Goal: Task Accomplishment & Management: Use online tool/utility

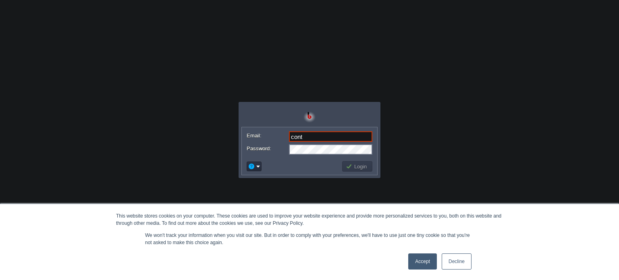
type input "[EMAIL_ADDRESS][DOMAIN_NAME]"
click at [354, 168] on button "Login" at bounding box center [357, 166] width 23 height 7
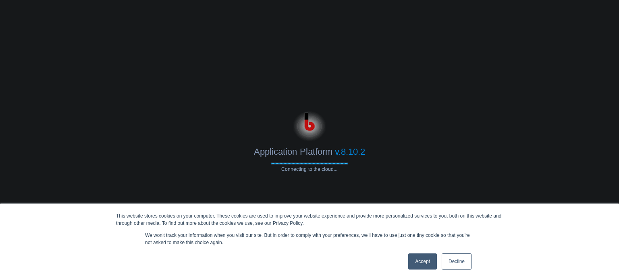
click at [459, 261] on link "Decline" at bounding box center [456, 261] width 30 height 16
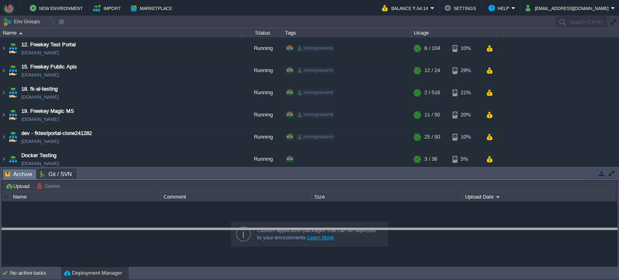
drag, startPoint x: 345, startPoint y: 186, endPoint x: 342, endPoint y: 236, distance: 49.6
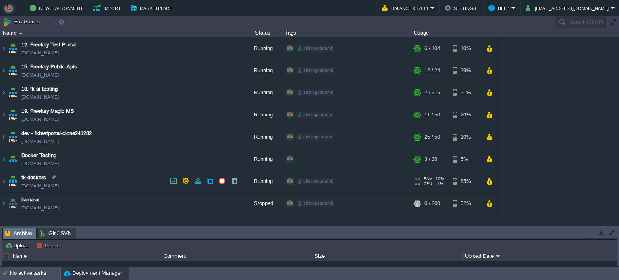
click at [110, 180] on td "fk-dockers fk-dockers.in1.bitss.cloud" at bounding box center [121, 181] width 242 height 22
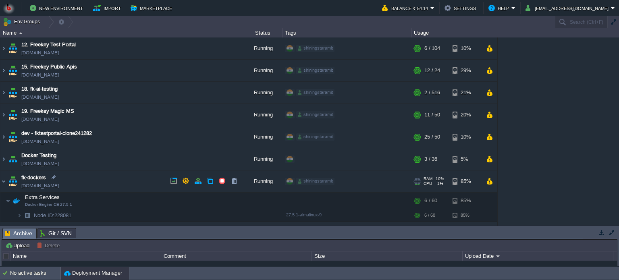
scroll to position [18, 0]
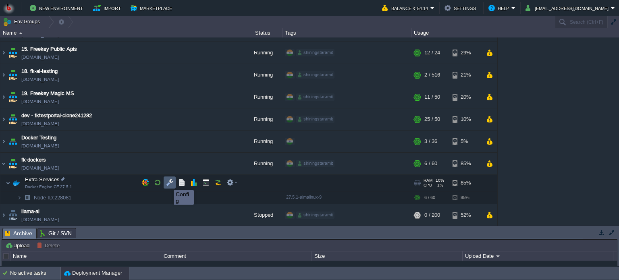
click at [168, 183] on button "button" at bounding box center [169, 182] width 7 height 7
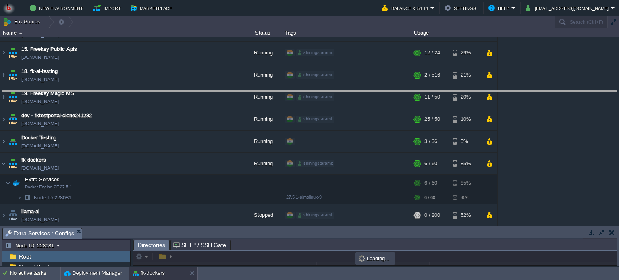
drag, startPoint x: 203, startPoint y: 234, endPoint x: 199, endPoint y: 97, distance: 137.8
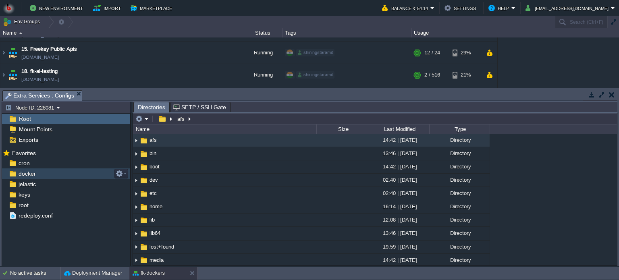
click at [59, 174] on div "docker" at bounding box center [66, 173] width 128 height 10
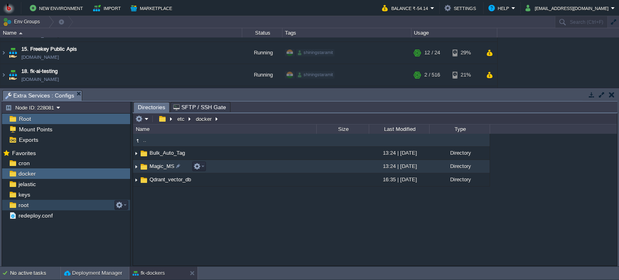
click at [205, 162] on div at bounding box center [197, 166] width 17 height 10
click at [213, 166] on td "Magic_MS" at bounding box center [224, 166] width 183 height 13
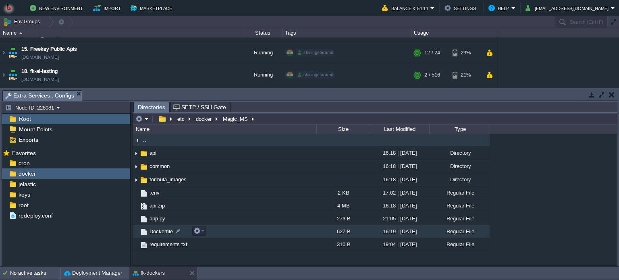
click at [240, 229] on td "Dockerfile" at bounding box center [224, 231] width 183 height 13
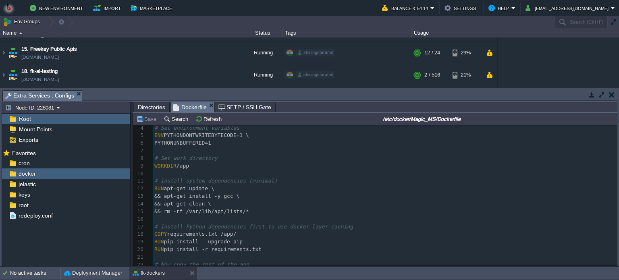
scroll to position [106, 0]
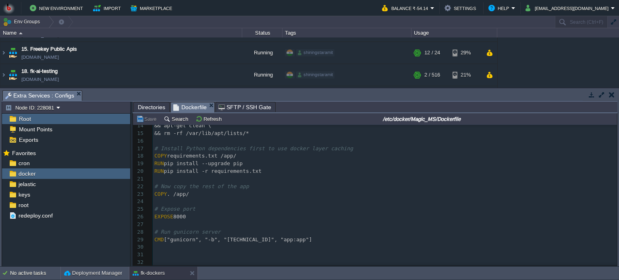
click at [155, 106] on span "Directories" at bounding box center [151, 107] width 27 height 10
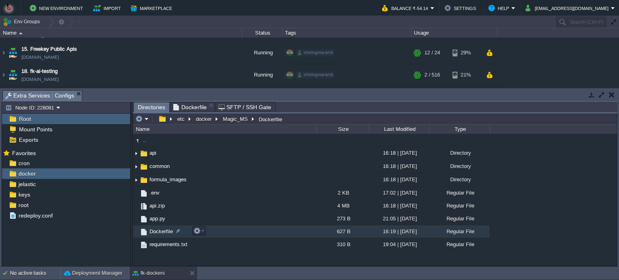
click at [275, 233] on td "Dockerfile" at bounding box center [224, 231] width 183 height 13
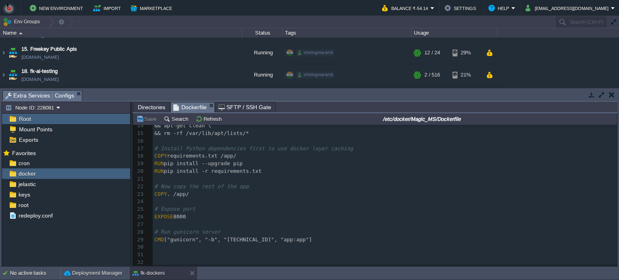
scroll to position [0, 0]
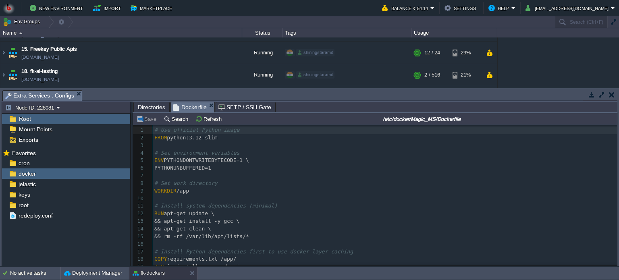
click at [145, 106] on span "Directories" at bounding box center [151, 107] width 27 height 10
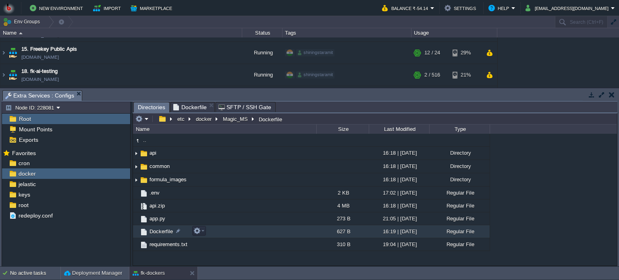
click at [237, 232] on td "Dockerfile" at bounding box center [224, 231] width 183 height 13
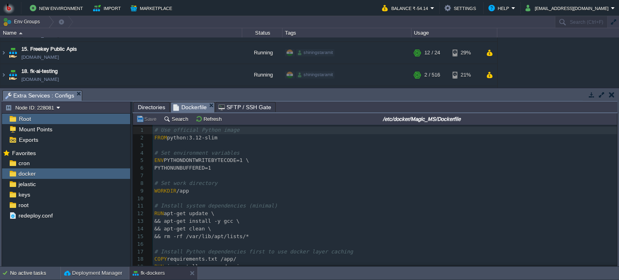
click at [344, 219] on pre "&& apt-get install -y gcc \" at bounding box center [385, 221] width 464 height 8
click at [316, 195] on pre "WORKDIR /app" at bounding box center [385, 191] width 464 height 8
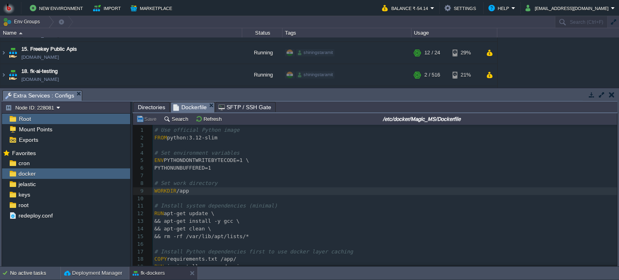
type textarea "# Use official Python image FROM python:3.12-slim # Set environment variables E…"
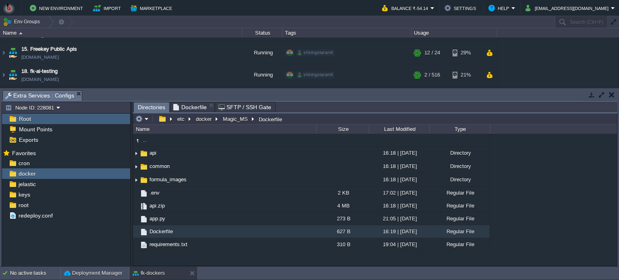
click at [145, 106] on span "Directories" at bounding box center [151, 107] width 27 height 10
click at [183, 108] on span "Dockerfile" at bounding box center [189, 107] width 33 height 10
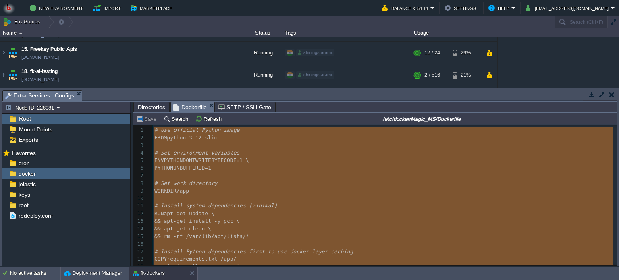
click at [150, 110] on span "Directories" at bounding box center [151, 107] width 27 height 10
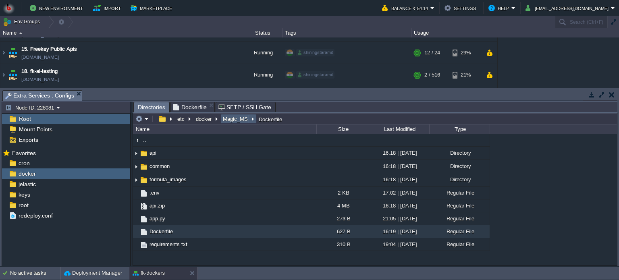
click at [234, 119] on button "Magic_MS" at bounding box center [236, 118] width 28 height 7
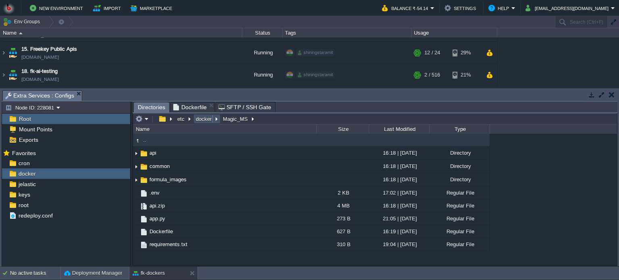
click at [199, 119] on button "docker" at bounding box center [204, 118] width 19 height 7
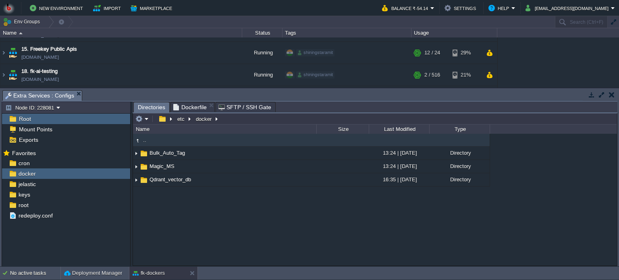
click at [182, 226] on div ".. Bulk_Auto_Tag 13:24 | 01 Jul 2025 Directory Magic_MS 13:24 | 01 Jul 2025 Dir…" at bounding box center [375, 200] width 484 height 132
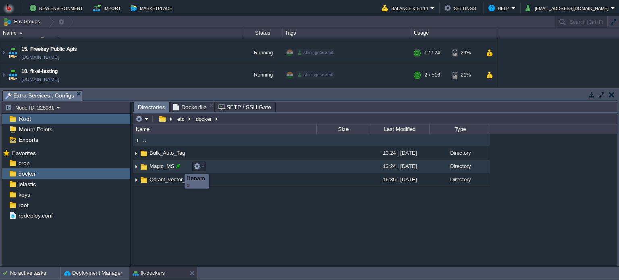
click at [178, 167] on div at bounding box center [177, 165] width 7 height 7
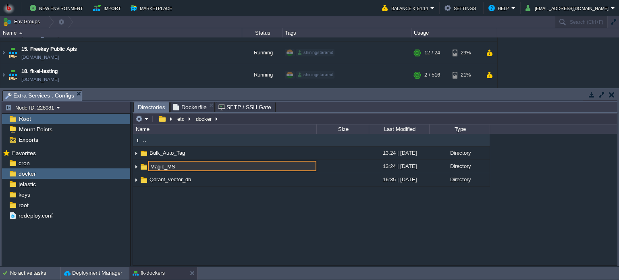
click at [172, 221] on div ".. Bulk_Auto_Tag 13:24 | 01 Jul 2025 Directory Magic_MS 13:24 | 01 Jul 2025 Dir…" at bounding box center [375, 200] width 484 height 132
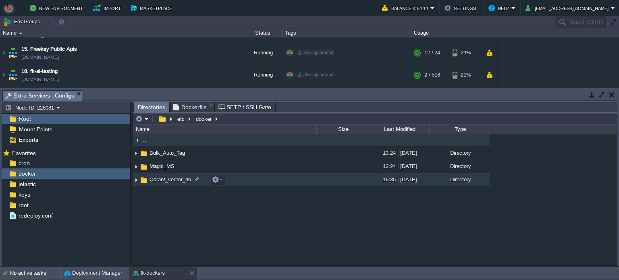
click at [176, 224] on div ".. Bulk_Auto_Tag 13:24 | 01 Jul 2025 Directory Magic_MS 13:24 | 01 Jul 2025 Dir…" at bounding box center [375, 200] width 484 height 132
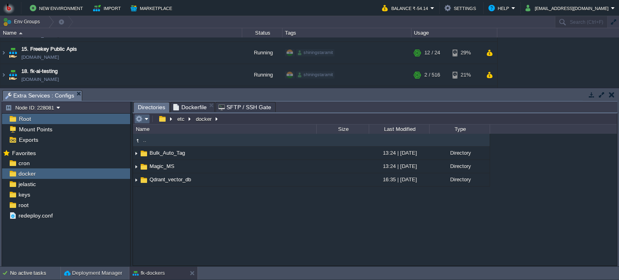
click at [145, 116] on em at bounding box center [141, 118] width 13 height 7
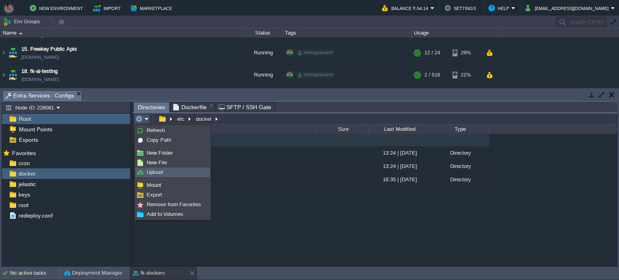
click at [156, 174] on span "Upload" at bounding box center [155, 172] width 16 height 6
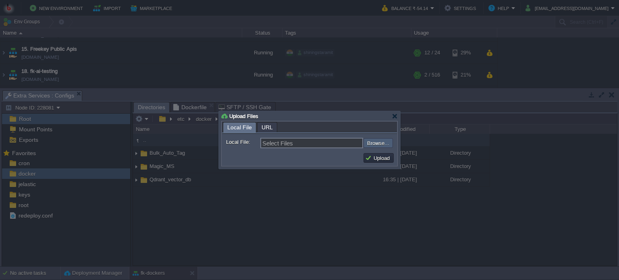
click at [380, 143] on input "file" at bounding box center [342, 143] width 102 height 10
type input "C:\fakepath\Magic_MS.zip"
type input "Magic_MS.zip"
click at [378, 155] on button "Upload" at bounding box center [378, 157] width 27 height 7
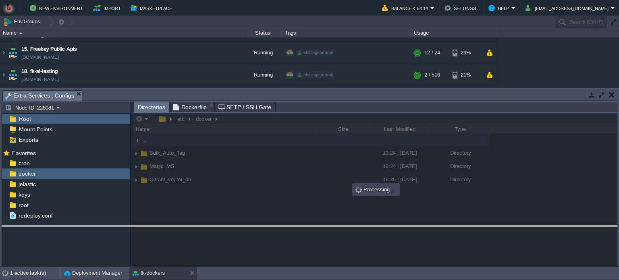
drag, startPoint x: 292, startPoint y: 95, endPoint x: 286, endPoint y: 229, distance: 133.4
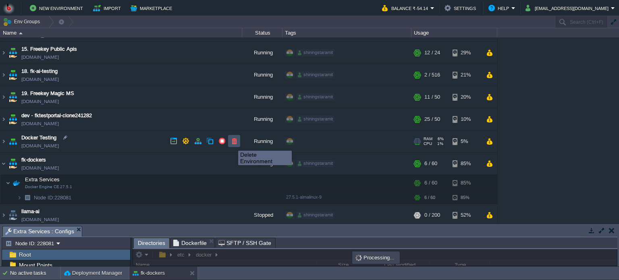
click at [232, 143] on button "button" at bounding box center [233, 140] width 7 height 7
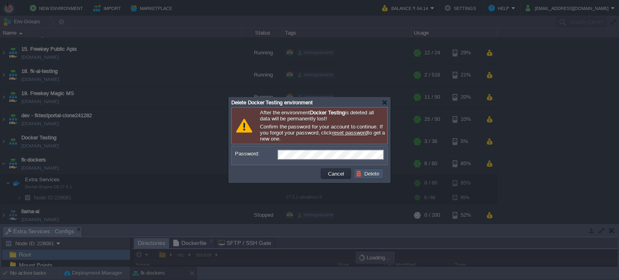
click at [366, 174] on button "Delete" at bounding box center [369, 173] width 26 height 7
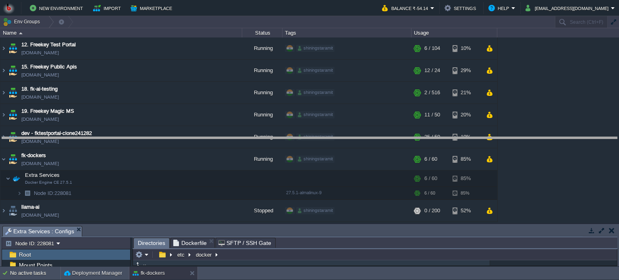
drag, startPoint x: 251, startPoint y: 230, endPoint x: 253, endPoint y: 139, distance: 91.0
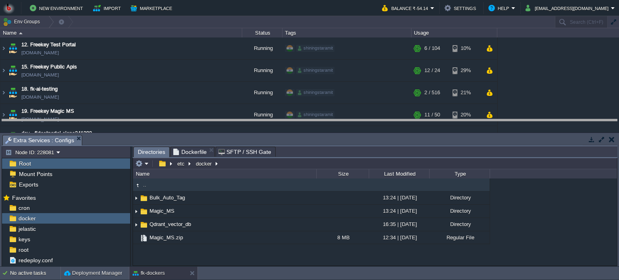
drag, startPoint x: 258, startPoint y: 139, endPoint x: 255, endPoint y: 124, distance: 15.9
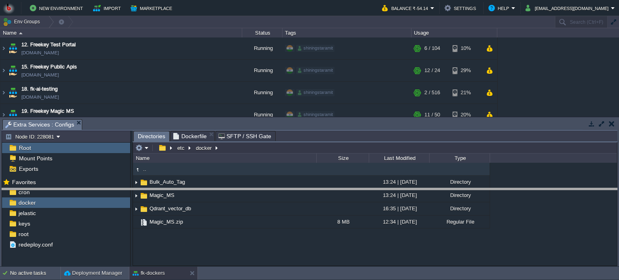
drag, startPoint x: 142, startPoint y: 124, endPoint x: 144, endPoint y: 193, distance: 68.9
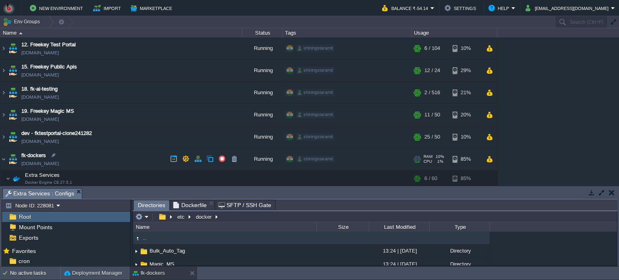
scroll to position [35, 0]
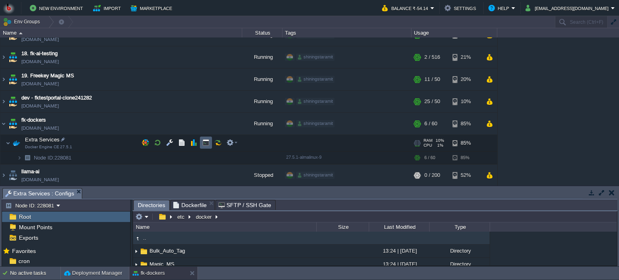
click at [206, 144] on button "button" at bounding box center [205, 142] width 7 height 7
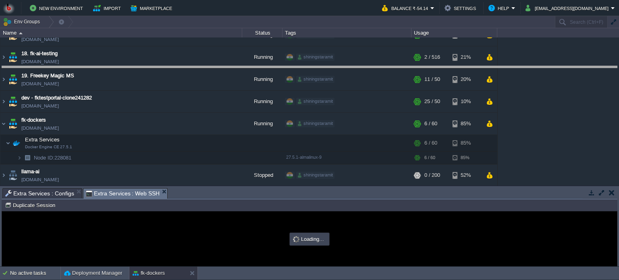
drag, startPoint x: 206, startPoint y: 194, endPoint x: 206, endPoint y: 72, distance: 122.0
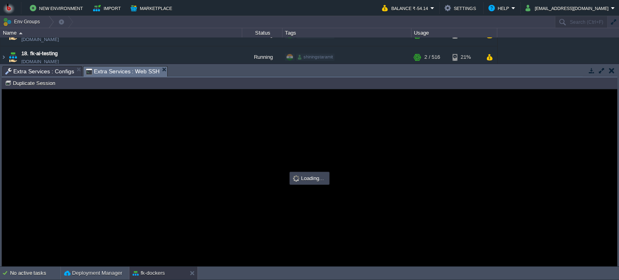
scroll to position [0, 0]
type input "#000000"
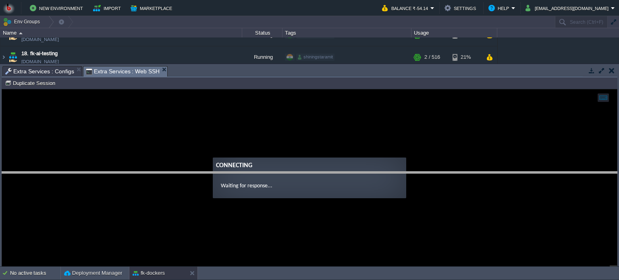
drag, startPoint x: 219, startPoint y: 71, endPoint x: 222, endPoint y: 174, distance: 102.7
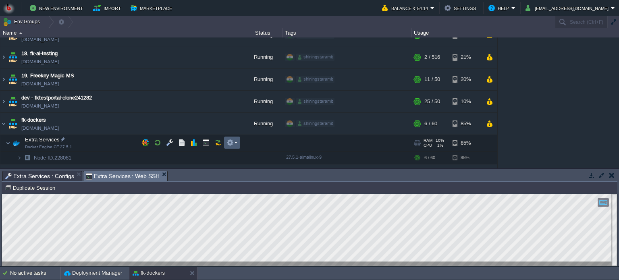
scroll to position [53, 0]
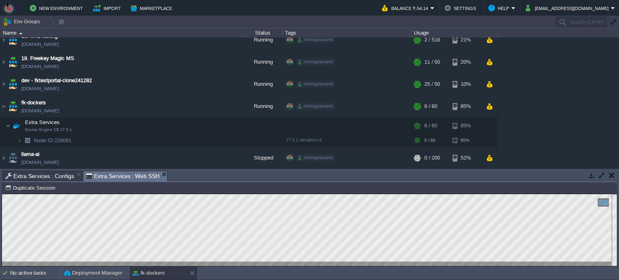
click at [42, 175] on span "Extra Services : Configs" at bounding box center [39, 176] width 69 height 10
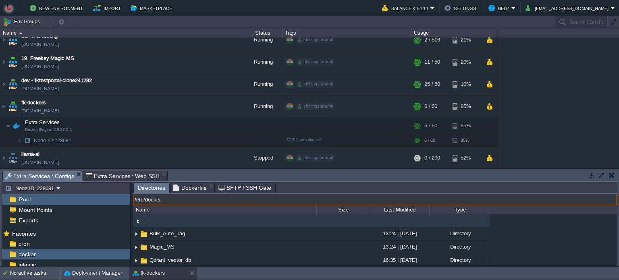
click at [227, 200] on input "/etc/docker" at bounding box center [375, 199] width 484 height 11
click at [108, 171] on span "Extra Services : Web SSH" at bounding box center [123, 176] width 74 height 10
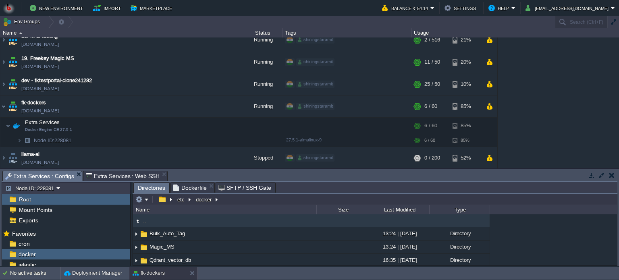
click at [56, 176] on span "Extra Services : Configs" at bounding box center [39, 176] width 69 height 10
type input "/etc/docker"
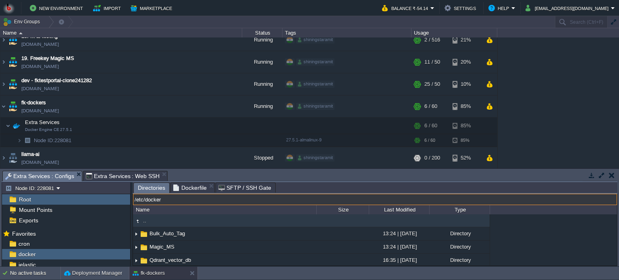
click at [228, 202] on input "/etc/docker" at bounding box center [375, 199] width 484 height 11
click at [124, 176] on span "Extra Services : Web SSH" at bounding box center [123, 176] width 74 height 10
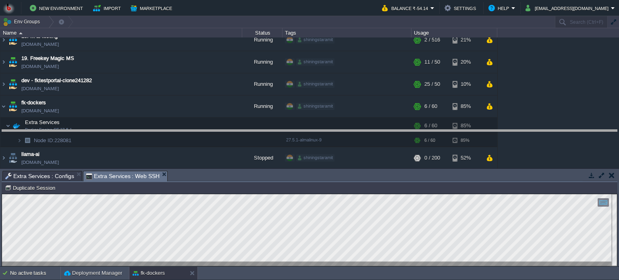
drag, startPoint x: 201, startPoint y: 177, endPoint x: 201, endPoint y: 136, distance: 41.1
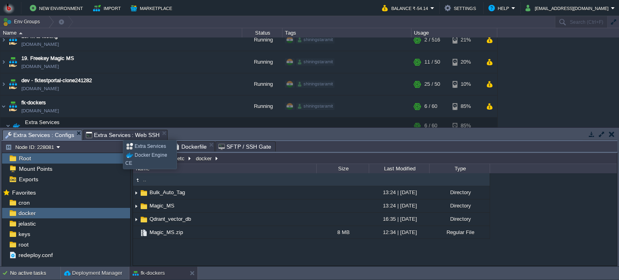
click at [117, 133] on span "Extra Services : Web SSH" at bounding box center [123, 135] width 74 height 10
click at [35, 135] on span "Extra Services : Configs" at bounding box center [39, 135] width 69 height 10
click at [141, 160] on button "button" at bounding box center [138, 158] width 7 height 7
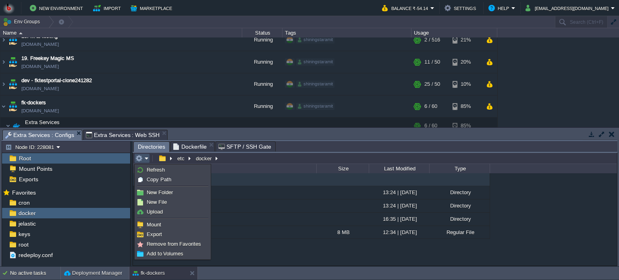
click at [159, 164] on ul "Refresh Copy Path New Folder New File Upload Mount Export Remove from Favorites…" at bounding box center [173, 211] width 76 height 95
click at [157, 172] on span "Refresh" at bounding box center [156, 170] width 18 height 6
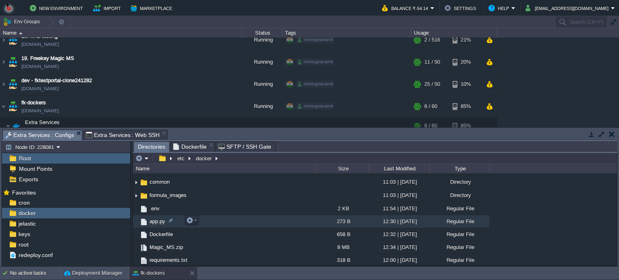
scroll to position [0, 0]
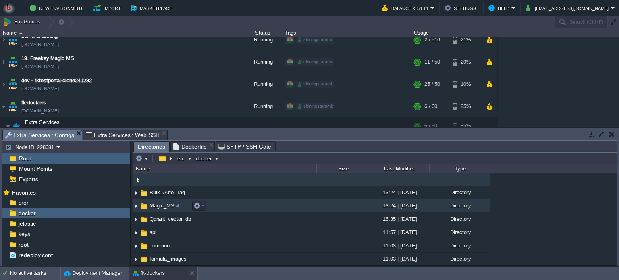
click at [240, 207] on td "Magic_MS" at bounding box center [224, 205] width 183 height 13
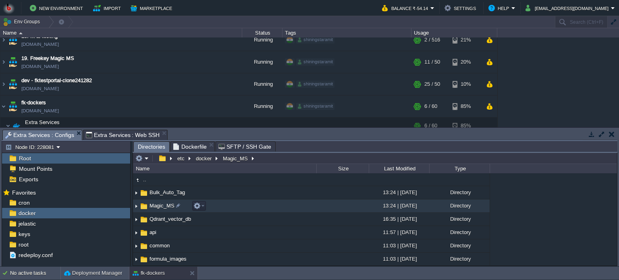
click at [240, 207] on td "Magic_MS" at bounding box center [224, 205] width 183 height 13
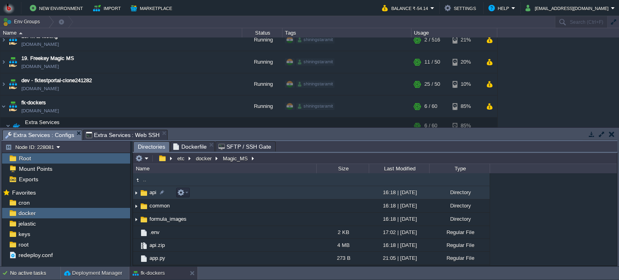
click at [238, 192] on td "api" at bounding box center [224, 192] width 183 height 13
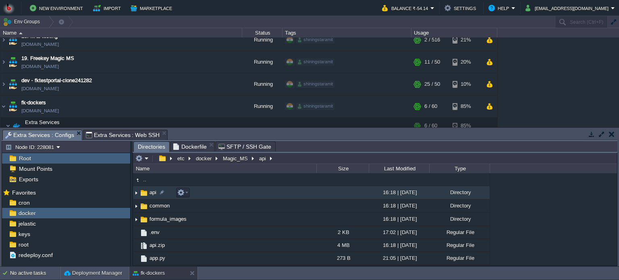
click at [238, 192] on td "api" at bounding box center [224, 192] width 183 height 13
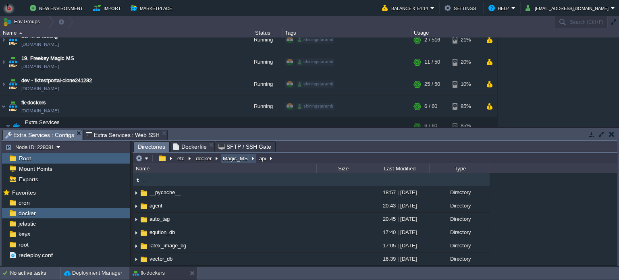
click at [227, 159] on button "Magic_MS" at bounding box center [236, 158] width 28 height 7
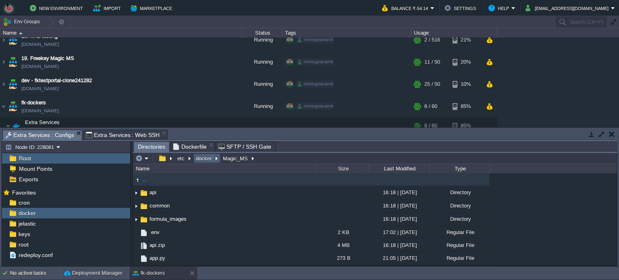
click at [201, 158] on button "docker" at bounding box center [204, 158] width 19 height 7
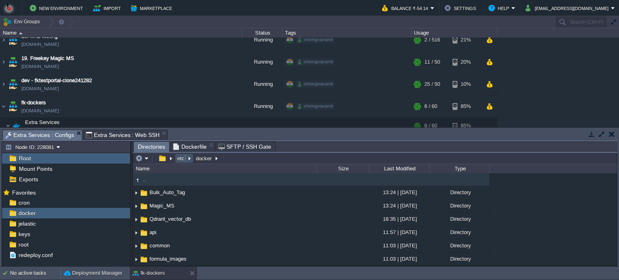
click at [184, 157] on button "etc" at bounding box center [181, 158] width 10 height 7
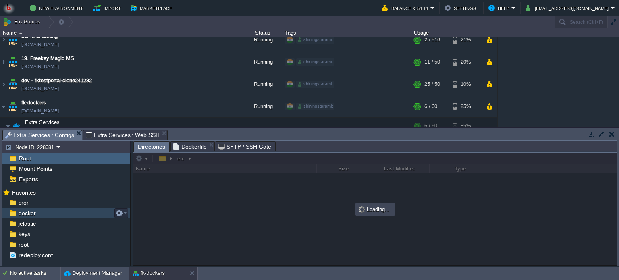
click at [39, 214] on div "docker" at bounding box center [66, 213] width 128 height 10
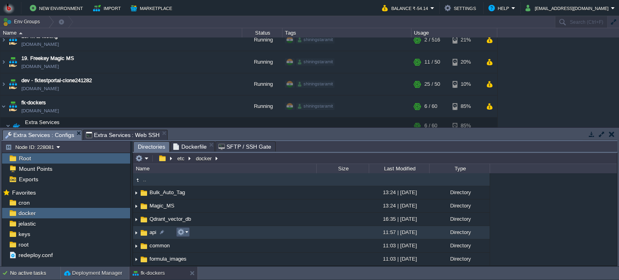
click at [185, 233] on em at bounding box center [182, 231] width 11 height 7
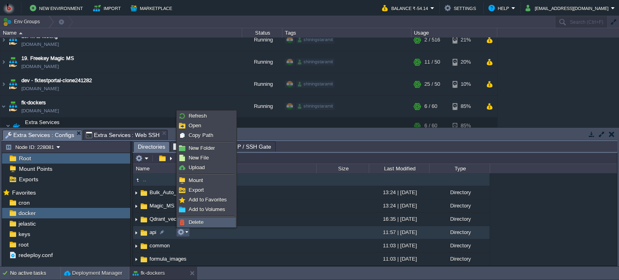
click at [190, 219] on span "Delete" at bounding box center [195, 222] width 15 height 6
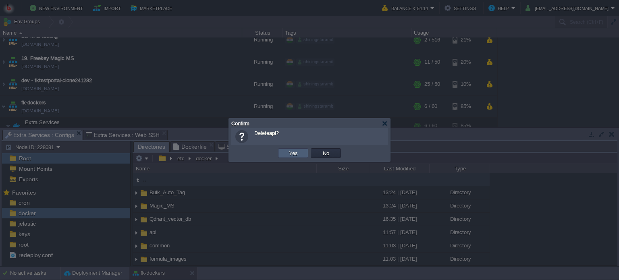
click at [294, 154] on button "Yes" at bounding box center [293, 152] width 14 height 7
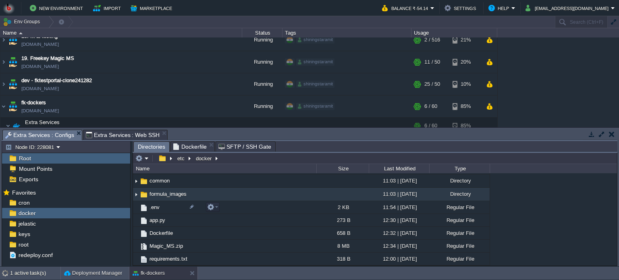
scroll to position [50, 0]
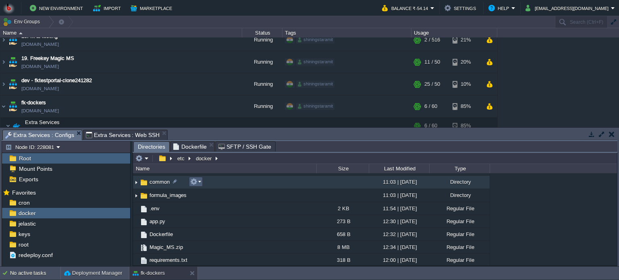
click at [197, 182] on em at bounding box center [195, 181] width 11 height 7
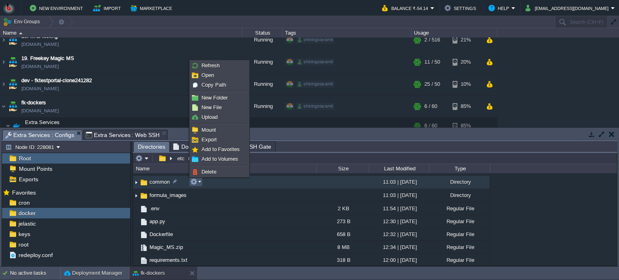
click at [208, 166] on li at bounding box center [219, 165] width 58 height 3
click at [208, 173] on span "Delete" at bounding box center [208, 172] width 15 height 6
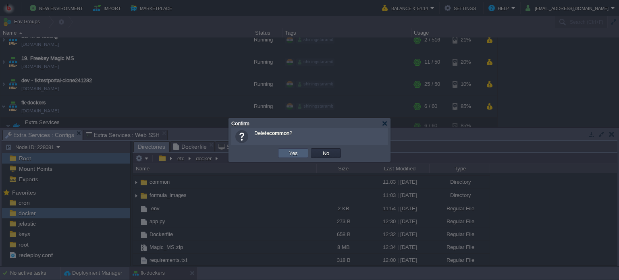
click at [294, 153] on button "Yes" at bounding box center [293, 152] width 14 height 7
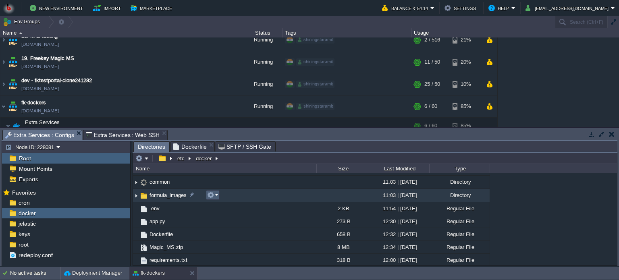
click at [217, 195] on em at bounding box center [212, 194] width 11 height 7
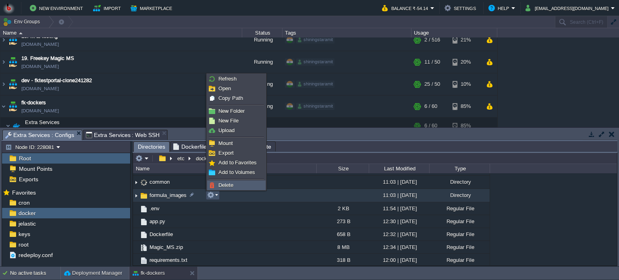
click at [219, 182] on span "Delete" at bounding box center [225, 185] width 15 height 6
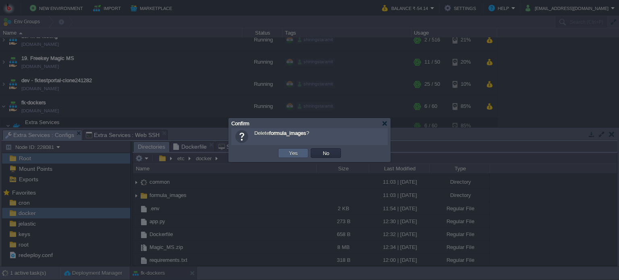
scroll to position [37, 0]
click at [282, 153] on td "Yes" at bounding box center [293, 153] width 30 height 10
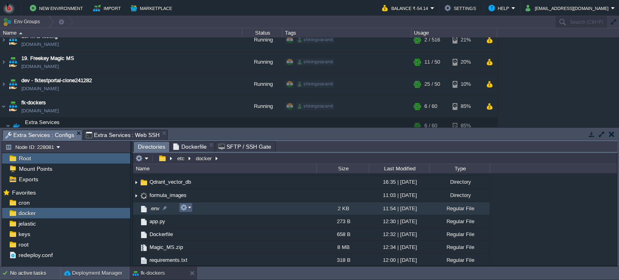
click at [187, 209] on em at bounding box center [185, 207] width 11 height 7
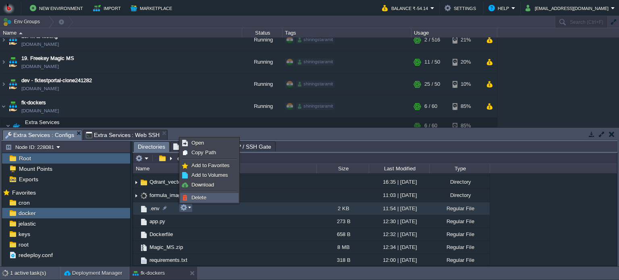
click at [191, 192] on ul "Open Copy Path Add to Favorites Add to Volumes Download Delete" at bounding box center [209, 170] width 60 height 66
click at [191, 196] on span "Delete" at bounding box center [198, 198] width 15 height 6
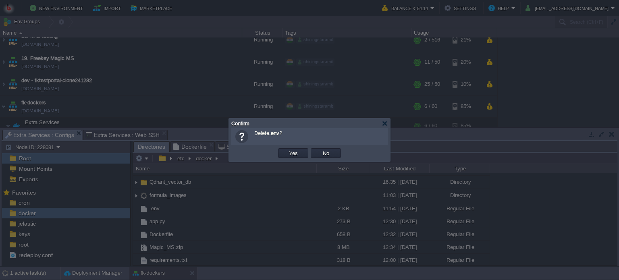
scroll to position [24, 0]
click at [291, 153] on button "Yes" at bounding box center [293, 152] width 14 height 7
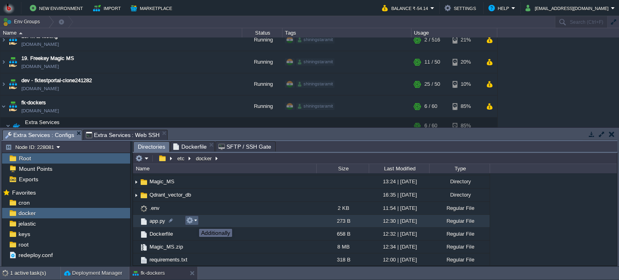
click at [193, 222] on em at bounding box center [191, 220] width 11 height 7
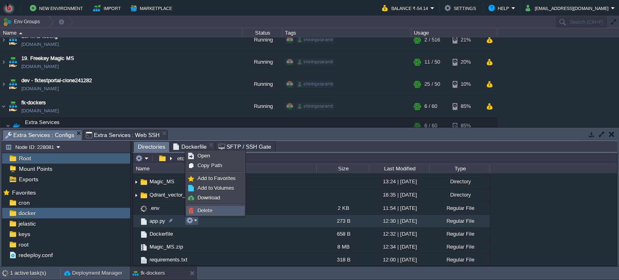
click at [203, 209] on span "Delete" at bounding box center [204, 210] width 15 height 6
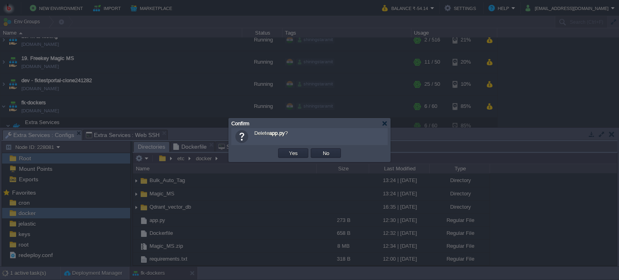
scroll to position [11, 0]
click at [286, 155] on td "Yes" at bounding box center [293, 153] width 30 height 10
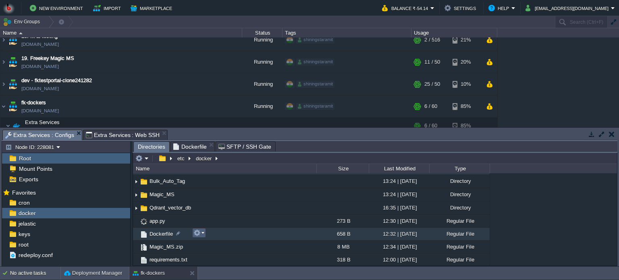
click at [197, 234] on button "button" at bounding box center [196, 232] width 7 height 7
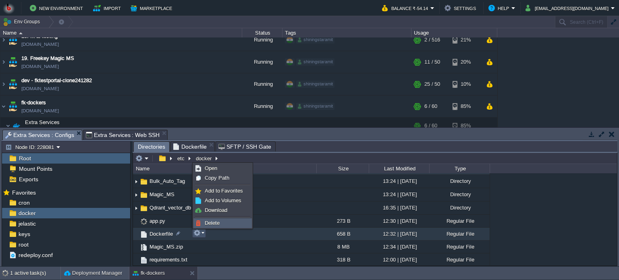
click at [204, 220] on link "Delete" at bounding box center [223, 223] width 58 height 9
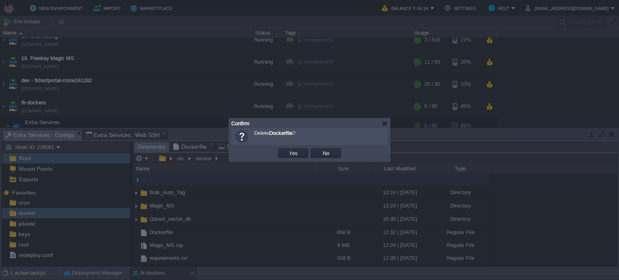
scroll to position [0, 0]
click at [292, 153] on button "Yes" at bounding box center [293, 152] width 14 height 7
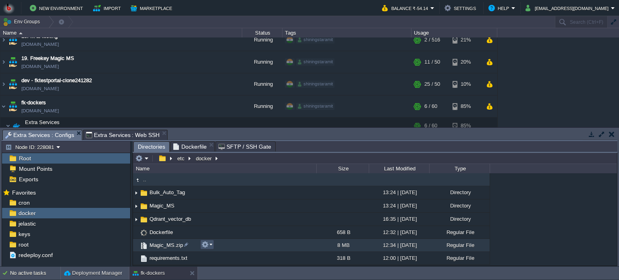
click at [205, 246] on button "button" at bounding box center [204, 244] width 7 height 7
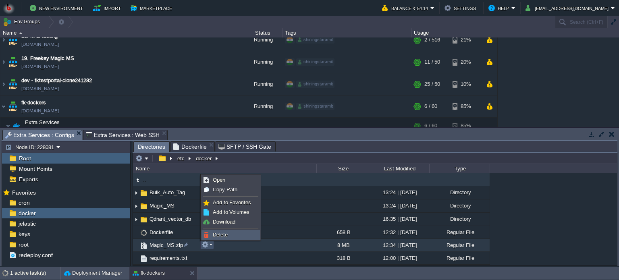
click at [211, 231] on link "Delete" at bounding box center [231, 234] width 58 height 9
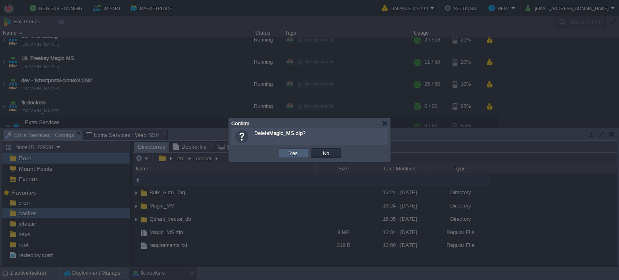
click at [292, 151] on button "Yes" at bounding box center [293, 152] width 14 height 7
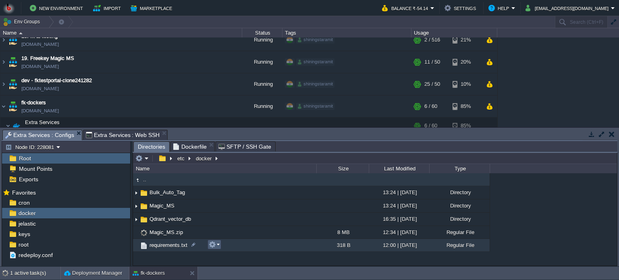
click at [215, 244] on button "button" at bounding box center [212, 244] width 7 height 7
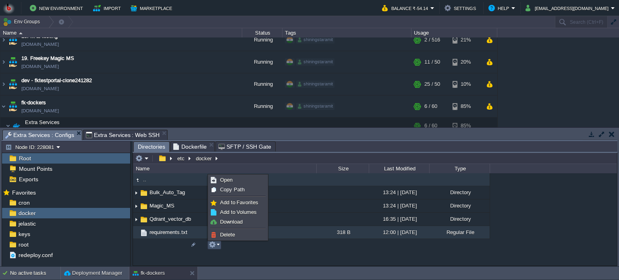
click at [221, 228] on span at bounding box center [237, 228] width 55 height 1
click at [221, 233] on span "Delete" at bounding box center [227, 235] width 15 height 6
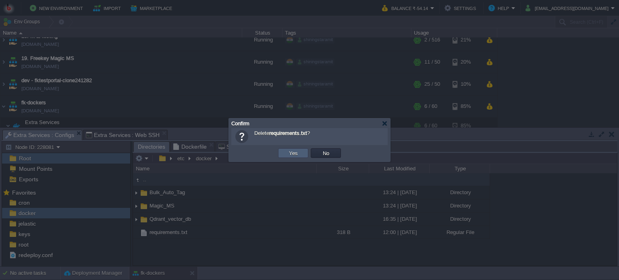
click at [287, 153] on button "Yes" at bounding box center [293, 152] width 14 height 7
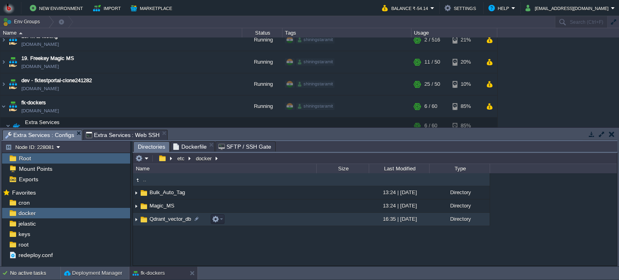
click at [201, 251] on div ".. Bulk_Auto_Tag 13:24 | 01 Jul 2025 Directory Magic_MS 13:24 | 01 Jul 2025 Dir…" at bounding box center [375, 219] width 484 height 92
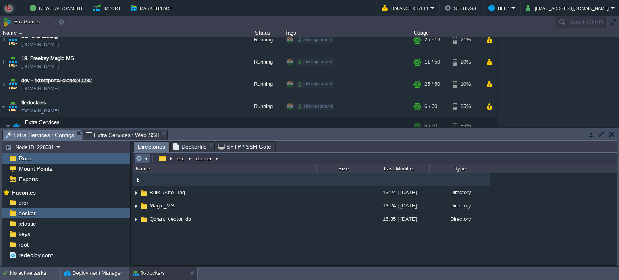
click at [147, 159] on em at bounding box center [141, 158] width 13 height 7
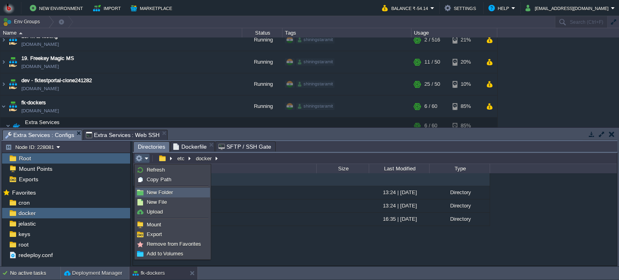
click at [153, 191] on span "New Folder" at bounding box center [160, 192] width 26 height 6
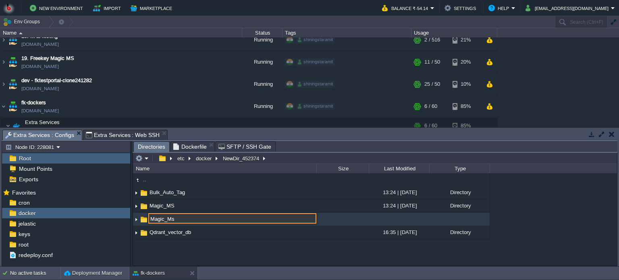
type input "Magic_Ms"
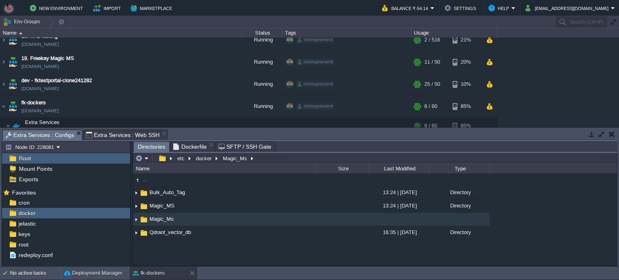
click at [256, 219] on td "Magic_Ms" at bounding box center [224, 219] width 183 height 13
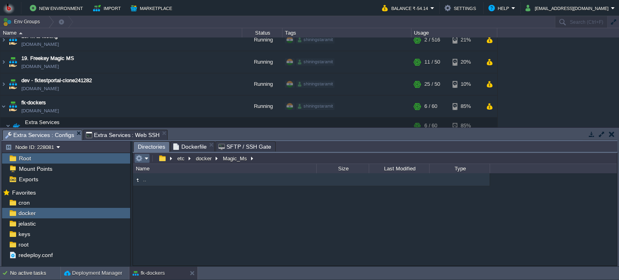
click at [147, 157] on em at bounding box center [141, 158] width 13 height 7
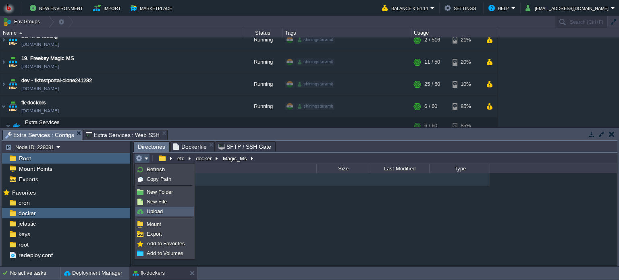
click at [158, 207] on link "Upload" at bounding box center [165, 211] width 58 height 9
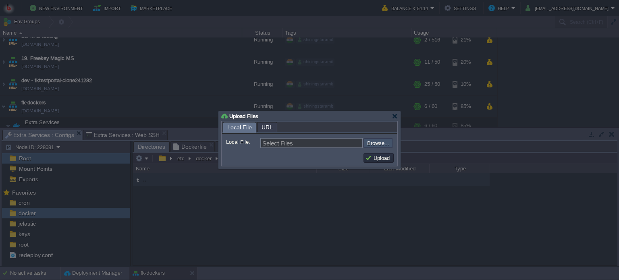
click at [376, 145] on input "file" at bounding box center [342, 143] width 102 height 10
type input "C:\fakepath\Magic_MS.zip"
type input "Magic_MS.zip"
click at [382, 156] on button "Upload" at bounding box center [378, 157] width 27 height 7
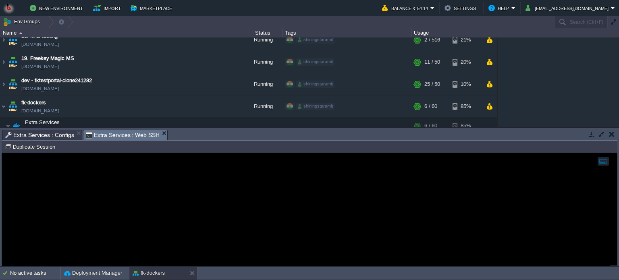
click at [134, 135] on span "Extra Services : Web SSH" at bounding box center [123, 135] width 74 height 10
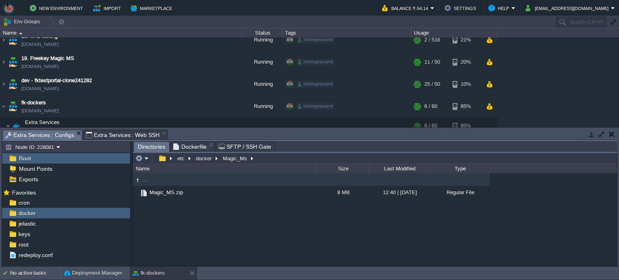
click at [34, 132] on span "Extra Services : Configs" at bounding box center [39, 135] width 69 height 10
click at [147, 157] on em at bounding box center [141, 158] width 13 height 7
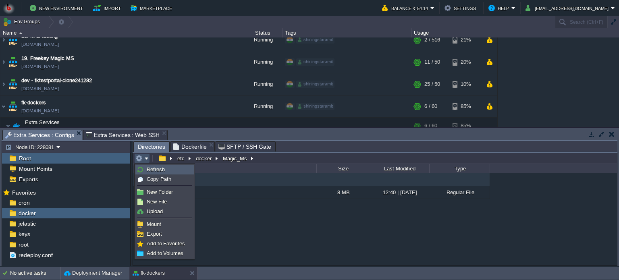
click at [148, 167] on span "Refresh" at bounding box center [156, 169] width 18 height 6
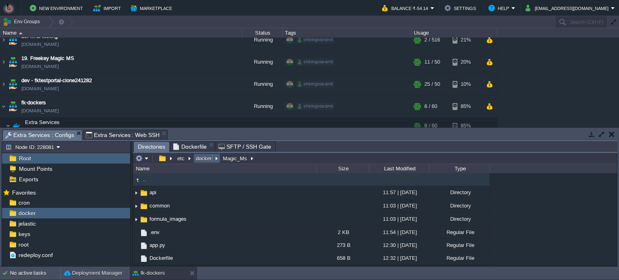
click at [199, 157] on button "docker" at bounding box center [204, 158] width 19 height 7
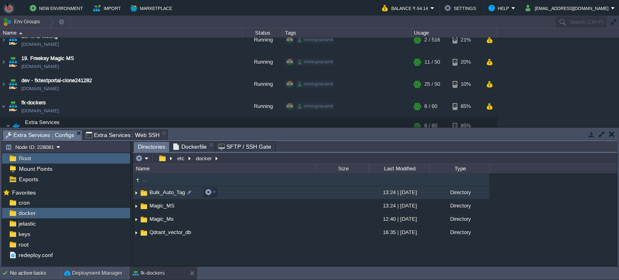
click at [246, 191] on td "Bulk_Auto_Tag" at bounding box center [224, 192] width 183 height 13
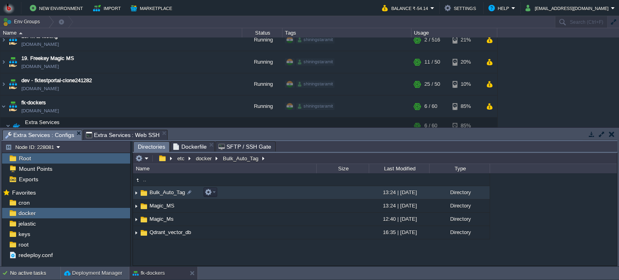
click at [246, 191] on td "Bulk_Auto_Tag" at bounding box center [224, 192] width 183 height 13
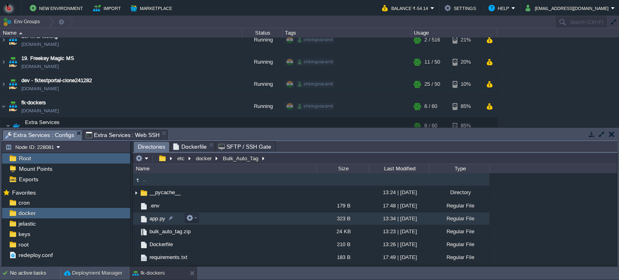
click at [254, 219] on td "app.py" at bounding box center [224, 218] width 183 height 13
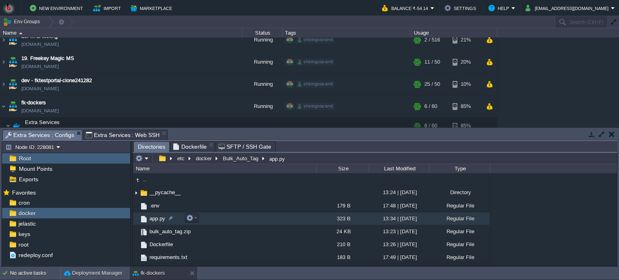
click at [254, 219] on td "app.py" at bounding box center [224, 218] width 183 height 13
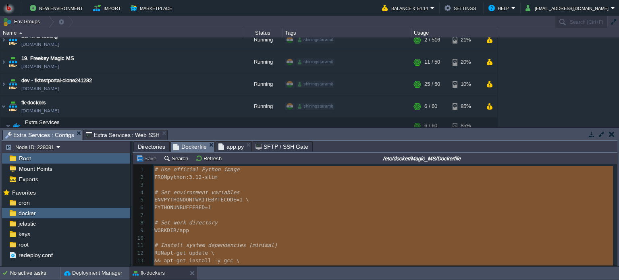
click at [193, 146] on span "Dockerfile" at bounding box center [189, 147] width 33 height 10
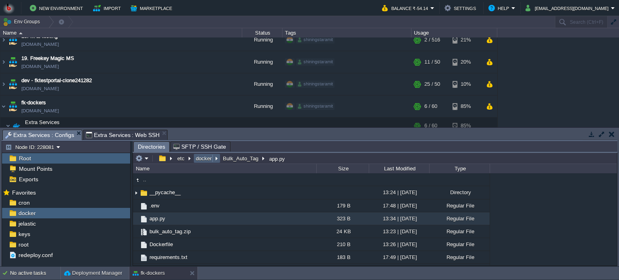
click at [203, 157] on button "docker" at bounding box center [204, 158] width 19 height 7
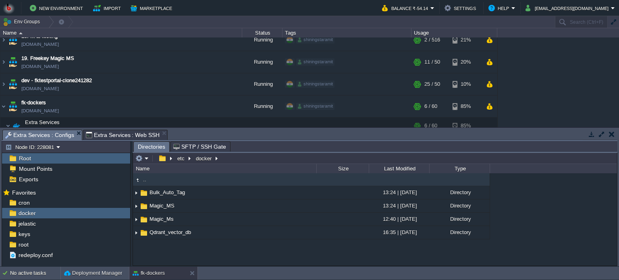
click at [116, 132] on span "Extra Services : Web SSH" at bounding box center [123, 135] width 74 height 10
click at [52, 132] on span "Extra Services : Configs" at bounding box center [39, 135] width 69 height 10
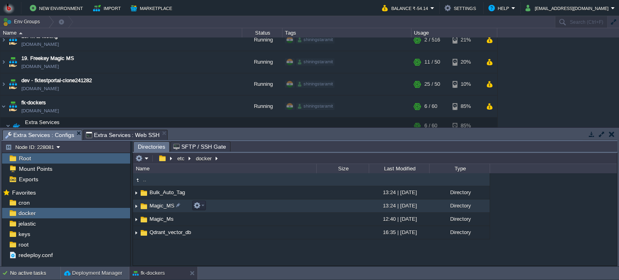
click at [255, 204] on td "Magic_MS" at bounding box center [224, 205] width 183 height 13
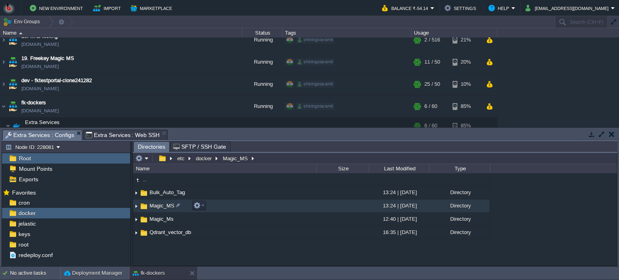
click at [255, 204] on td "Magic_MS" at bounding box center [224, 205] width 183 height 13
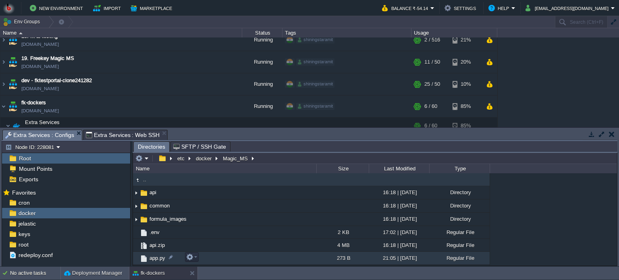
scroll to position [24, 0]
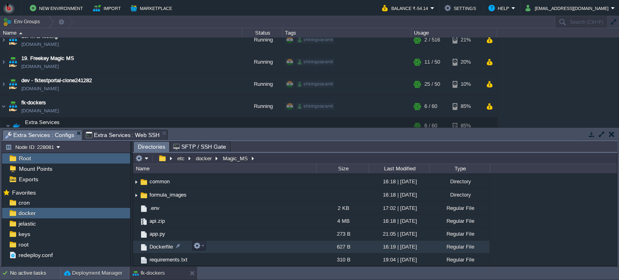
click at [246, 248] on td "Dockerfile" at bounding box center [224, 246] width 183 height 13
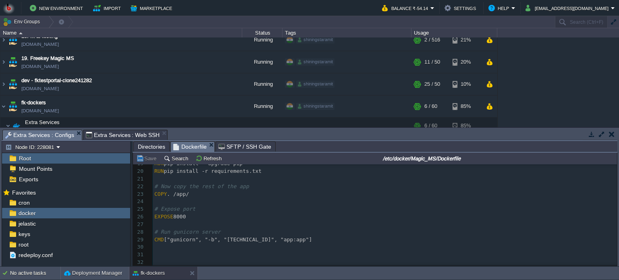
scroll to position [0, 0]
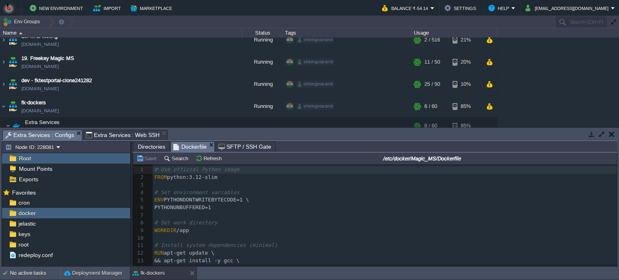
click at [112, 132] on span "Extra Services : Web SSH" at bounding box center [123, 135] width 74 height 10
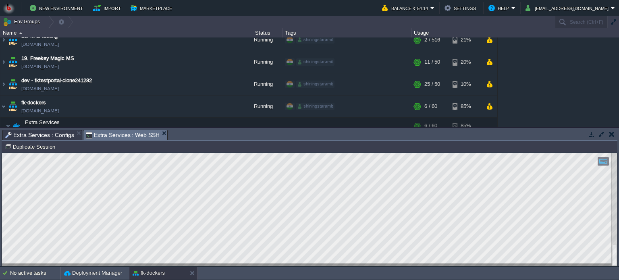
scroll to position [93, 0]
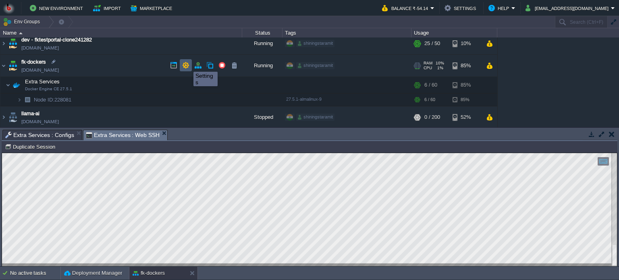
click at [187, 64] on button "button" at bounding box center [185, 65] width 7 height 7
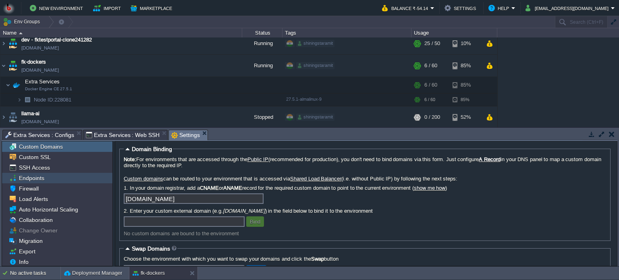
click at [40, 177] on span "Endpoints" at bounding box center [31, 177] width 28 height 7
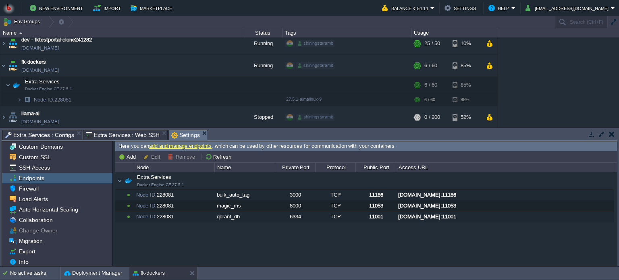
click at [43, 137] on span "Extra Services : Configs" at bounding box center [39, 135] width 69 height 10
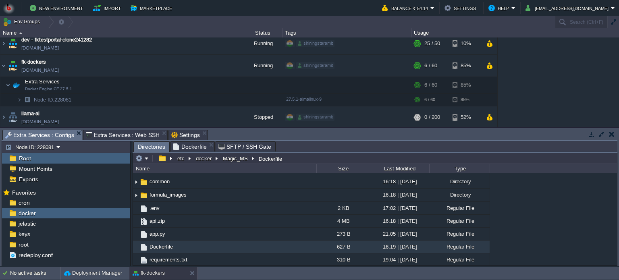
click at [151, 143] on span "Directories" at bounding box center [151, 147] width 27 height 10
click at [203, 157] on button "docker" at bounding box center [204, 158] width 19 height 7
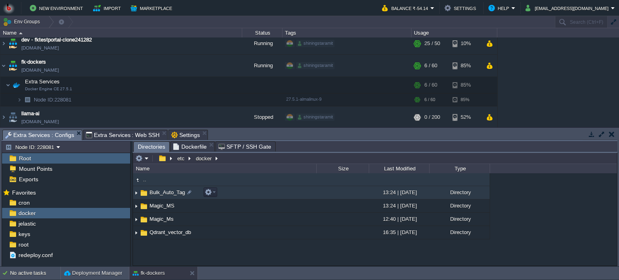
click at [240, 189] on td "Bulk_Auto_Tag" at bounding box center [224, 192] width 183 height 13
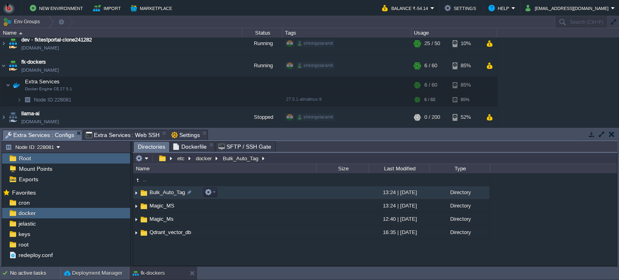
click at [240, 189] on td "Bulk_Auto_Tag" at bounding box center [224, 192] width 183 height 13
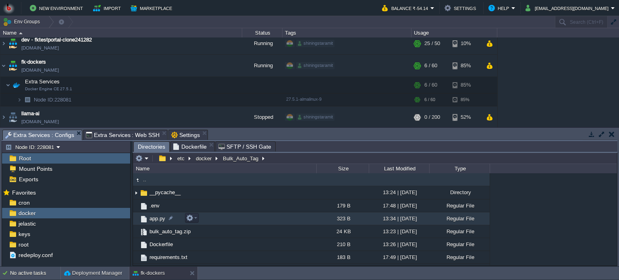
click at [234, 217] on td "app.py" at bounding box center [224, 218] width 183 height 13
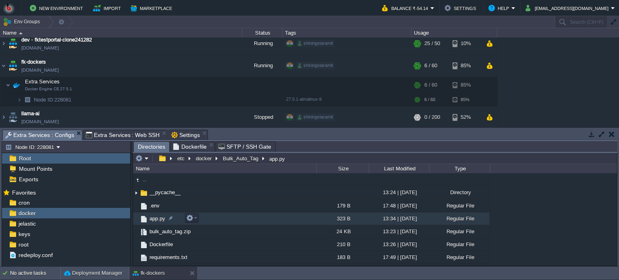
click at [234, 217] on td "app.py" at bounding box center [224, 218] width 183 height 13
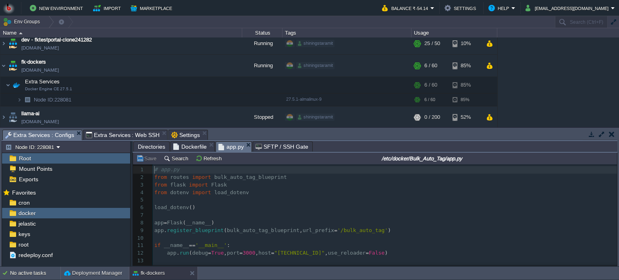
scroll to position [2, 0]
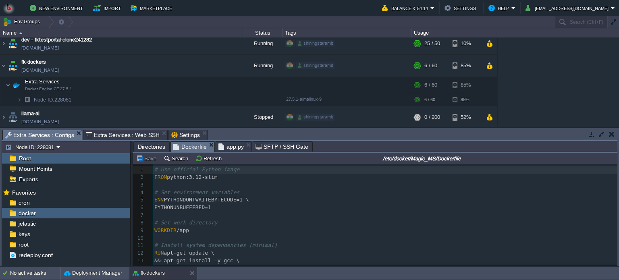
click at [189, 147] on span "Dockerfile" at bounding box center [189, 147] width 33 height 10
click at [178, 133] on span "Settings" at bounding box center [185, 135] width 29 height 10
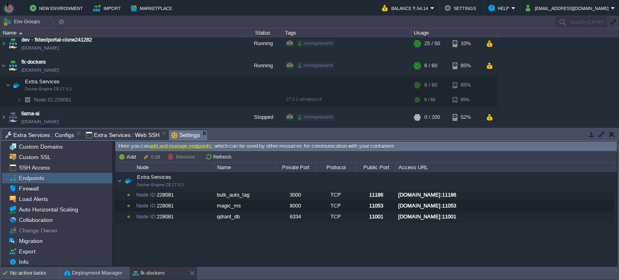
click at [111, 135] on span "Extra Services : Web SSH" at bounding box center [123, 135] width 74 height 10
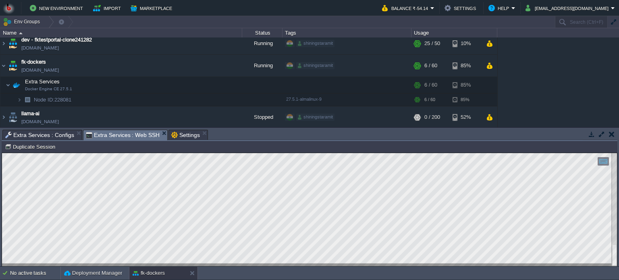
click at [2, 153] on html "Copy: Ctrl + Shift + C Paste: Ctrl + V Settings: Ctrl + Shift + Alt 0" at bounding box center [309, 153] width 615 height 0
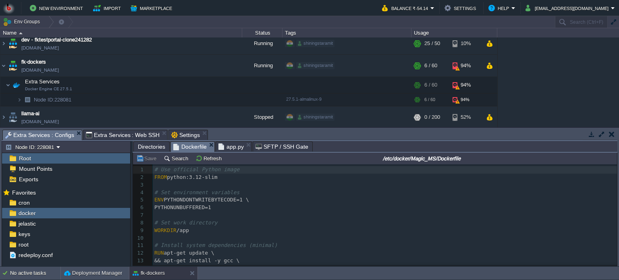
click at [60, 137] on span "Extra Services : Configs" at bounding box center [39, 135] width 69 height 10
click at [114, 133] on span "Extra Services : Web SSH" at bounding box center [123, 135] width 74 height 10
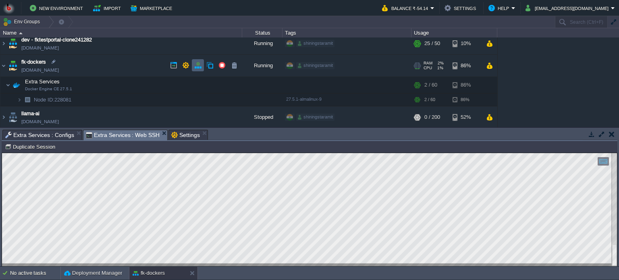
click at [199, 68] on td at bounding box center [198, 65] width 12 height 12
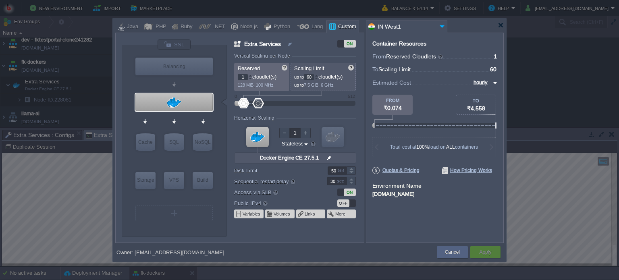
click at [335, 170] on input "50" at bounding box center [336, 170] width 19 height 8
type input "100"
click at [485, 250] on button "Apply" at bounding box center [485, 252] width 12 height 8
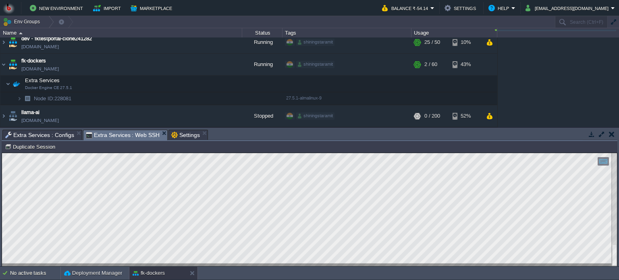
scroll to position [64, 0]
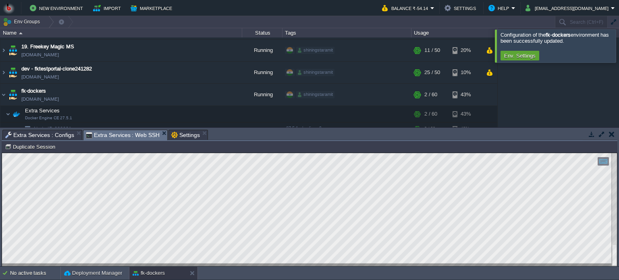
click at [618, 51] on div at bounding box center [628, 45] width 0 height 33
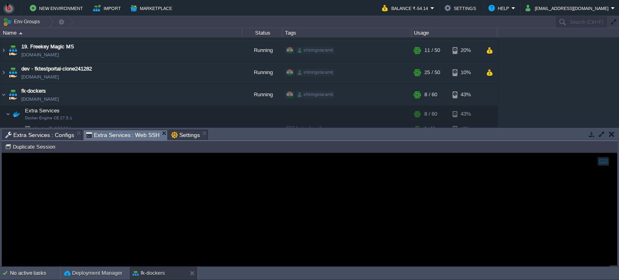
click at [40, 133] on span "Extra Services : Configs" at bounding box center [39, 135] width 69 height 10
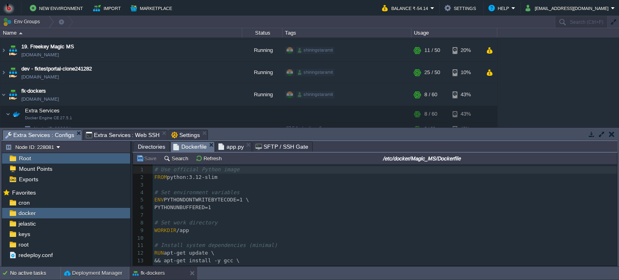
click at [147, 146] on span "Directories" at bounding box center [151, 147] width 27 height 10
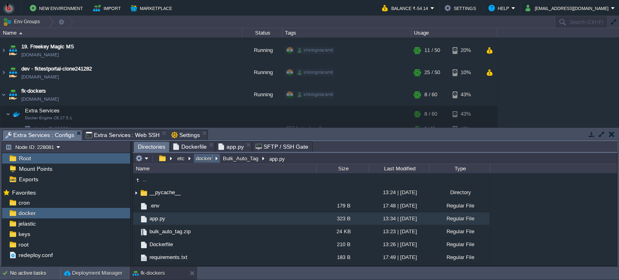
click at [204, 157] on button "docker" at bounding box center [204, 158] width 19 height 7
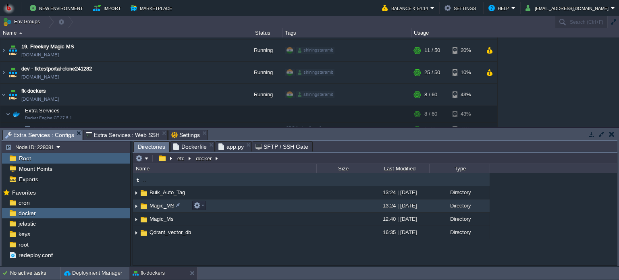
click at [237, 207] on td "Magic_MS" at bounding box center [224, 205] width 183 height 13
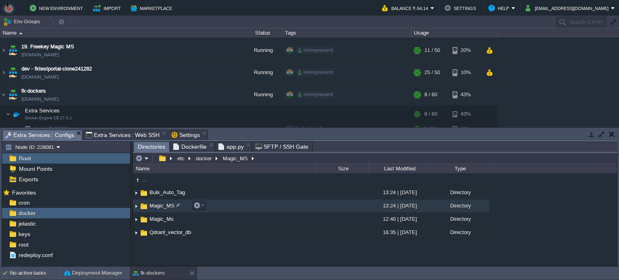
click at [237, 207] on td "Magic_MS" at bounding box center [224, 205] width 183 height 13
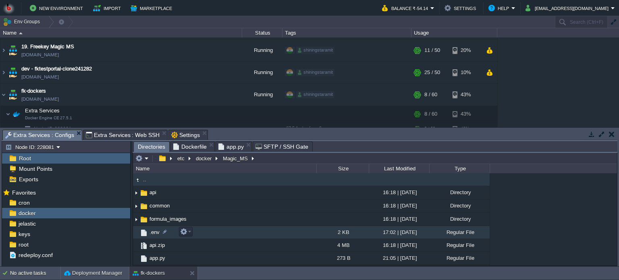
scroll to position [24, 0]
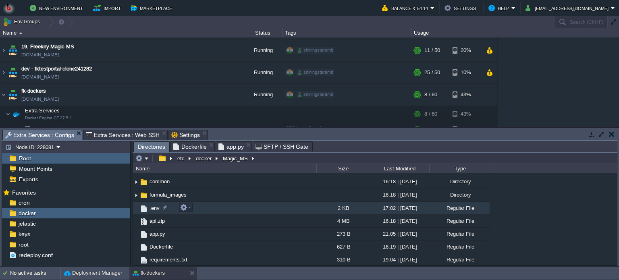
click at [226, 207] on td ".env" at bounding box center [224, 208] width 183 height 13
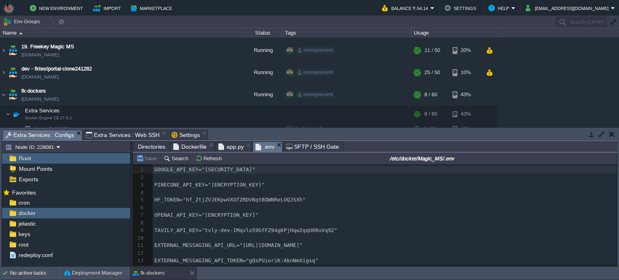
scroll to position [40, 0]
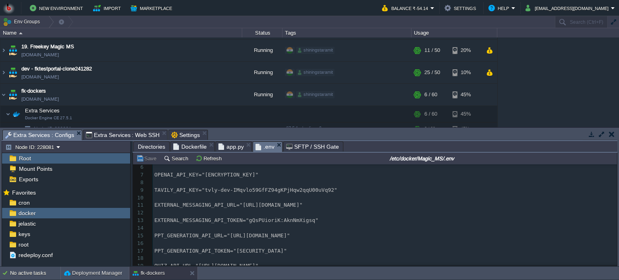
click at [132, 132] on span "Extra Services : Web SSH" at bounding box center [123, 135] width 74 height 10
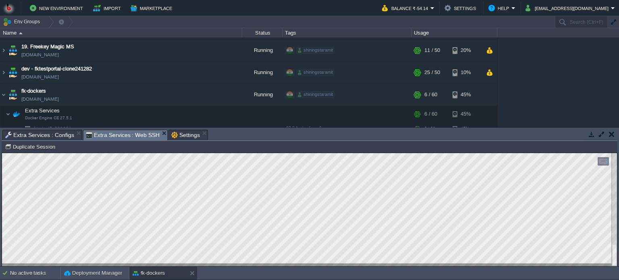
click at [48, 136] on span "Extra Services : Configs" at bounding box center [39, 135] width 69 height 10
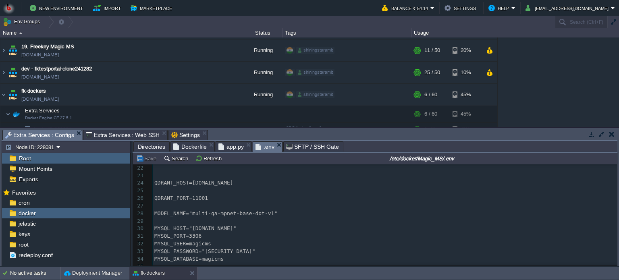
scroll to position [0, 0]
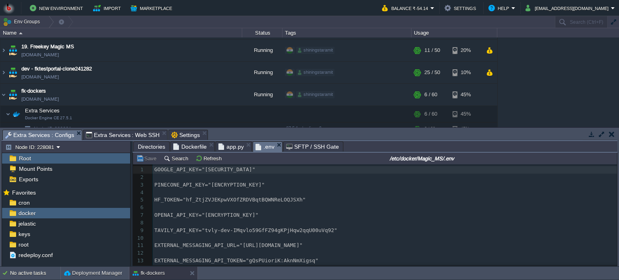
click at [153, 146] on span "Directories" at bounding box center [151, 147] width 27 height 10
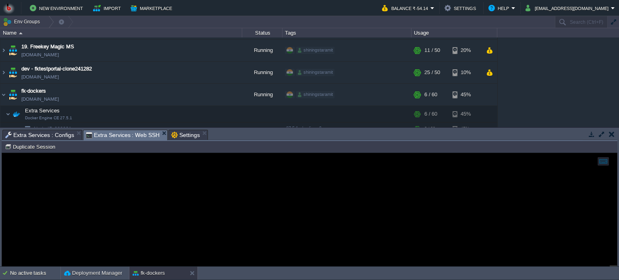
click at [135, 135] on span "Extra Services : Web SSH" at bounding box center [123, 135] width 74 height 10
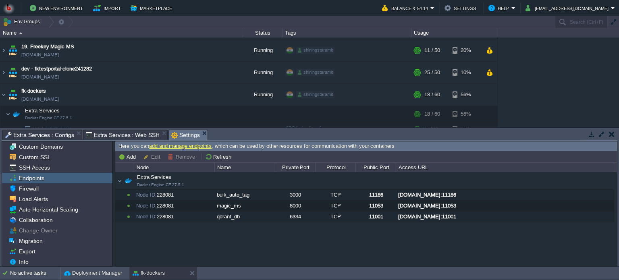
click at [180, 134] on span "Settings" at bounding box center [185, 135] width 29 height 10
click at [126, 159] on button "Add" at bounding box center [128, 156] width 20 height 7
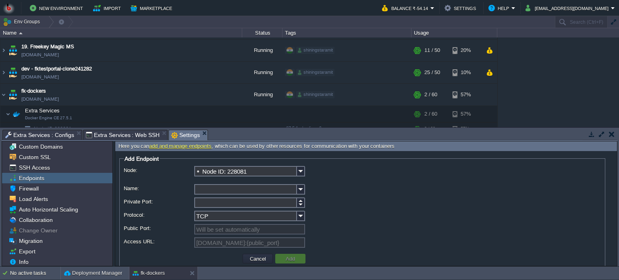
click at [211, 188] on input "Name:" at bounding box center [245, 189] width 103 height 10
type input "magic_ms2"
click at [205, 203] on input "Private Port:" at bounding box center [245, 202] width 103 height 10
type input "8"
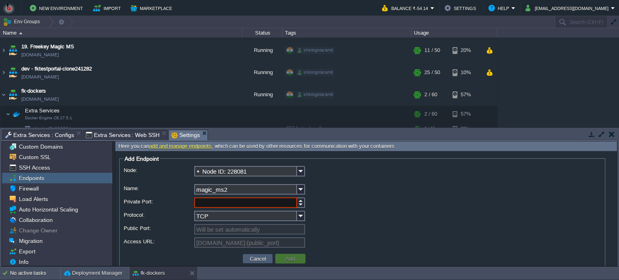
click at [254, 258] on button "Cancel" at bounding box center [257, 258] width 21 height 7
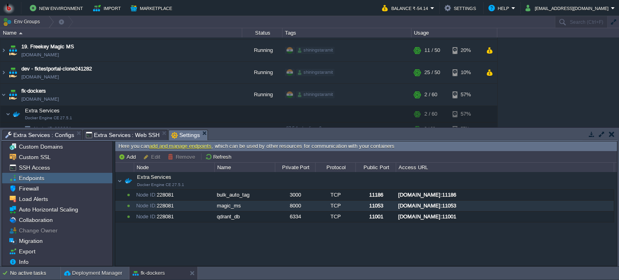
click at [415, 204] on div "[DOMAIN_NAME]:11053" at bounding box center [504, 206] width 217 height 10
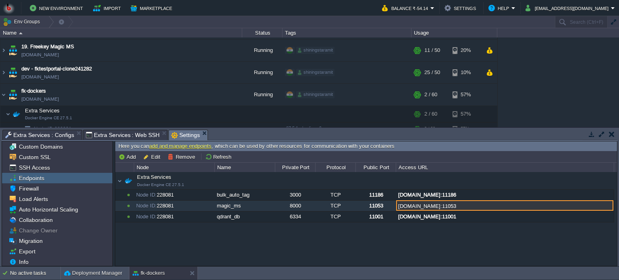
click at [505, 207] on input "[DOMAIN_NAME]:11053" at bounding box center [504, 205] width 217 height 10
click at [506, 205] on input "[DOMAIN_NAME]:11053" at bounding box center [504, 205] width 217 height 10
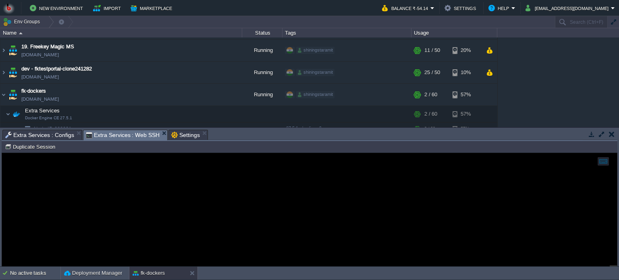
click at [118, 133] on span "Extra Services : Web SSH" at bounding box center [123, 135] width 74 height 10
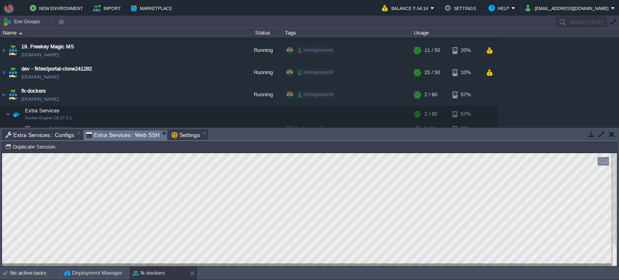
click at [2, 153] on html "Copy: Ctrl + Shift + C Paste: Ctrl + V Settings: Ctrl + Shift + Alt 0" at bounding box center [309, 153] width 615 height 0
click at [44, 136] on span "Extra Services : Configs" at bounding box center [39, 135] width 69 height 10
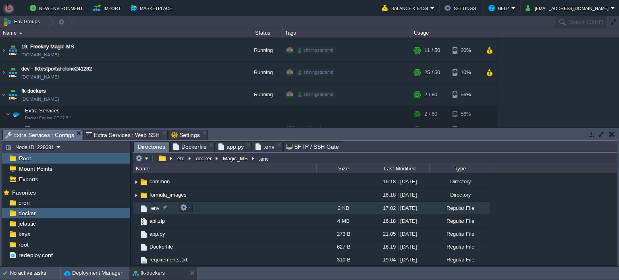
click at [239, 208] on td ".env" at bounding box center [224, 208] width 183 height 13
click at [157, 146] on span "Directories" at bounding box center [151, 147] width 27 height 10
click at [207, 158] on button "docker" at bounding box center [204, 158] width 19 height 7
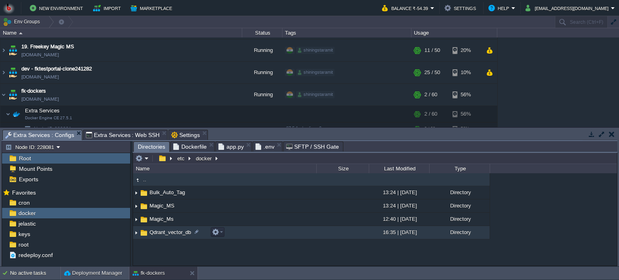
click at [245, 232] on td "Qdrant_vector_db" at bounding box center [224, 232] width 183 height 13
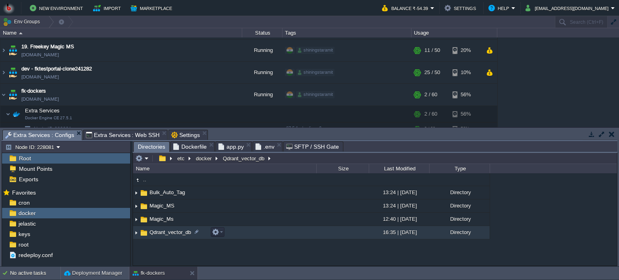
click at [245, 232] on td "Qdrant_vector_db" at bounding box center [224, 232] width 183 height 13
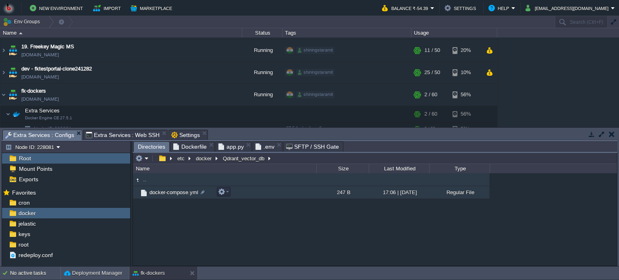
click at [263, 195] on td "docker-compose.yml" at bounding box center [224, 192] width 183 height 13
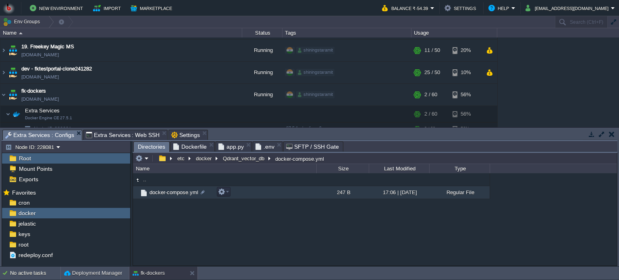
click at [263, 195] on td "docker-compose.yml" at bounding box center [224, 192] width 183 height 13
click at [206, 155] on button "docker" at bounding box center [204, 158] width 19 height 7
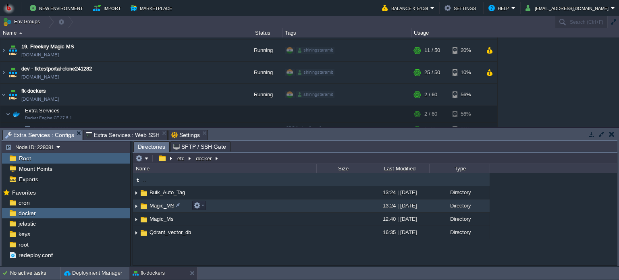
click at [238, 205] on td "Magic_MS" at bounding box center [224, 205] width 183 height 13
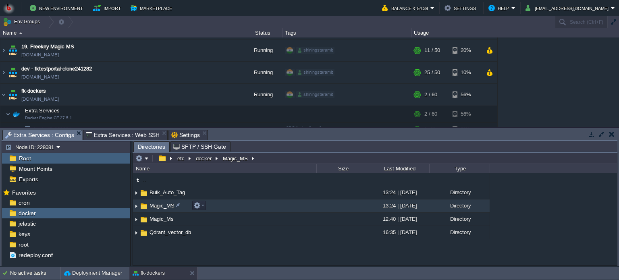
click at [238, 205] on td "Magic_MS" at bounding box center [224, 205] width 183 height 13
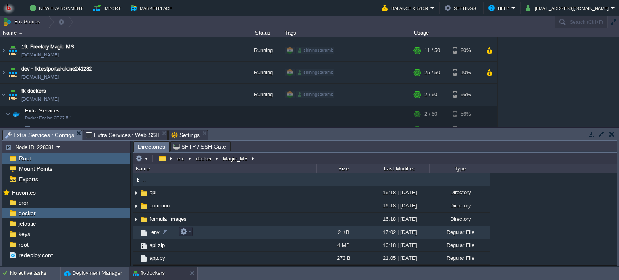
click at [239, 235] on td ".env" at bounding box center [224, 232] width 183 height 13
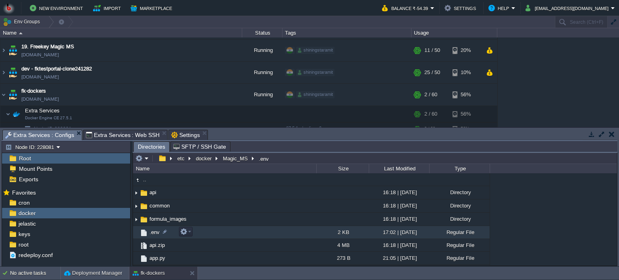
click at [239, 235] on td ".env" at bounding box center [224, 232] width 183 height 13
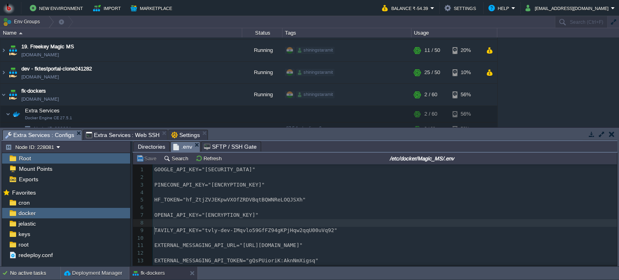
click at [368, 227] on pre "​" at bounding box center [385, 223] width 464 height 8
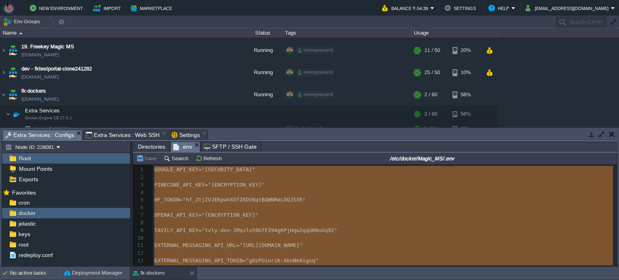
type textarea "GOOGLE_API_KEY="AIzaSyBaqhticqM4uNyrroIwxa3K05rVzUj9ZUI" PINECONE_API_KEY="pcsk…"
click at [155, 145] on span "Directories" at bounding box center [151, 147] width 27 height 10
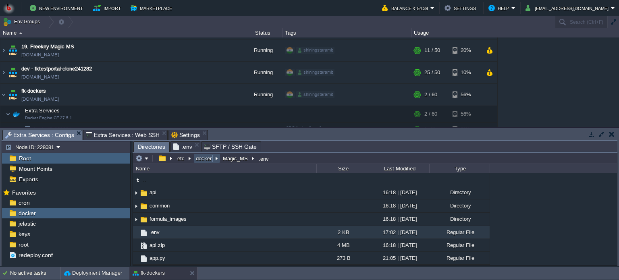
click at [199, 159] on button "docker" at bounding box center [204, 158] width 19 height 7
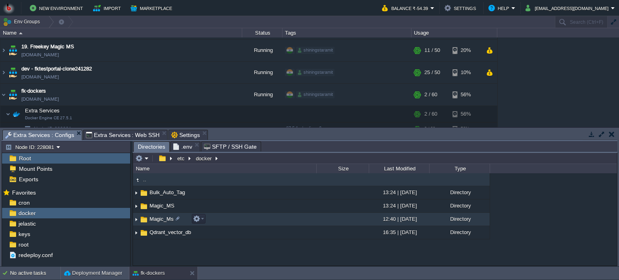
click at [246, 219] on td "Magic_Ms" at bounding box center [224, 219] width 183 height 13
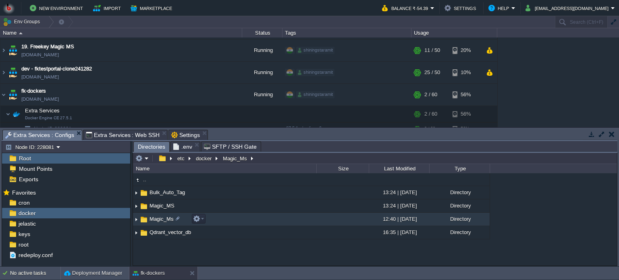
click at [246, 219] on td "Magic_Ms" at bounding box center [224, 219] width 183 height 13
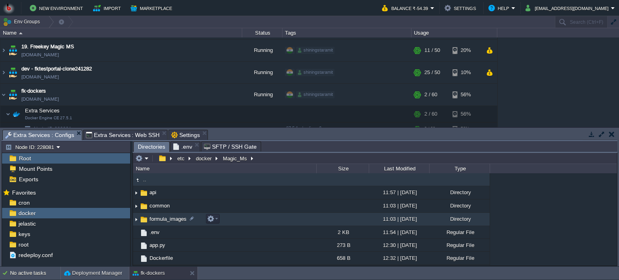
scroll to position [24, 0]
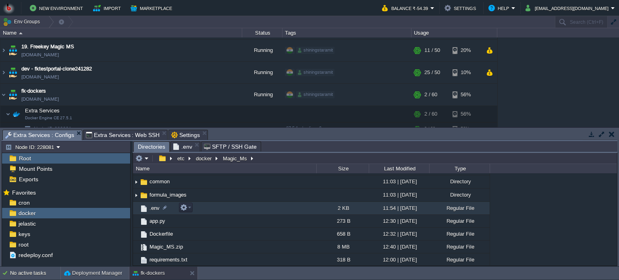
click at [261, 210] on td ".env" at bounding box center [224, 208] width 183 height 13
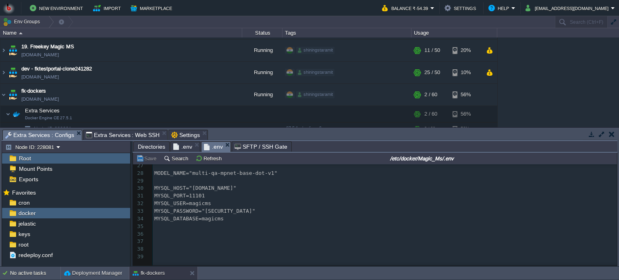
scroll to position [229, 0]
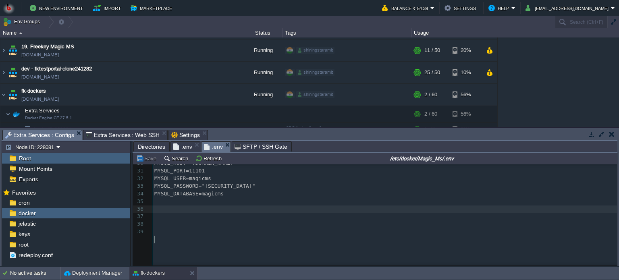
click at [219, 213] on pre "​" at bounding box center [385, 209] width 464 height 8
type textarea "-"
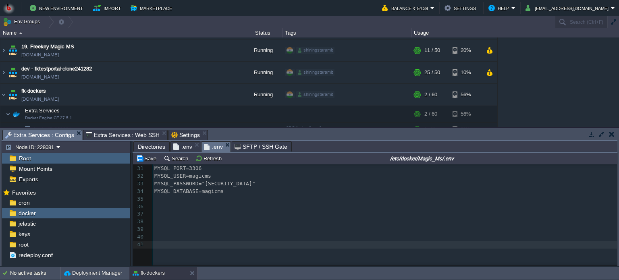
scroll to position [243, 0]
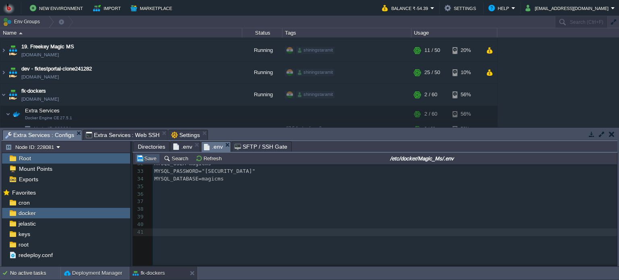
click at [145, 157] on button "Save" at bounding box center [147, 158] width 23 height 7
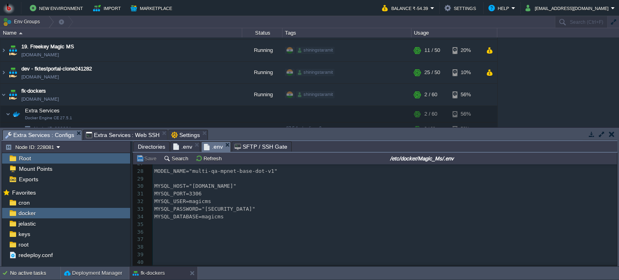
scroll to position [163, 0]
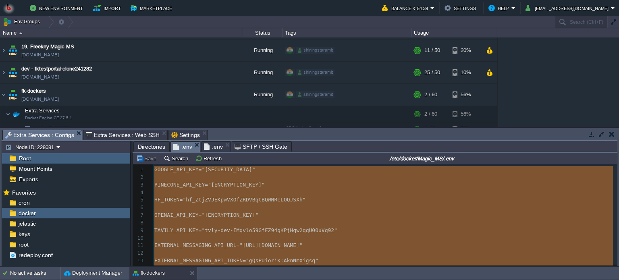
click at [183, 147] on span ".env" at bounding box center [182, 147] width 19 height 10
type textarea "-"
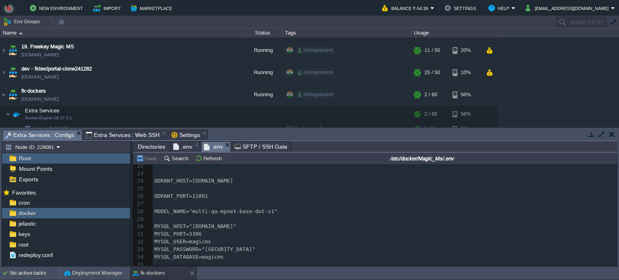
click at [210, 147] on span ".env" at bounding box center [213, 147] width 19 height 10
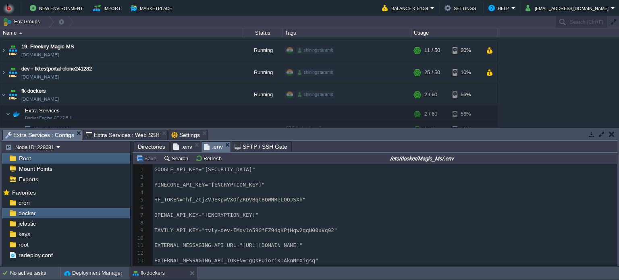
scroll to position [0, 0]
click at [126, 135] on span "Extra Services : Web SSH" at bounding box center [123, 135] width 74 height 10
click at [36, 134] on span "Extra Services : Configs" at bounding box center [39, 135] width 69 height 10
click at [151, 146] on span "Directories" at bounding box center [151, 147] width 27 height 10
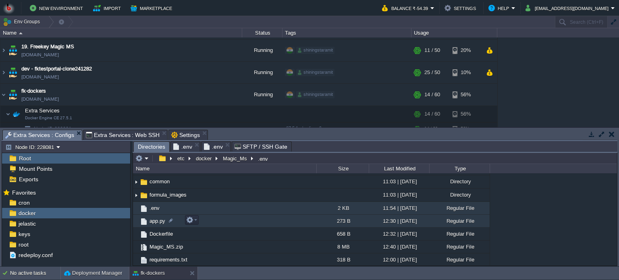
click at [229, 220] on td "app.py" at bounding box center [224, 221] width 183 height 13
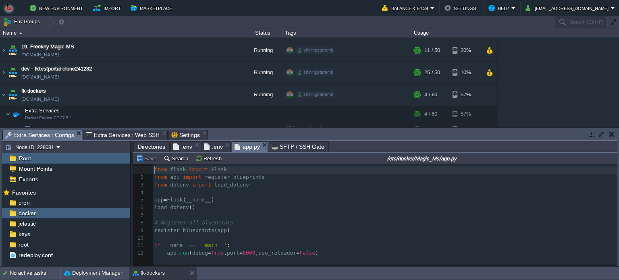
scroll to position [2, 0]
click at [240, 253] on div "12 1 from flask import Flask 2 from api import register_blueprints 3 from doten…" at bounding box center [386, 211] width 466 height 91
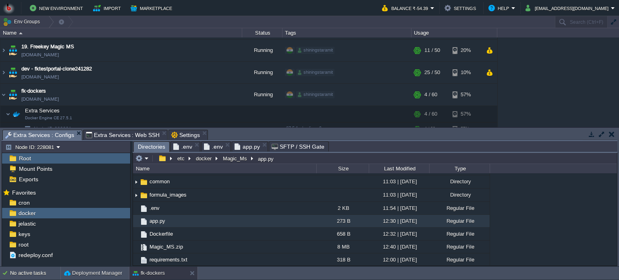
click at [157, 147] on span "Directories" at bounding box center [151, 147] width 27 height 10
click at [208, 158] on button "docker" at bounding box center [204, 158] width 19 height 7
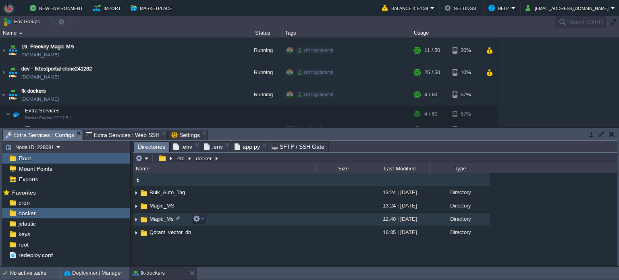
click at [253, 220] on td "Magic_Ms" at bounding box center [224, 219] width 183 height 13
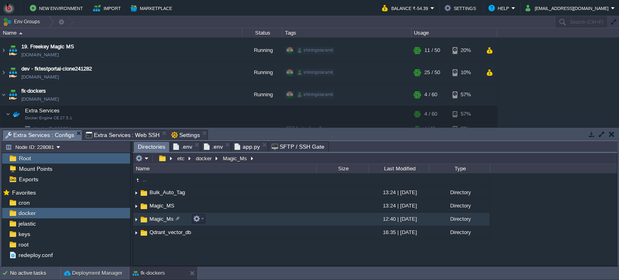
click at [253, 220] on td "Magic_Ms" at bounding box center [224, 219] width 183 height 13
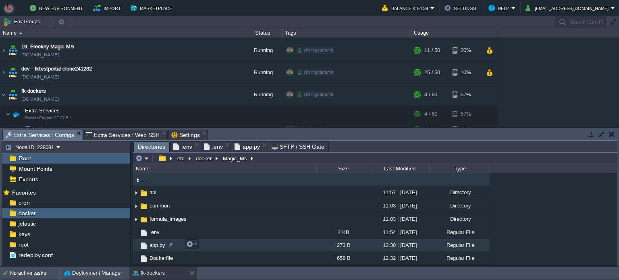
click at [234, 246] on td "app.py" at bounding box center [224, 245] width 183 height 13
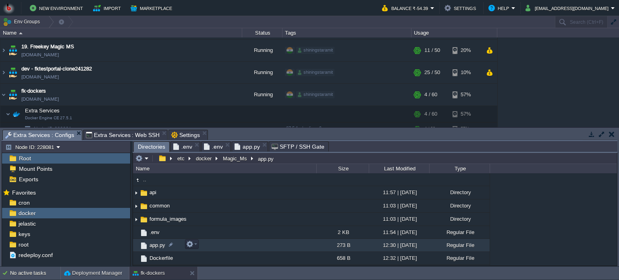
click at [234, 246] on td "app.py" at bounding box center [224, 245] width 183 height 13
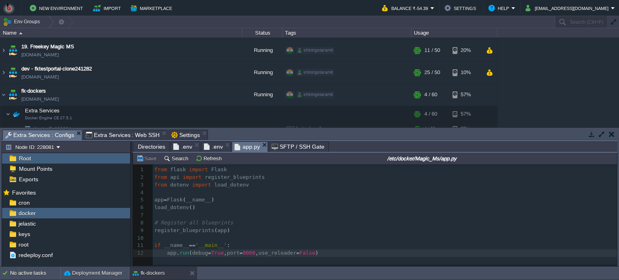
click at [240, 253] on div "12 1 from flask import Flask 2 from api import register_blueprints 3 from doten…" at bounding box center [386, 211] width 466 height 91
type textarea "5"
click at [145, 159] on button "Save" at bounding box center [147, 158] width 23 height 7
click at [188, 132] on span "Settings" at bounding box center [185, 135] width 29 height 10
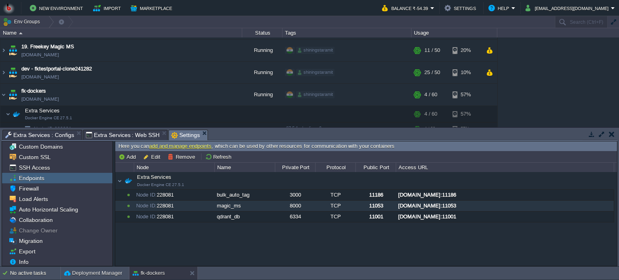
click at [222, 244] on div "Extra Services Docker Engine CE 27.5.1 Extra Services Docker Engine CE 27.5.1 N…" at bounding box center [365, 219] width 501 height 94
click at [129, 155] on button "Add" at bounding box center [128, 156] width 20 height 7
type input "Node ID: 228081"
type input "TCP"
type input "[DOMAIN_NAME]:{public_port}"
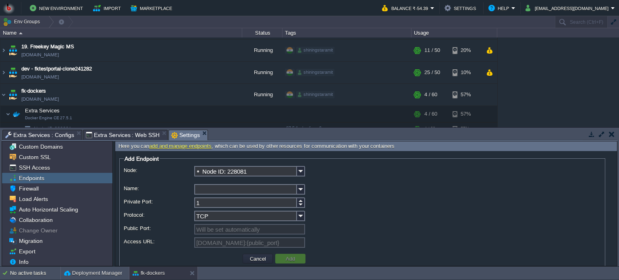
click at [209, 192] on input "Name:" at bounding box center [245, 189] width 103 height 10
type input "magic_ms2"
click at [206, 204] on input "1" at bounding box center [245, 202] width 103 height 10
type input "5000"
click at [284, 259] on button "Add" at bounding box center [290, 258] width 14 height 7
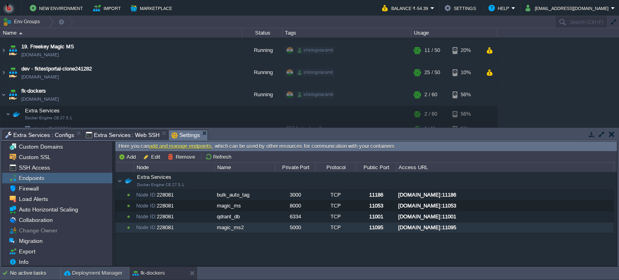
click at [414, 224] on div "[DOMAIN_NAME]:11095" at bounding box center [504, 227] width 217 height 10
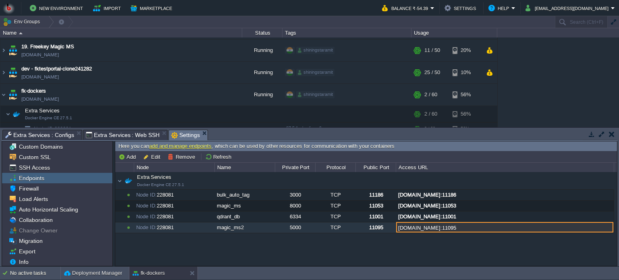
click at [509, 228] on input "[DOMAIN_NAME]:11095" at bounding box center [504, 227] width 217 height 10
click at [508, 228] on input "[DOMAIN_NAME]:11095" at bounding box center [504, 227] width 217 height 10
drag, startPoint x: 507, startPoint y: 227, endPoint x: 391, endPoint y: 229, distance: 115.2
click at [391, 229] on div "Extra Services Docker Engine CE 27.5.1 Extra Services Docker Engine CE 27.5.1 N…" at bounding box center [365, 219] width 501 height 94
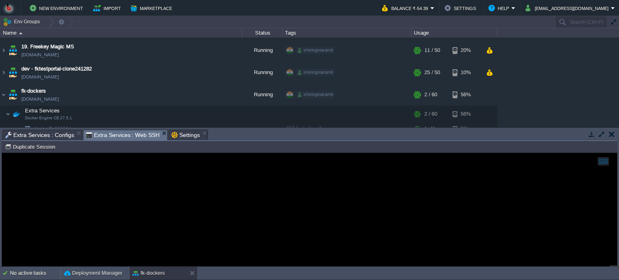
click at [105, 133] on span "Extra Services : Web SSH" at bounding box center [123, 135] width 74 height 10
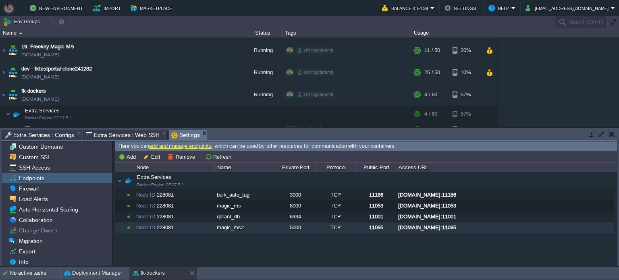
click at [178, 132] on span "Settings" at bounding box center [185, 135] width 29 height 10
click at [443, 225] on div "[DOMAIN_NAME]:11095" at bounding box center [504, 227] width 217 height 10
type input "[DOMAIN_NAME]:11095"
click at [36, 186] on span "Firewall" at bounding box center [28, 188] width 23 height 7
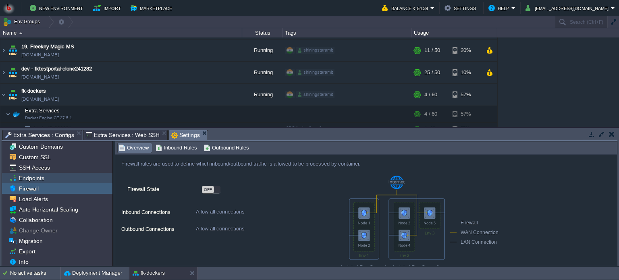
click at [36, 178] on span "Endpoints" at bounding box center [31, 177] width 28 height 7
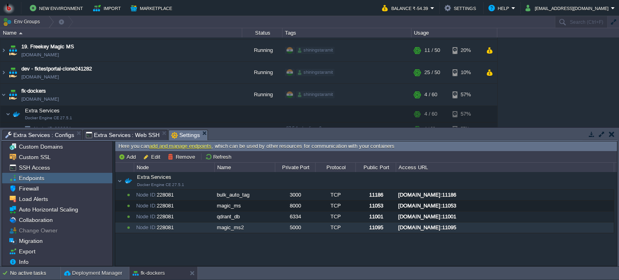
click at [220, 253] on div "Extra Services Docker Engine CE 27.5.1 Extra Services Docker Engine CE 27.5.1 N…" at bounding box center [365, 219] width 501 height 94
click at [240, 228] on div "magic_ms2" at bounding box center [245, 227] width 60 height 10
click at [207, 253] on div "Extra Services Docker Engine CE 27.5.1 Extra Services Docker Engine CE 27.5.1 N…" at bounding box center [365, 219] width 501 height 94
click at [169, 242] on div "Extra Services Docker Engine CE 27.5.1 Extra Services Docker Engine CE 27.5.1 N…" at bounding box center [365, 219] width 501 height 94
click at [180, 153] on button "Remove" at bounding box center [183, 156] width 30 height 7
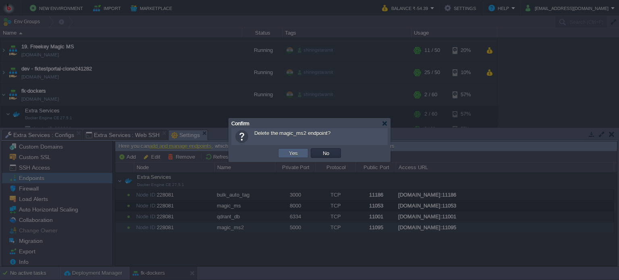
click at [286, 154] on button "Yes" at bounding box center [293, 152] width 14 height 7
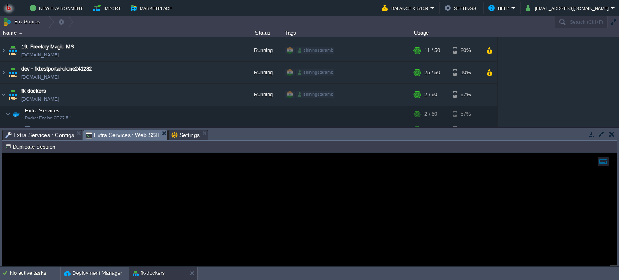
click at [124, 132] on span "Extra Services : Web SSH" at bounding box center [123, 135] width 74 height 10
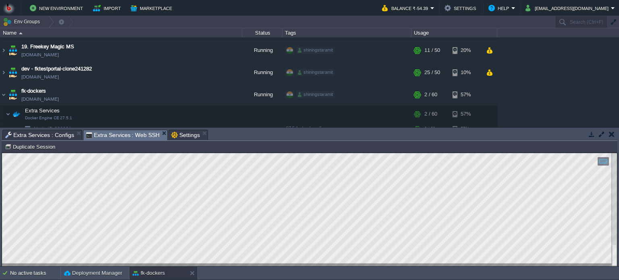
click at [2, 153] on html "Copy: Ctrl + Shift + C Paste: Ctrl + V Settings: Ctrl + Shift + Alt 0" at bounding box center [309, 153] width 615 height 0
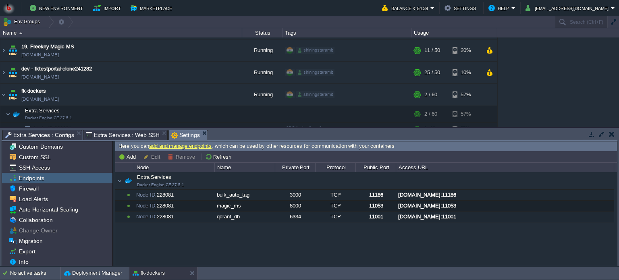
click at [184, 137] on span "Settings" at bounding box center [185, 135] width 29 height 10
click at [212, 240] on div "Extra Services Docker Engine CE 27.5.1 Extra Services Docker Engine CE 27.5.1 N…" at bounding box center [365, 219] width 501 height 94
click at [127, 155] on button "Add" at bounding box center [128, 156] width 20 height 7
type input "Node ID: 228081"
type input "TCP"
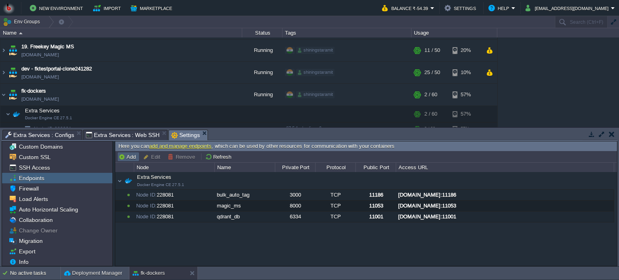
type input "[DOMAIN_NAME]:{public_port}"
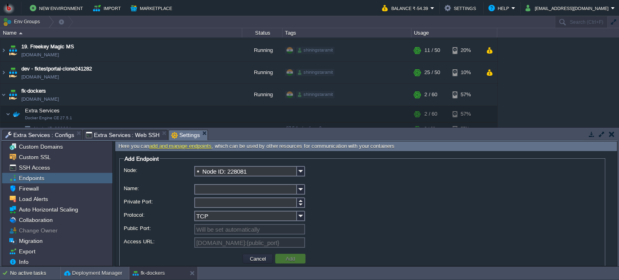
click at [206, 190] on input "Name:" at bounding box center [245, 189] width 103 height 10
type input "magic_ms2"
click at [200, 209] on div "Node: Node ID: 228081 Name: magic_ms2 Private Port: Protocol: TCP Public Port: …" at bounding box center [362, 208] width 477 height 85
click at [199, 203] on input "Private Port:" at bounding box center [245, 202] width 103 height 10
type input "5000"
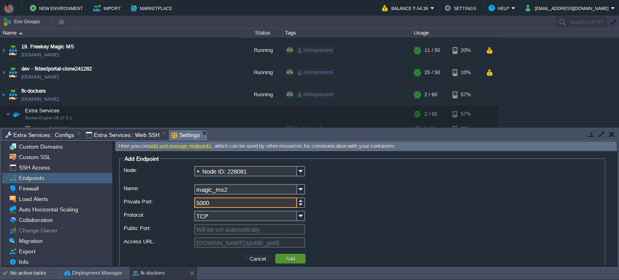
click at [288, 259] on button "Add" at bounding box center [290, 258] width 14 height 7
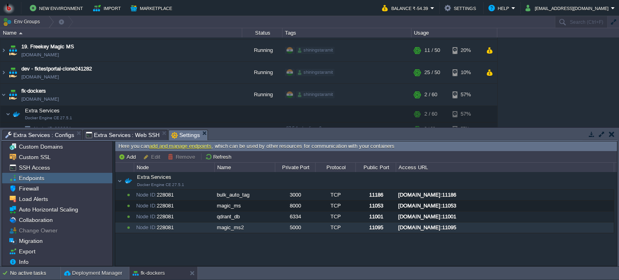
click at [459, 224] on div "[DOMAIN_NAME]:11095" at bounding box center [504, 227] width 217 height 10
type input "[DOMAIN_NAME]:11095"
click at [122, 136] on span "Extra Services : Web SSH" at bounding box center [123, 135] width 74 height 10
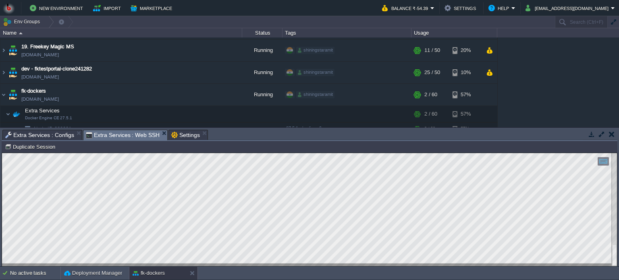
click at [1, 245] on div "Tasks Activity Log Archive Git / SVN Extra Services : Configs Extra Services : …" at bounding box center [309, 197] width 619 height 139
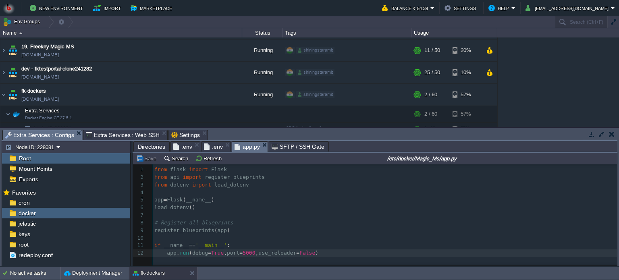
click at [31, 135] on span "Extra Services : Configs" at bounding box center [39, 135] width 69 height 10
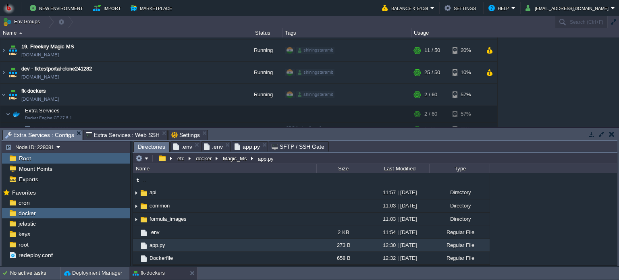
click at [147, 145] on span "Directories" at bounding box center [151, 147] width 27 height 10
click at [200, 159] on button "docker" at bounding box center [204, 158] width 19 height 7
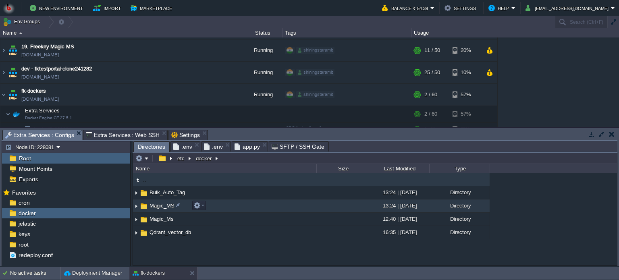
click at [222, 205] on td "Magic_MS" at bounding box center [224, 205] width 183 height 13
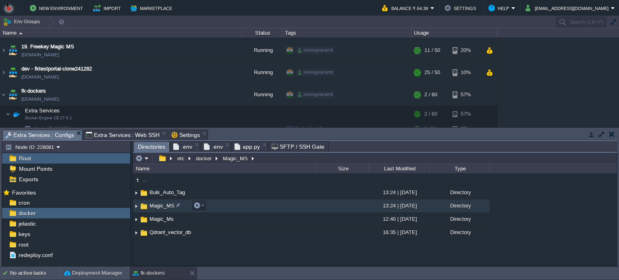
click at [222, 205] on td "Magic_MS" at bounding box center [224, 205] width 183 height 13
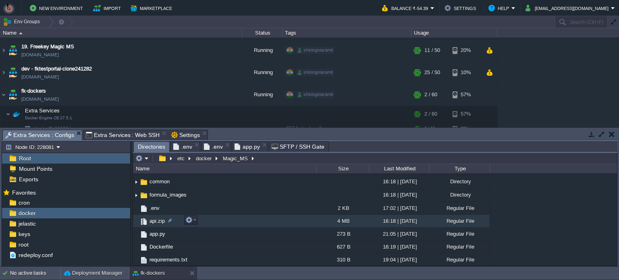
scroll to position [0, 0]
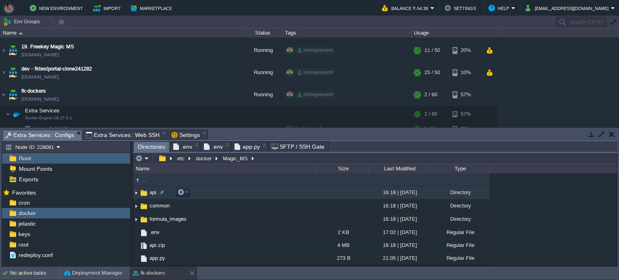
click at [242, 193] on td "api" at bounding box center [224, 192] width 183 height 13
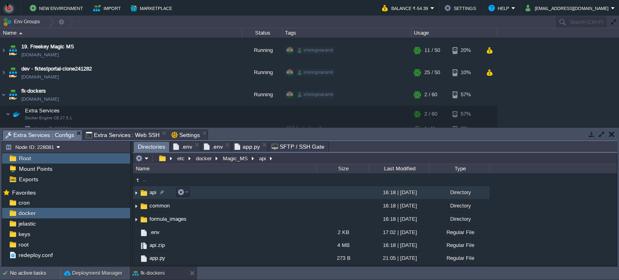
click at [242, 193] on td "api" at bounding box center [224, 192] width 183 height 13
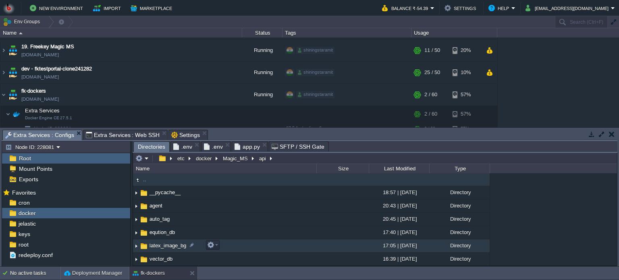
scroll to position [26, 0]
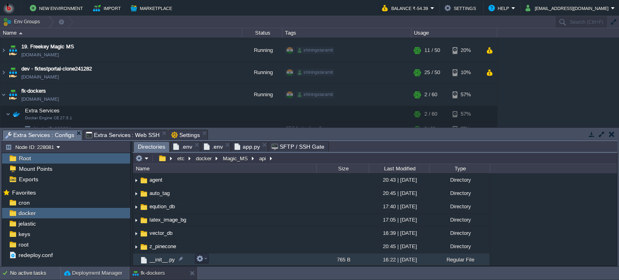
click at [255, 259] on td "__init__.py" at bounding box center [224, 259] width 183 height 13
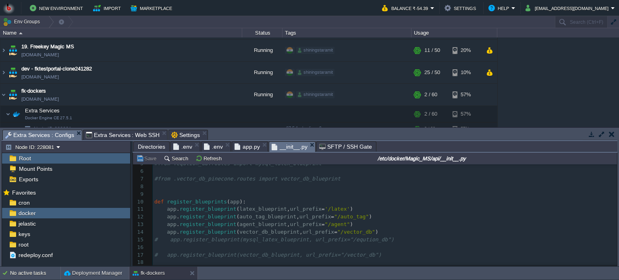
scroll to position [39, 0]
click at [128, 134] on span "Extra Services : Web SSH" at bounding box center [123, 135] width 74 height 10
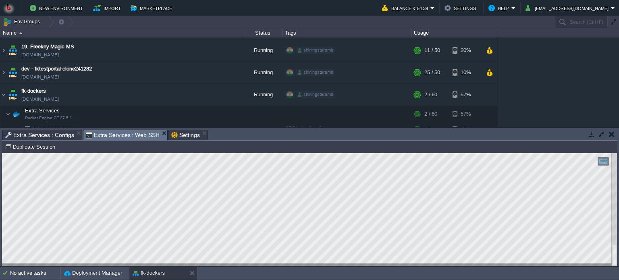
click at [43, 136] on span "Extra Services : Configs" at bounding box center [39, 135] width 69 height 10
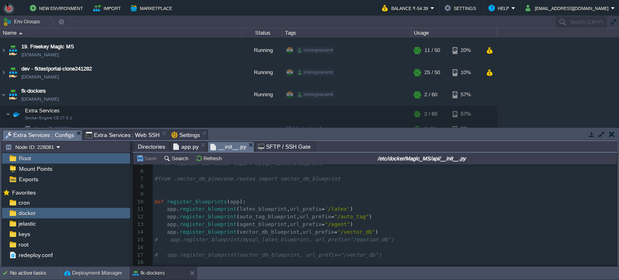
click at [149, 145] on span "Directories" at bounding box center [151, 147] width 27 height 10
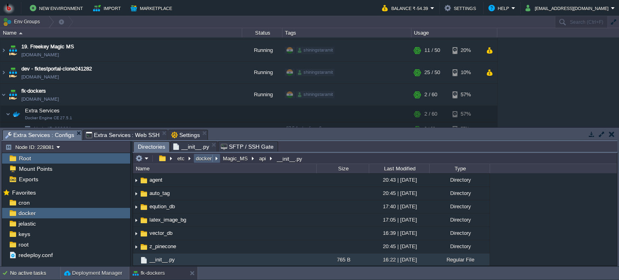
click at [203, 158] on button "docker" at bounding box center [204, 158] width 19 height 7
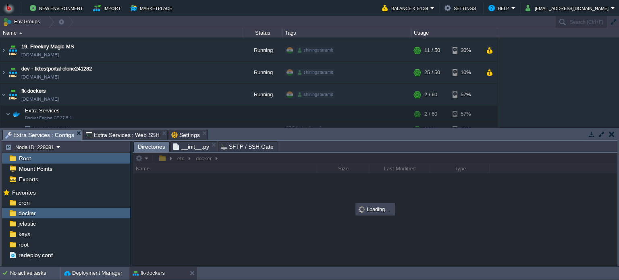
scroll to position [0, 0]
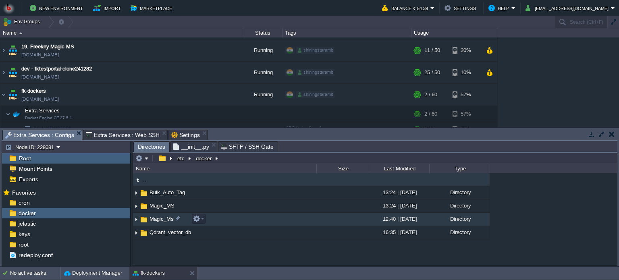
click at [224, 217] on td "Magic_Ms" at bounding box center [224, 219] width 183 height 13
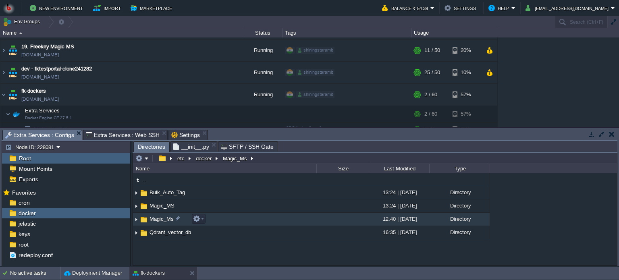
click at [224, 217] on td "Magic_Ms" at bounding box center [224, 219] width 183 height 13
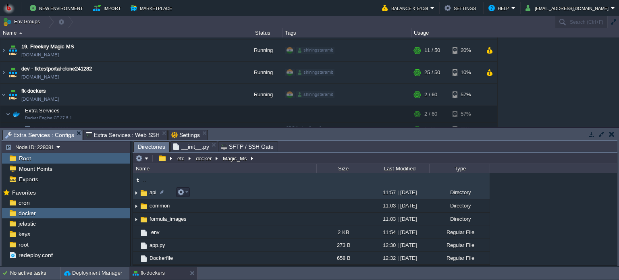
click at [250, 195] on td "api" at bounding box center [224, 192] width 183 height 13
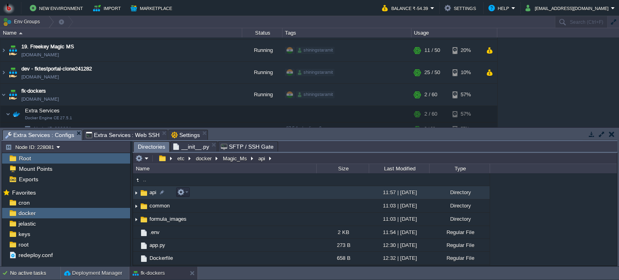
click at [250, 195] on td "api" at bounding box center [224, 192] width 183 height 13
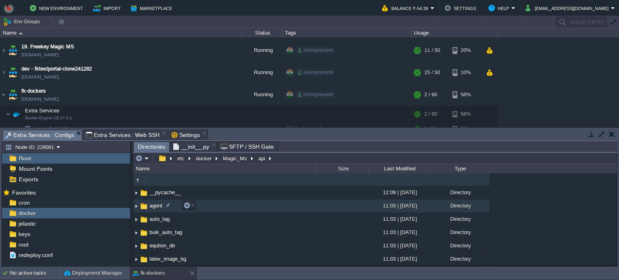
scroll to position [52, 0]
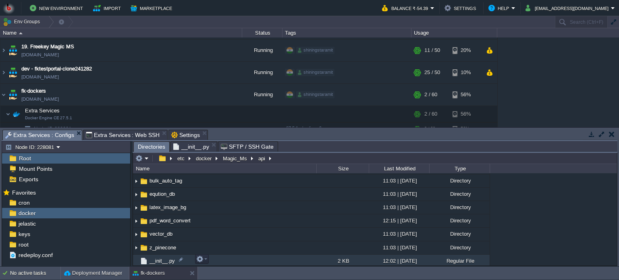
click at [265, 262] on td "__init__.py" at bounding box center [224, 261] width 183 height 13
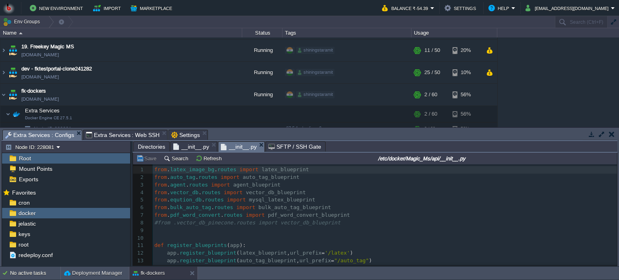
scroll to position [54, 0]
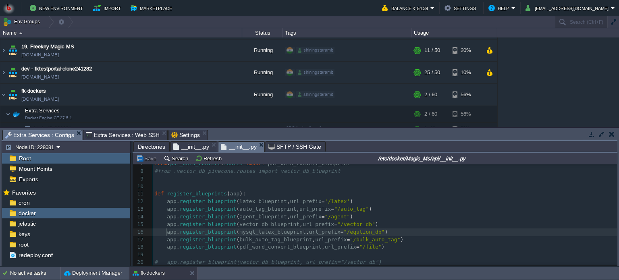
click at [166, 230] on div "20 1 from . latex_image_bg . routes import latex_blueprint 2 from . auto_tag . …" at bounding box center [385, 190] width 464 height 152
type textarea "#"
click at [164, 229] on div "xxxxxxxxxx 1 from . latex_image_bg . routes import latex_blueprint 2 from . aut…" at bounding box center [385, 190] width 464 height 152
type textarea "#"
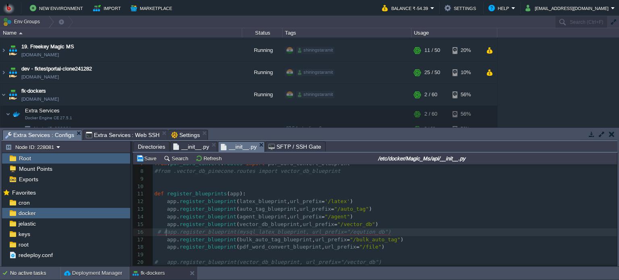
click at [167, 229] on div "xxxxxxxxxx 1 from . latex_image_bg . routes import latex_blueprint 2 from . aut…" at bounding box center [385, 190] width 464 height 152
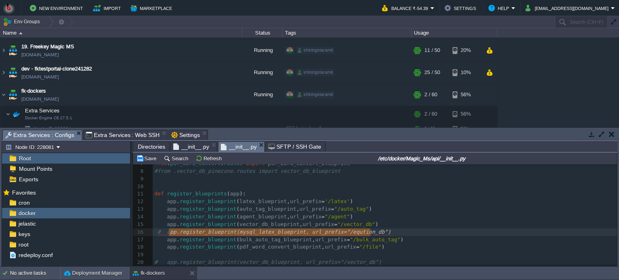
type textarea "# app.register_blueprint(mysql_latex_blueprint, url_prefix="/eqution_db")"
drag, startPoint x: 374, startPoint y: 231, endPoint x: 167, endPoint y: 230, distance: 207.4
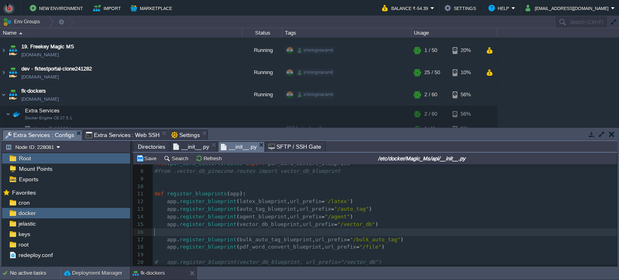
scroll to position [46, 0]
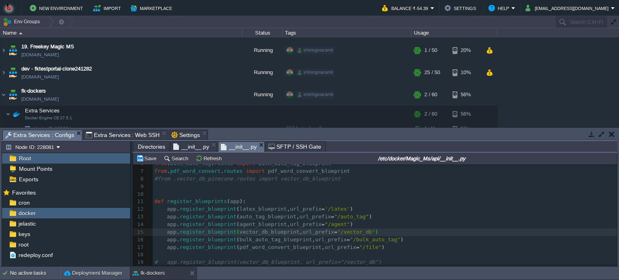
click at [159, 254] on pre "​" at bounding box center [385, 255] width 464 height 8
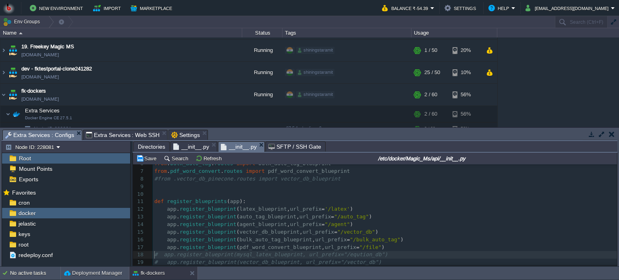
click at [162, 254] on span "# app.register_blueprint(mysql_latex_blueprint, url_prefix="/eqution_db")" at bounding box center [270, 254] width 233 height 6
click at [143, 157] on button "Save" at bounding box center [147, 158] width 23 height 7
click at [133, 135] on span "Extra Services : Web SSH" at bounding box center [123, 135] width 74 height 10
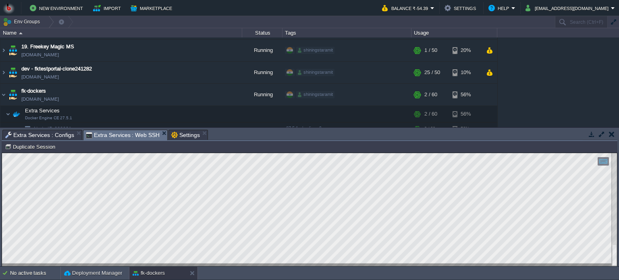
click at [46, 135] on span "Extra Services : Configs" at bounding box center [39, 135] width 69 height 10
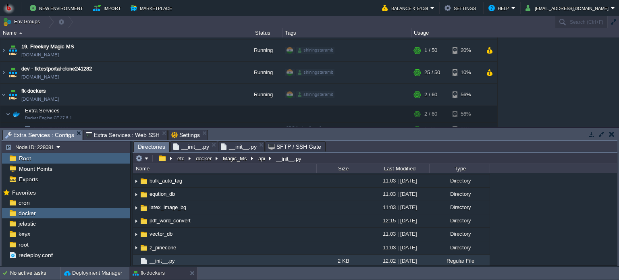
click at [151, 145] on span "Directories" at bounding box center [151, 147] width 27 height 10
click at [236, 158] on button "Magic_Ms" at bounding box center [235, 158] width 27 height 7
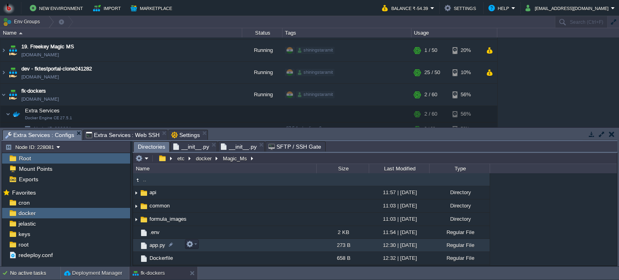
scroll to position [24, 0]
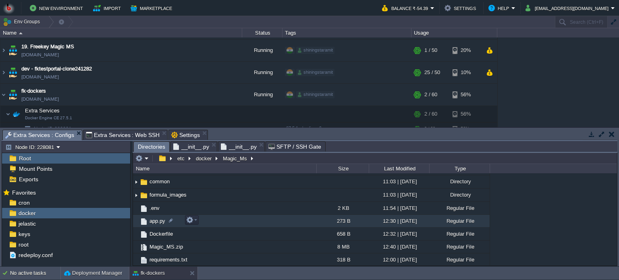
click at [228, 219] on td "app.py" at bounding box center [224, 221] width 183 height 13
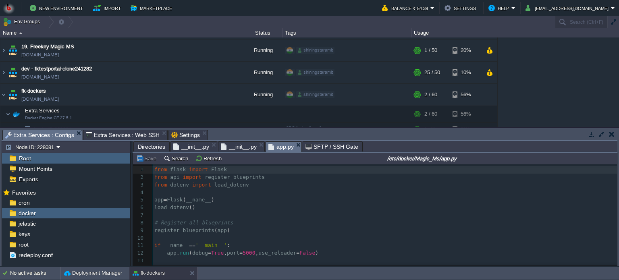
scroll to position [0, 0]
click at [240, 251] on div "13 1 from flask import Flask 2 from api import register_blueprints 3 from doten…" at bounding box center [385, 215] width 464 height 99
type textarea "8"
click at [146, 159] on button "Save" at bounding box center [147, 158] width 23 height 7
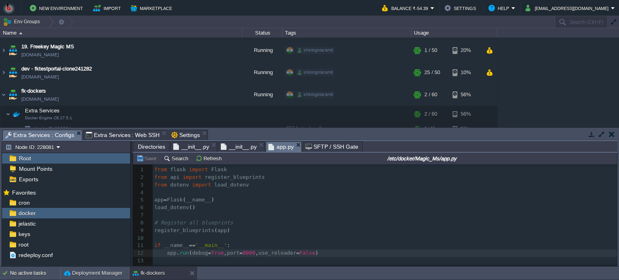
click at [117, 135] on span "Extra Services : Web SSH" at bounding box center [123, 135] width 74 height 10
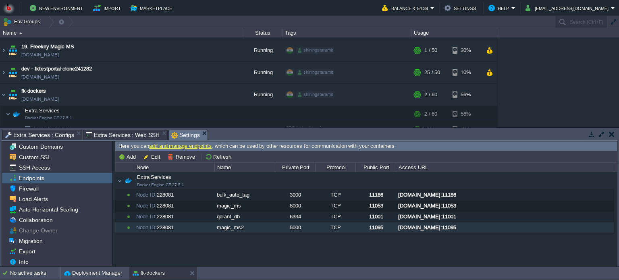
click at [174, 138] on span "Settings" at bounding box center [185, 135] width 29 height 10
click at [132, 134] on span "Extra Services : Web SSH" at bounding box center [123, 135] width 74 height 10
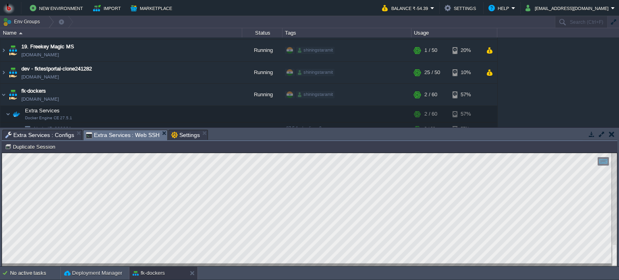
click at [2, 153] on html "Copy: Ctrl + Shift + C Paste: Ctrl + V Settings: Ctrl + Shift + Alt 0" at bounding box center [309, 153] width 615 height 0
click at [50, 134] on span "Extra Services : Configs" at bounding box center [39, 135] width 69 height 10
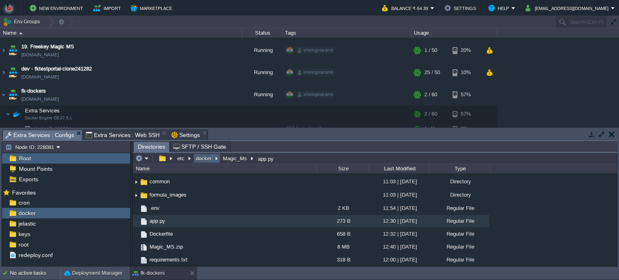
click at [203, 157] on button "docker" at bounding box center [204, 158] width 19 height 7
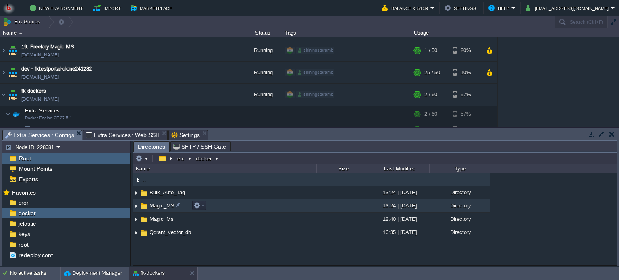
click at [236, 209] on td "Magic_MS" at bounding box center [224, 205] width 183 height 13
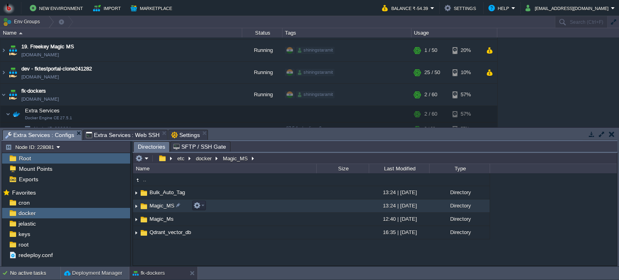
click at [236, 209] on td "Magic_MS" at bounding box center [224, 205] width 183 height 13
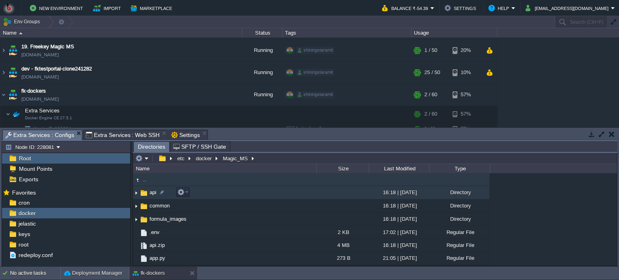
click at [250, 195] on td "api" at bounding box center [224, 192] width 183 height 13
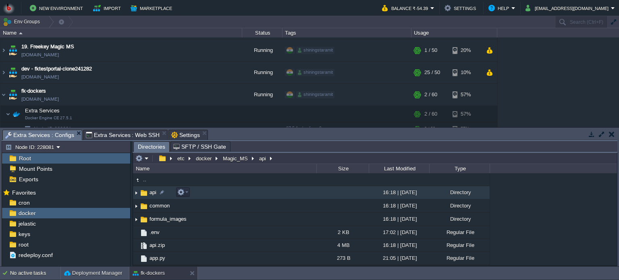
click at [250, 195] on td "api" at bounding box center [224, 192] width 183 height 13
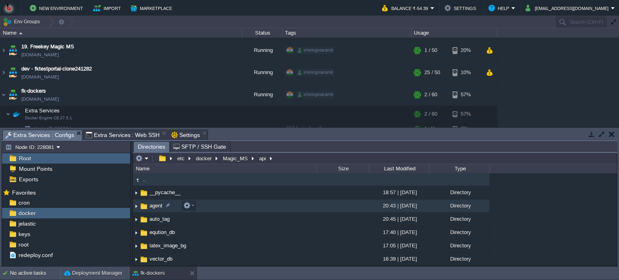
scroll to position [26, 0]
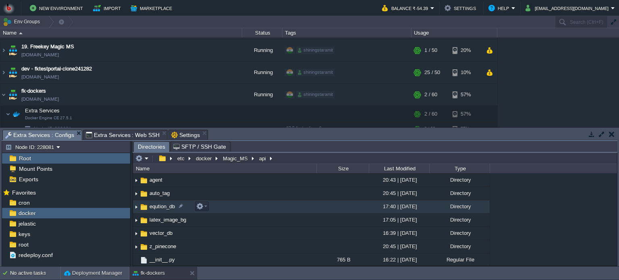
click at [271, 205] on td "eqution_db" at bounding box center [224, 206] width 183 height 13
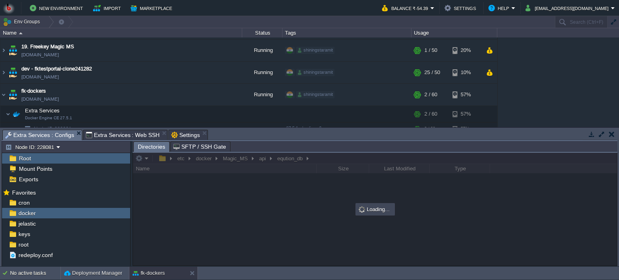
scroll to position [0, 0]
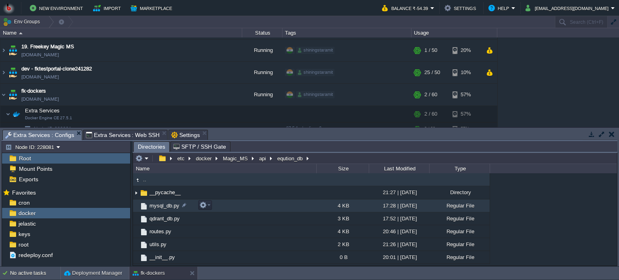
click at [260, 207] on td "mysql_db.py" at bounding box center [224, 205] width 183 height 13
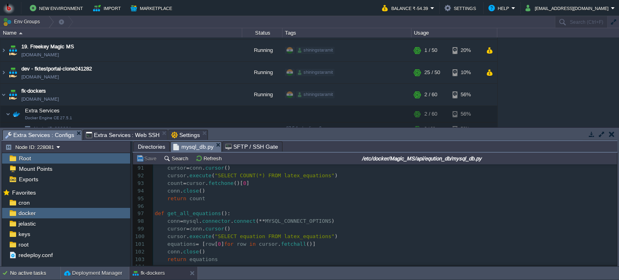
scroll to position [691, 0]
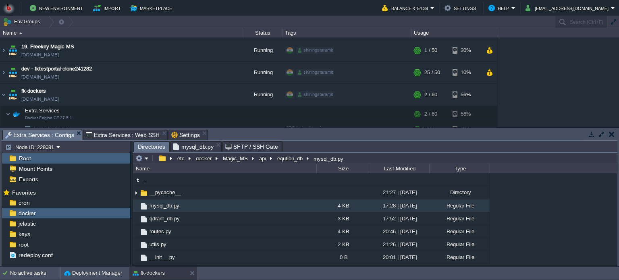
click at [152, 143] on span "Directories" at bounding box center [151, 147] width 27 height 10
click at [248, 253] on td "__init__.py" at bounding box center [224, 257] width 183 height 13
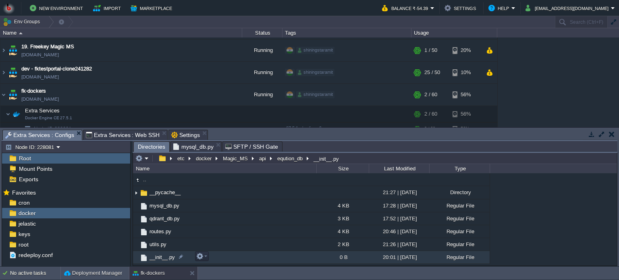
click at [248, 253] on td "__init__.py" at bounding box center [224, 257] width 183 height 13
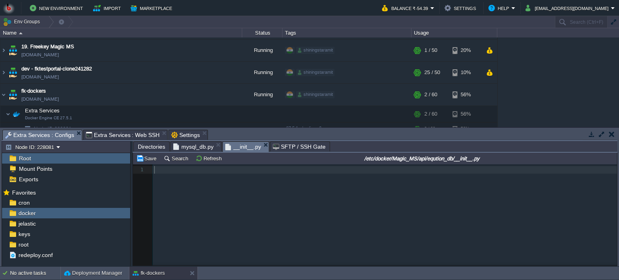
scroll to position [2, 0]
click at [150, 147] on span "Directories" at bounding box center [151, 147] width 27 height 10
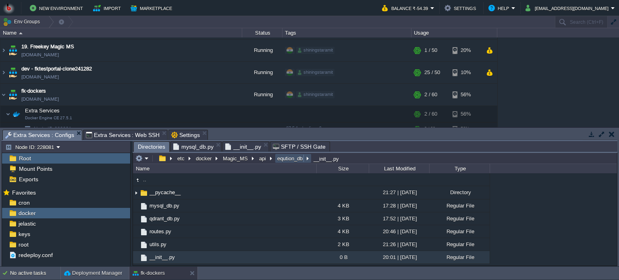
click at [277, 157] on button "eqution_db" at bounding box center [290, 158] width 29 height 7
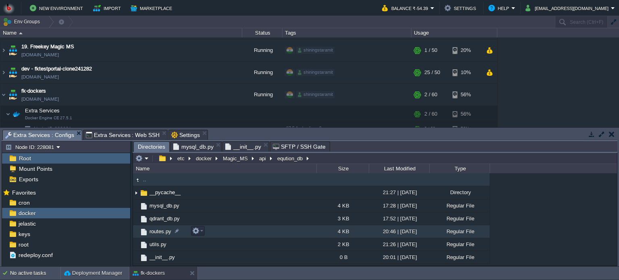
click at [219, 231] on td "routes.py" at bounding box center [224, 231] width 183 height 13
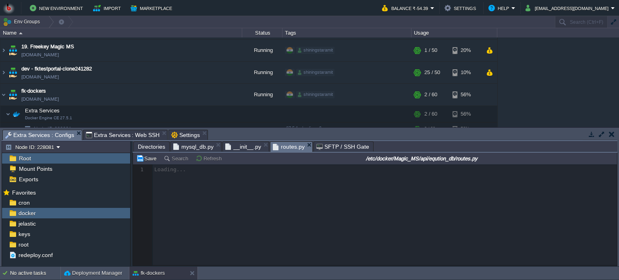
click at [122, 135] on span "Extra Services : Web SSH" at bounding box center [123, 135] width 74 height 10
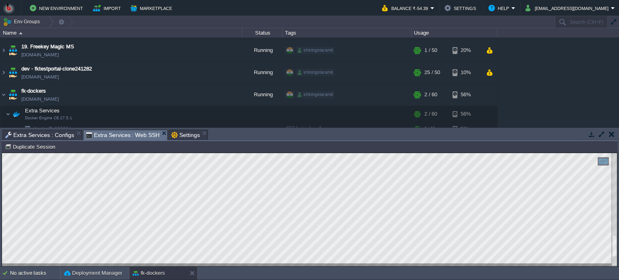
click at [49, 136] on span "Extra Services : Configs" at bounding box center [39, 135] width 69 height 10
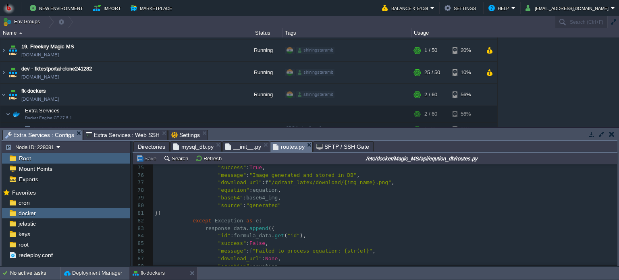
scroll to position [765, 0]
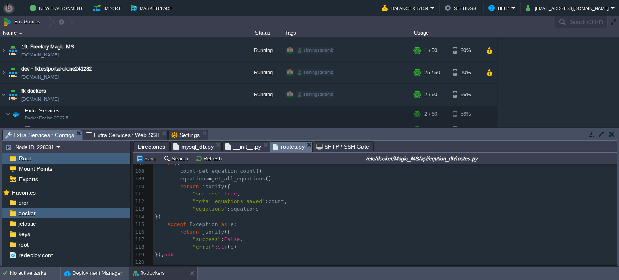
click at [241, 145] on span "__init__.py" at bounding box center [243, 147] width 36 height 10
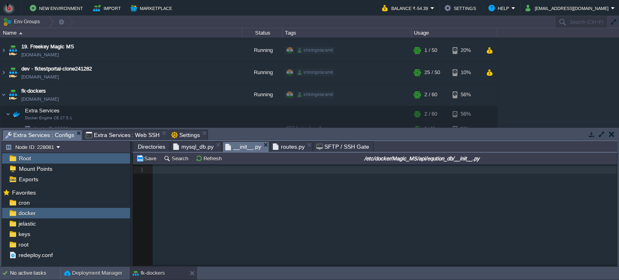
click at [156, 147] on span "Directories" at bounding box center [151, 147] width 27 height 10
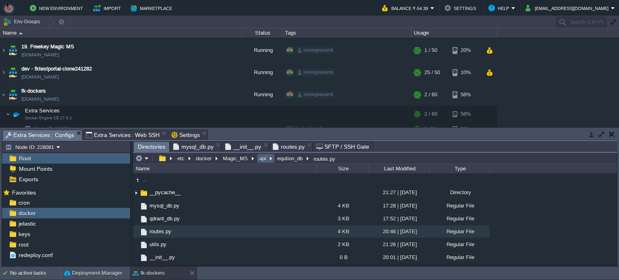
click at [259, 157] on button "api" at bounding box center [263, 158] width 10 height 7
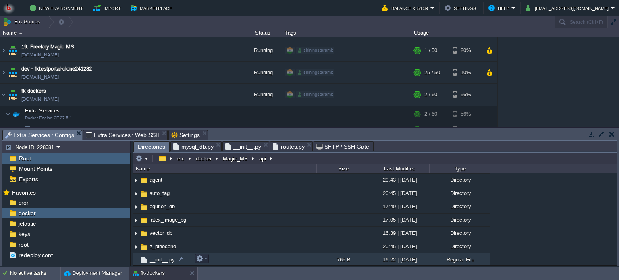
click at [240, 259] on td "__init__.py" at bounding box center [224, 259] width 183 height 13
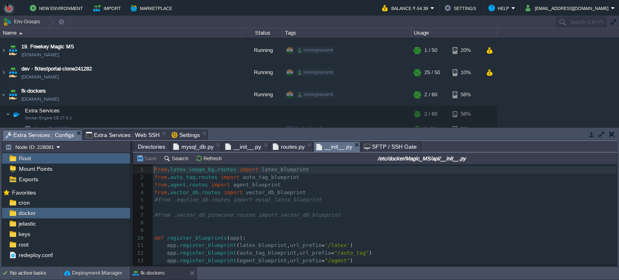
scroll to position [2, 0]
click at [152, 143] on span "Directories" at bounding box center [151, 147] width 27 height 10
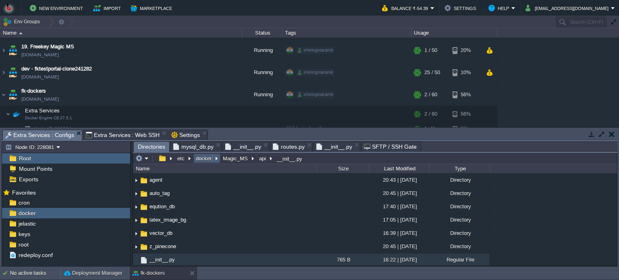
click at [205, 157] on button "docker" at bounding box center [204, 158] width 19 height 7
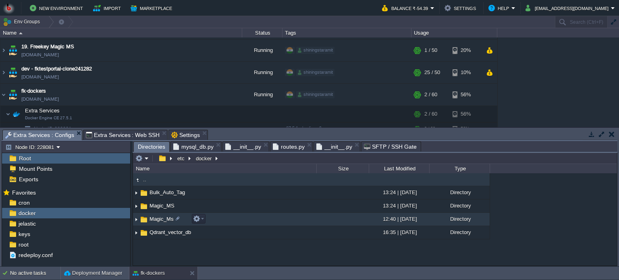
click at [242, 219] on td "Magic_Ms" at bounding box center [224, 219] width 183 height 13
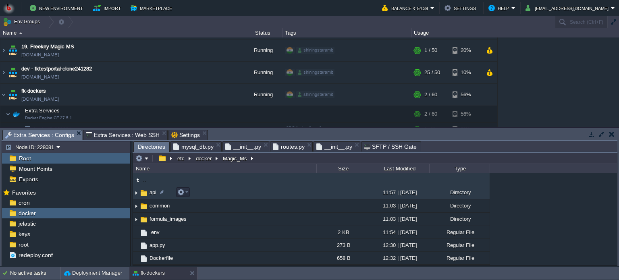
click at [257, 193] on td "api" at bounding box center [224, 192] width 183 height 13
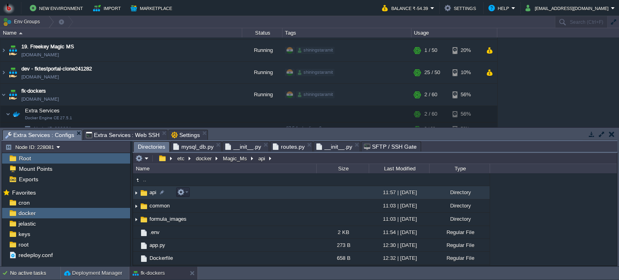
click at [257, 193] on td "api" at bounding box center [224, 192] width 183 height 13
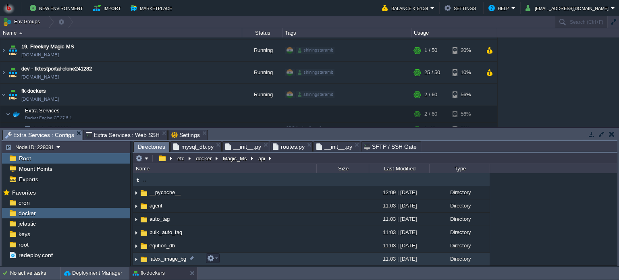
scroll to position [52, 0]
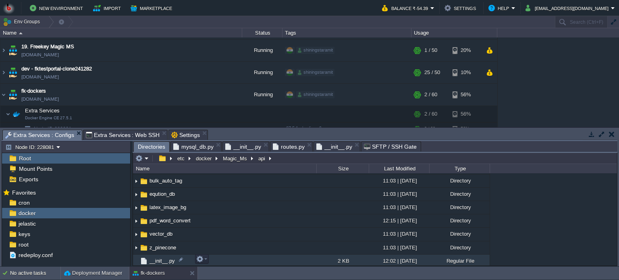
click at [260, 261] on td "__init__.py" at bounding box center [224, 261] width 183 height 13
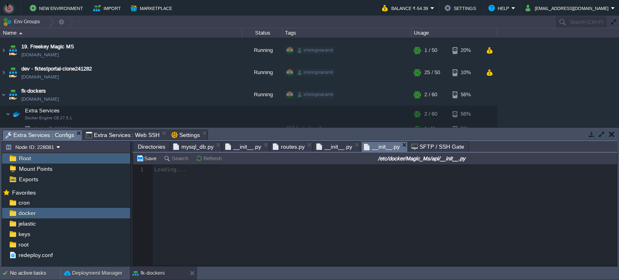
scroll to position [2, 0]
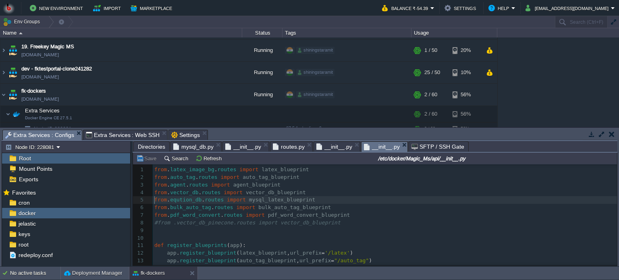
click at [154, 199] on div "20 1 from . latex_image_bg . routes import latex_blueprint 2 from . auto_tag . …" at bounding box center [385, 242] width 464 height 152
type textarea "#"
type textarea "#from .eqution_db.routes import mysql_latex_blueprint"
drag, startPoint x: 309, startPoint y: 201, endPoint x: 151, endPoint y: 202, distance: 157.9
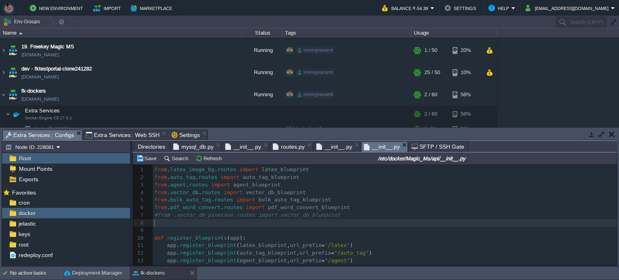
click at [157, 224] on div "x 1 from . latex_image_bg . routes import latex_blueprint 2 from . auto_tag . r…" at bounding box center [385, 238] width 464 height 144
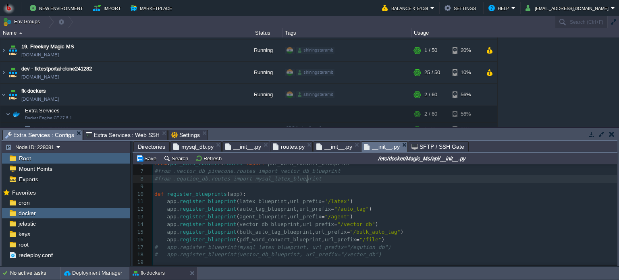
scroll to position [0, 0]
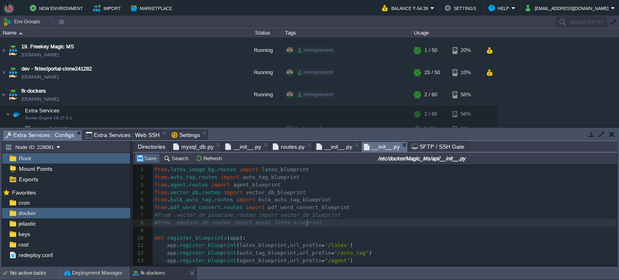
click at [146, 161] on button "Save" at bounding box center [147, 158] width 23 height 7
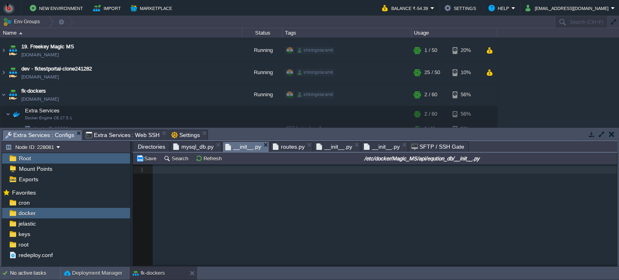
click at [240, 145] on span "__init__.py" at bounding box center [243, 147] width 36 height 10
click at [379, 147] on span "__init__.py" at bounding box center [382, 147] width 36 height 10
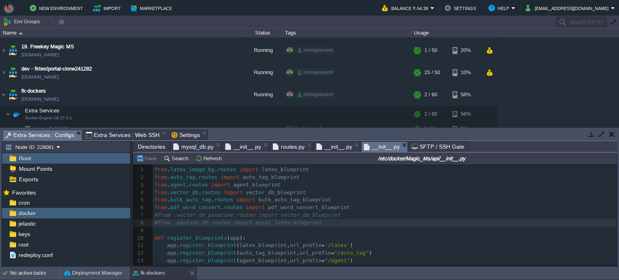
click at [333, 147] on span "__init__.py" at bounding box center [334, 147] width 36 height 10
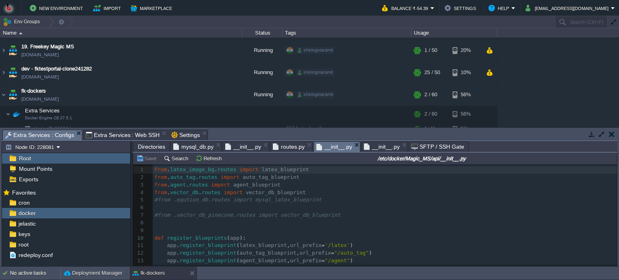
scroll to position [39, 0]
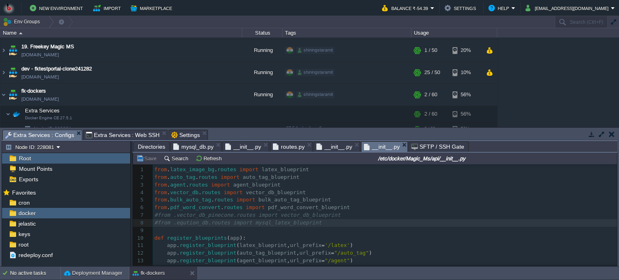
click at [380, 146] on span "__init__.py" at bounding box center [382, 147] width 36 height 10
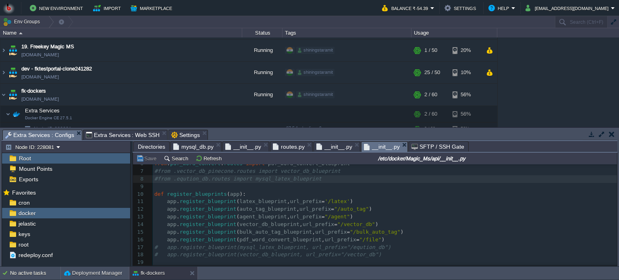
scroll to position [0, 0]
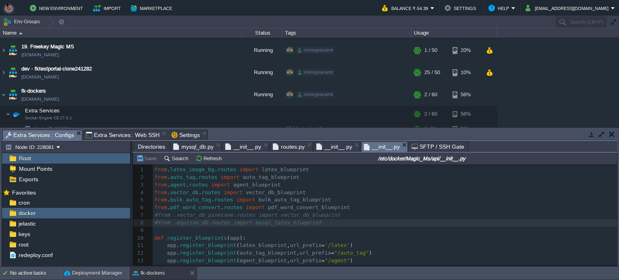
click at [113, 130] on div "Extra Services : Web SSH" at bounding box center [125, 135] width 85 height 10
click at [37, 135] on span "Extra Services : Configs" at bounding box center [39, 135] width 69 height 10
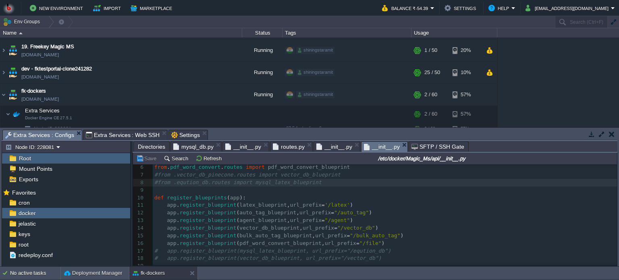
scroll to position [46, 0]
click at [400, 142] on em "__init__.py" at bounding box center [385, 147] width 43 height 10
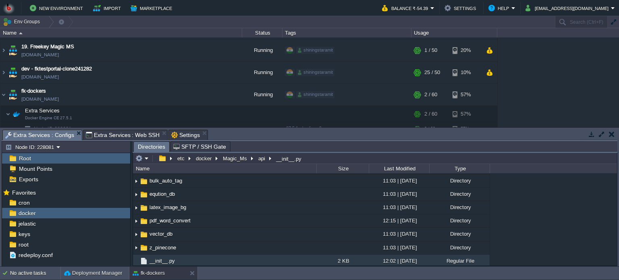
click at [141, 132] on span "Extra Services : Web SSH" at bounding box center [123, 135] width 74 height 10
click at [33, 133] on span "Extra Services : Configs" at bounding box center [39, 135] width 69 height 10
click at [236, 158] on button "Magic_Ms" at bounding box center [235, 158] width 27 height 7
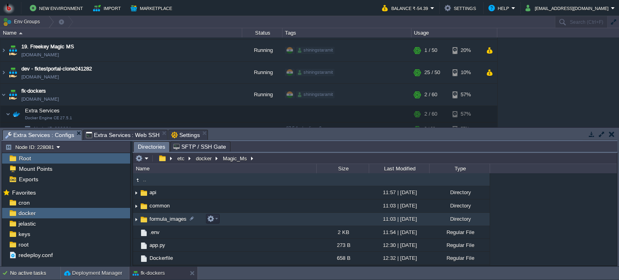
scroll to position [24, 0]
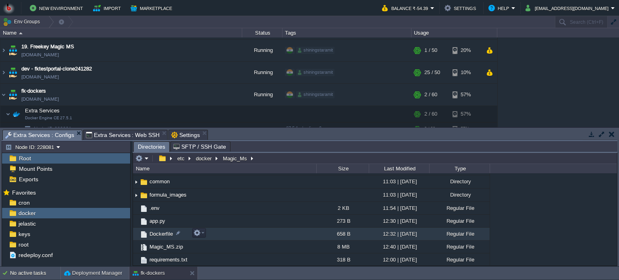
click at [227, 233] on td "Dockerfile" at bounding box center [224, 234] width 183 height 13
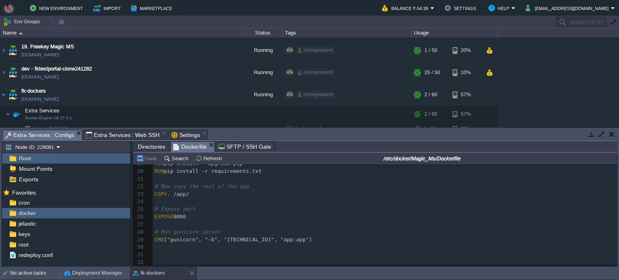
scroll to position [0, 0]
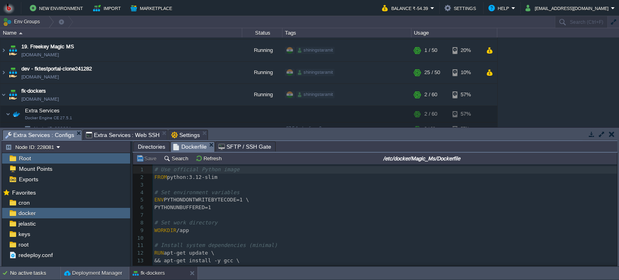
click at [150, 145] on span "Directories" at bounding box center [151, 147] width 27 height 10
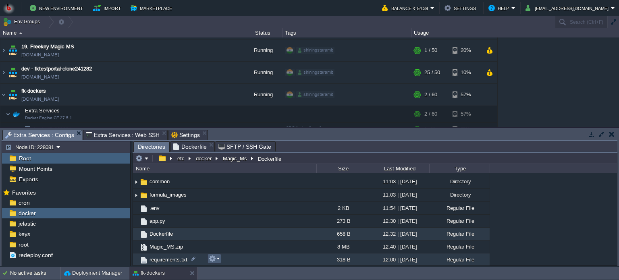
click at [219, 258] on em at bounding box center [214, 258] width 11 height 7
click at [255, 258] on td "requirements.txt" at bounding box center [224, 259] width 183 height 13
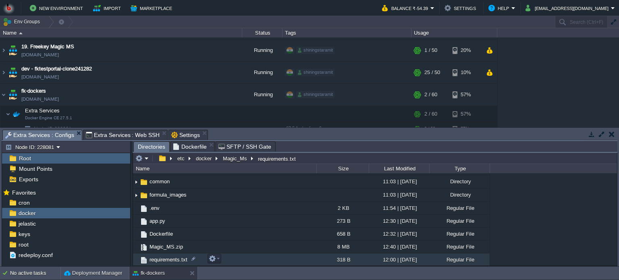
click at [255, 258] on td "requirements.txt" at bounding box center [224, 259] width 183 height 13
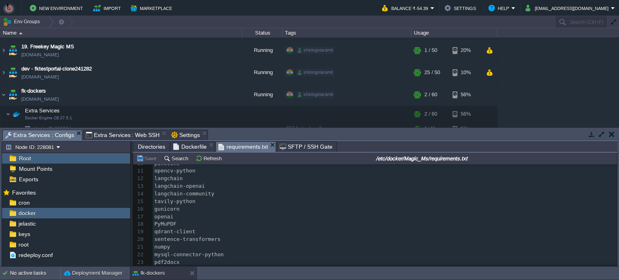
scroll to position [77, 0]
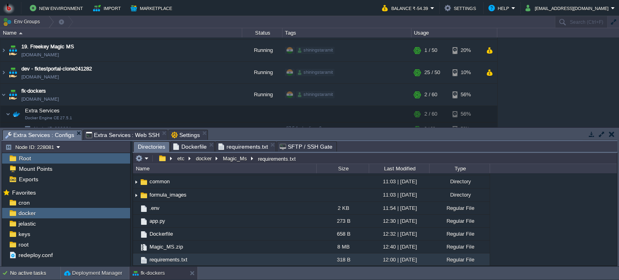
click at [149, 145] on span "Directories" at bounding box center [151, 147] width 27 height 10
click at [150, 145] on span "Directories" at bounding box center [151, 147] width 27 height 10
click at [205, 159] on button "docker" at bounding box center [204, 158] width 19 height 7
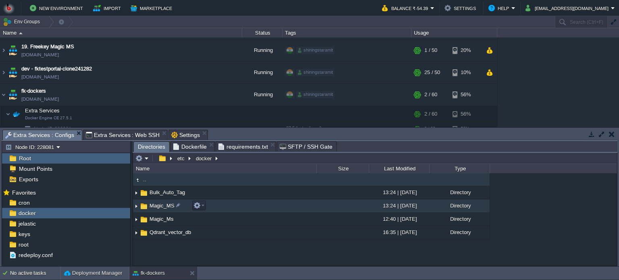
click at [236, 204] on td "Magic_MS" at bounding box center [224, 205] width 183 height 13
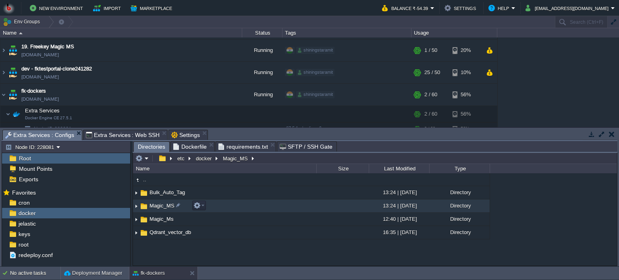
click at [236, 204] on td "Magic_MS" at bounding box center [224, 205] width 183 height 13
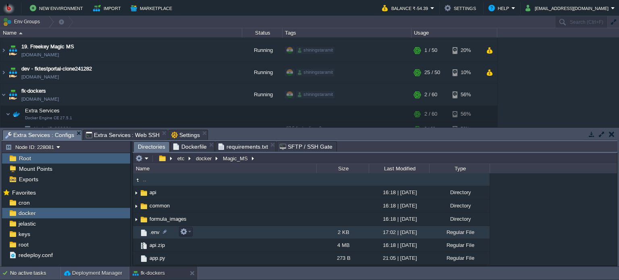
scroll to position [24, 0]
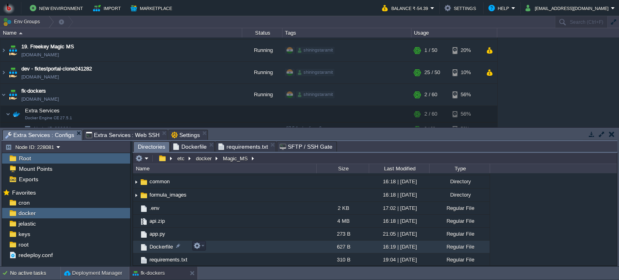
click at [248, 247] on td "Dockerfile" at bounding box center [224, 246] width 183 height 13
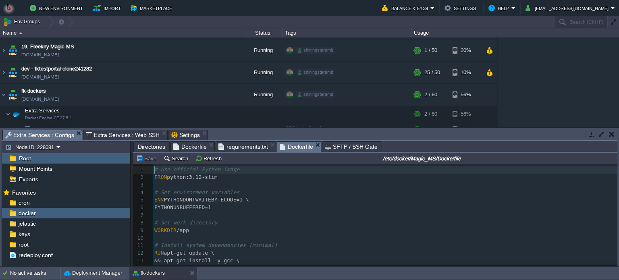
scroll to position [145, 0]
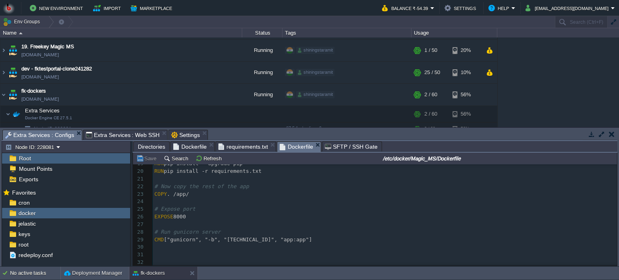
click at [249, 217] on pre "EXPOSE 8000" at bounding box center [385, 217] width 464 height 8
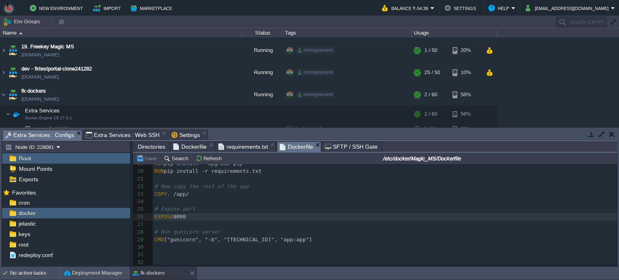
type textarea "# Use official Python image FROM python:3.12-slim # Set environment variables E…"
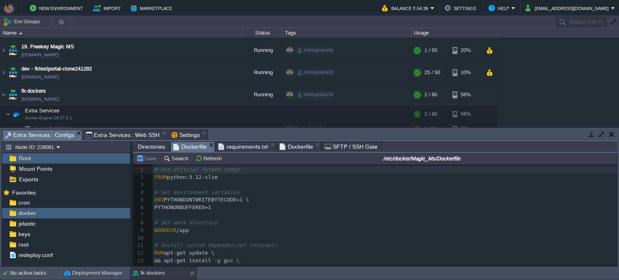
click at [193, 146] on span "Dockerfile" at bounding box center [189, 147] width 33 height 10
click at [300, 145] on span "Dockerfile" at bounding box center [295, 147] width 33 height 10
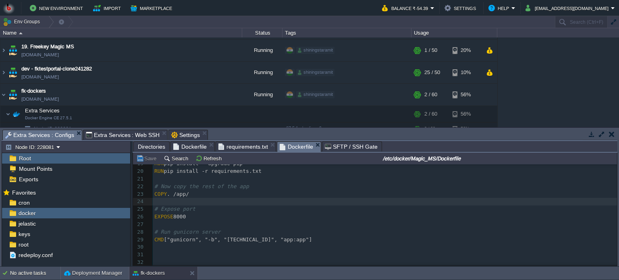
click at [261, 213] on pre "EXPOSE 8000" at bounding box center [385, 217] width 464 height 8
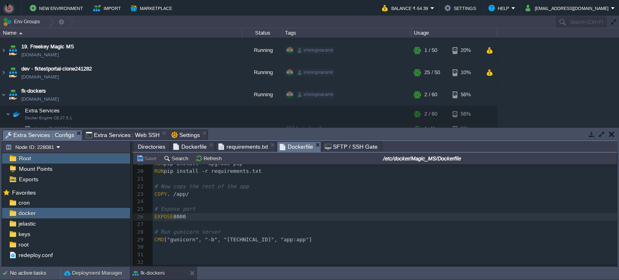
click at [244, 255] on pre "​" at bounding box center [385, 255] width 464 height 8
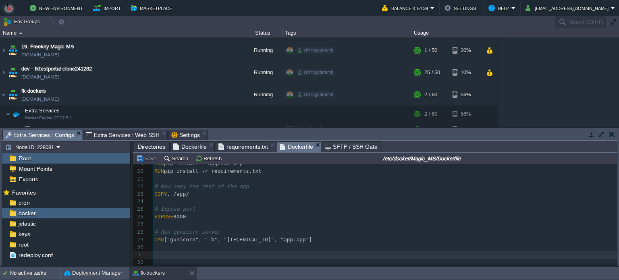
type textarea "# Use official Python image FROM python:3.12-slim # Set environment variables E…"
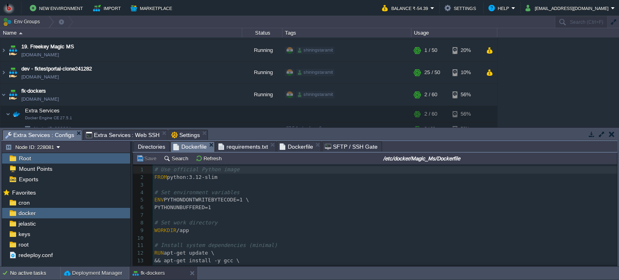
click at [186, 147] on span "Dockerfile" at bounding box center [189, 147] width 33 height 10
click at [254, 226] on pre "# Set work directory" at bounding box center [385, 223] width 464 height 8
type textarea "# Use official Python image FROM python:3.12-slim # Set environment variables E…"
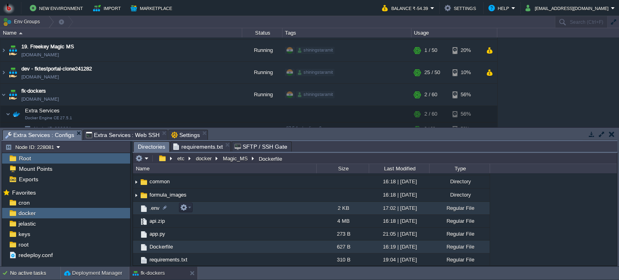
click at [213, 209] on td ".env" at bounding box center [224, 208] width 183 height 13
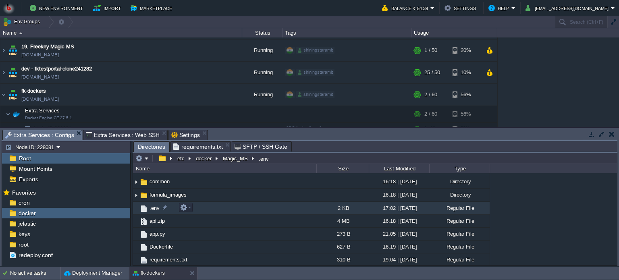
click at [213, 209] on td ".env" at bounding box center [224, 208] width 183 height 13
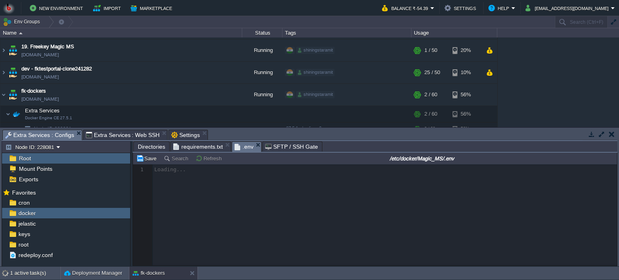
scroll to position [2, 0]
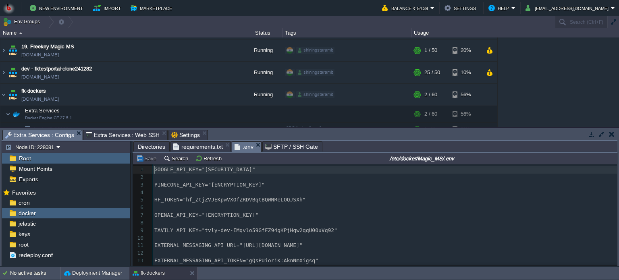
click at [400, 204] on pre "​" at bounding box center [385, 208] width 464 height 8
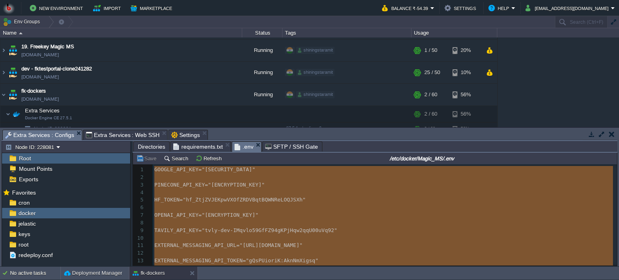
type textarea "GOOGLE_API_KEY="AIzaSyBaqhticqM4uNyrroIwxa3K05rVzUj9ZUI" PINECONE_API_KEY="pcsk…"
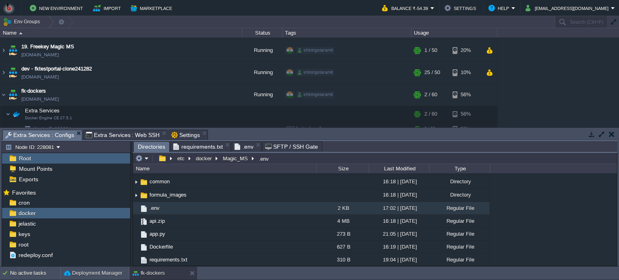
click at [149, 146] on span "Directories" at bounding box center [151, 147] width 27 height 10
click at [197, 159] on button "docker" at bounding box center [204, 158] width 19 height 7
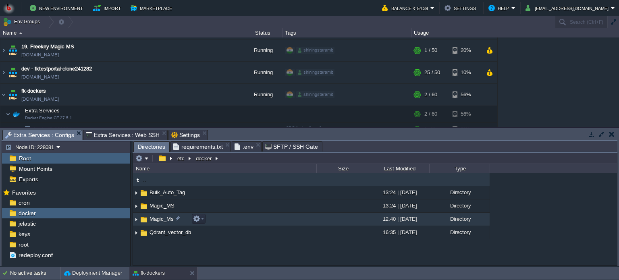
click at [235, 219] on td "Magic_Ms" at bounding box center [224, 219] width 183 height 13
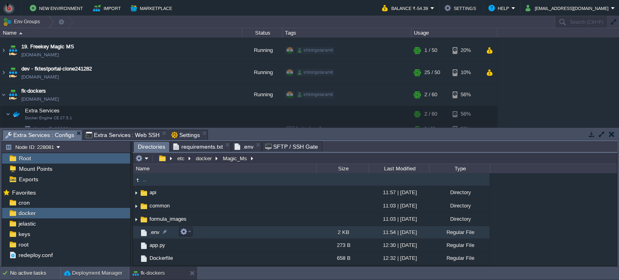
click at [245, 233] on td ".env" at bounding box center [224, 232] width 183 height 13
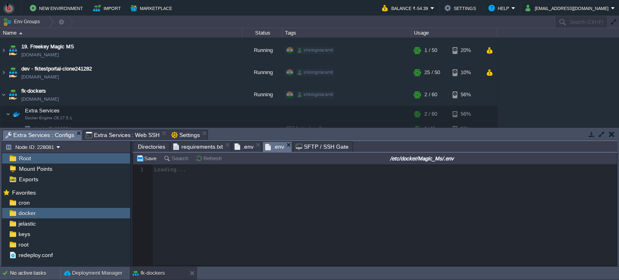
scroll to position [2, 0]
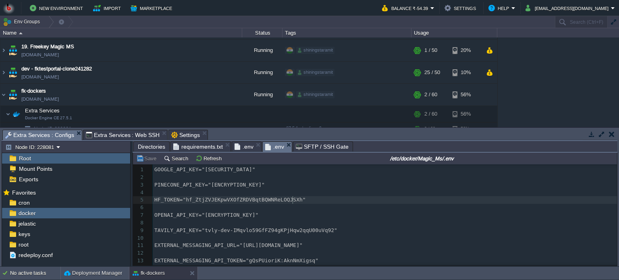
click at [369, 201] on pre "HF_TOKEN="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"" at bounding box center [385, 200] width 464 height 8
type textarea "-"
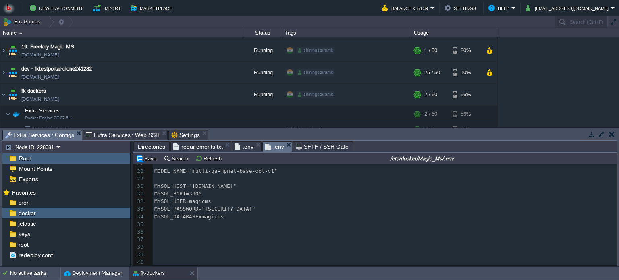
scroll to position [163, 0]
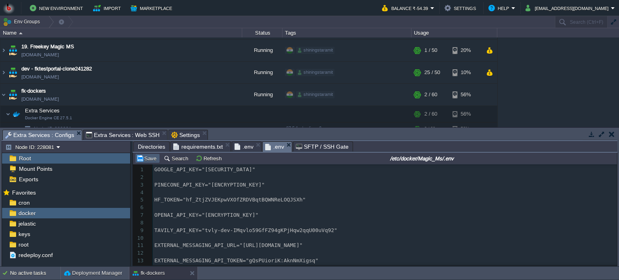
click at [144, 157] on button "Save" at bounding box center [147, 158] width 23 height 7
click at [245, 149] on span ".env" at bounding box center [243, 147] width 19 height 10
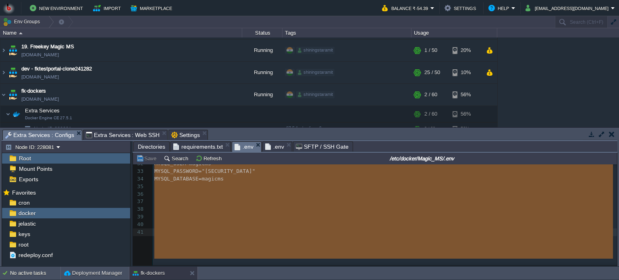
type textarea "-"
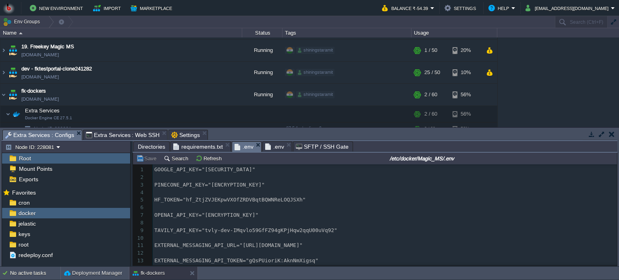
click at [271, 145] on span ".env" at bounding box center [274, 147] width 19 height 10
click at [240, 144] on span ".env" at bounding box center [243, 147] width 19 height 10
click at [270, 148] on span ".env" at bounding box center [274, 147] width 19 height 10
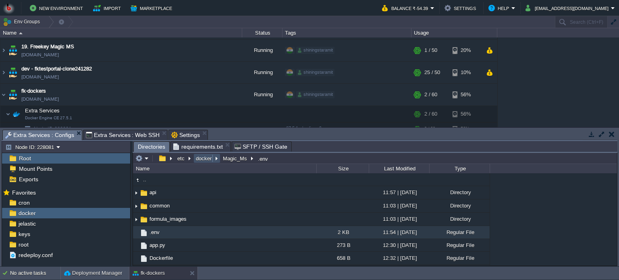
click at [204, 157] on button "docker" at bounding box center [204, 158] width 19 height 7
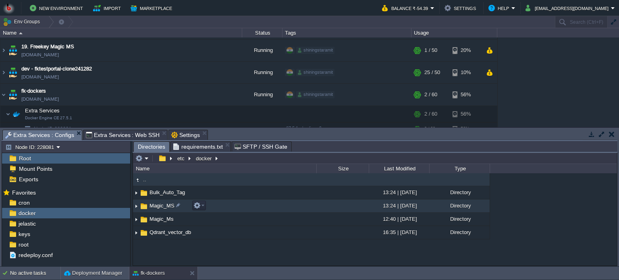
click at [225, 205] on td "Magic_MS" at bounding box center [224, 205] width 183 height 13
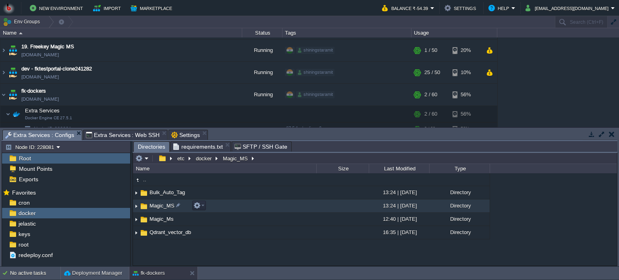
click at [225, 205] on td "Magic_MS" at bounding box center [224, 205] width 183 height 13
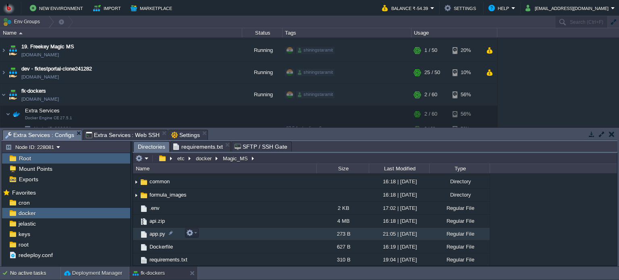
click at [242, 234] on td "app.py" at bounding box center [224, 234] width 183 height 13
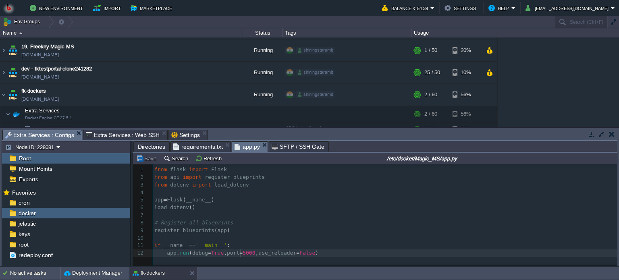
click at [240, 253] on div "12 1 from flask import Flask 2 from api import register_blueprints 3 from doten…" at bounding box center [386, 211] width 466 height 91
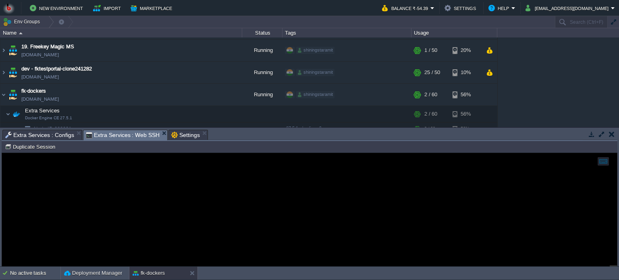
click at [121, 137] on span "Extra Services : Web SSH" at bounding box center [123, 135] width 74 height 10
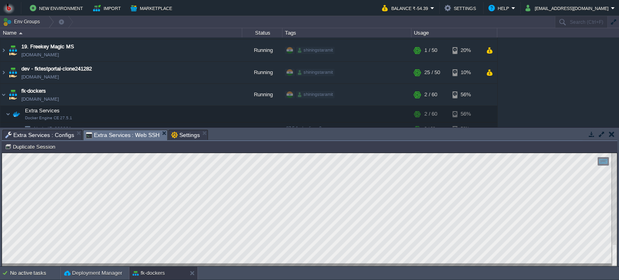
click at [180, 132] on span "Settings" at bounding box center [185, 135] width 29 height 10
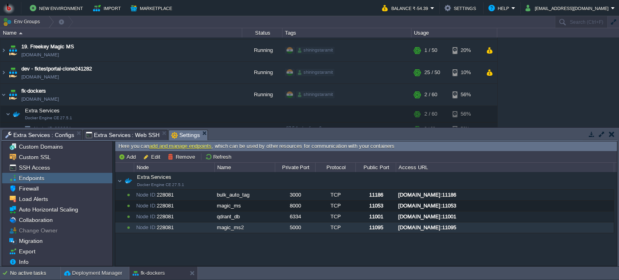
click at [340, 256] on div "Extra Services Docker Engine CE 27.5.1 Extra Services Docker Engine CE 27.5.1 N…" at bounding box center [365, 219] width 501 height 94
click at [283, 228] on div "5000" at bounding box center [294, 227] width 39 height 10
click at [182, 154] on button "Remove" at bounding box center [183, 156] width 30 height 7
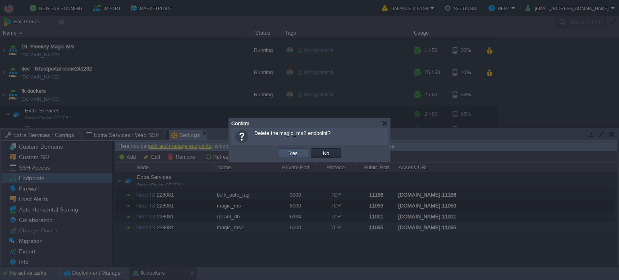
click at [296, 152] on button "Yes" at bounding box center [293, 152] width 14 height 7
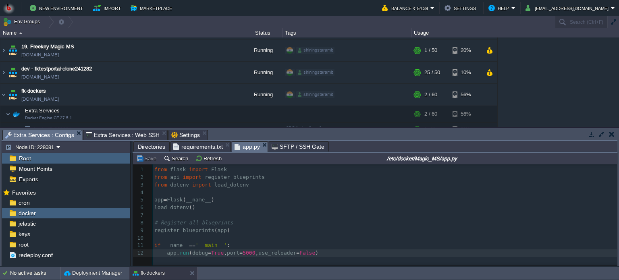
click at [50, 131] on span "Extra Services : Configs" at bounding box center [39, 135] width 69 height 10
click at [242, 255] on span "5000" at bounding box center [248, 253] width 12 height 6
type textarea "8"
click at [143, 158] on button "Save" at bounding box center [147, 158] width 23 height 7
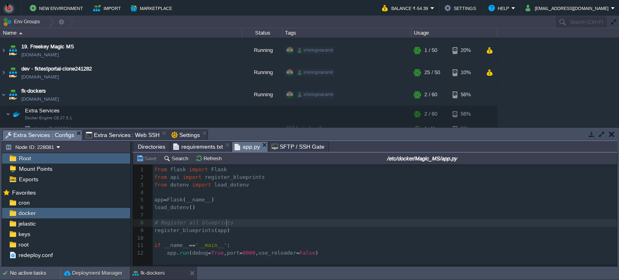
click at [327, 226] on pre "# Register all blueprints" at bounding box center [386, 223] width 466 height 8
type textarea "from flask import Flask from api import register_blueprints from dotenv import …"
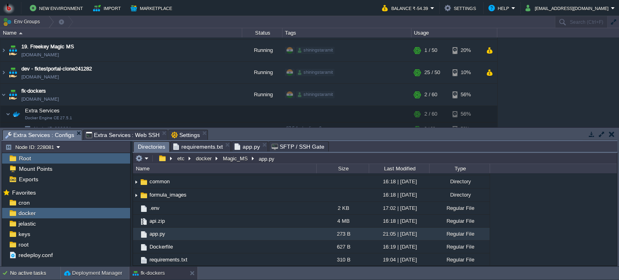
click at [148, 145] on span "Directories" at bounding box center [151, 147] width 27 height 10
click at [203, 159] on button "docker" at bounding box center [204, 158] width 19 height 7
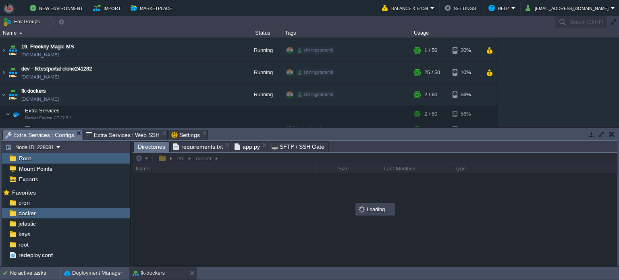
scroll to position [0, 0]
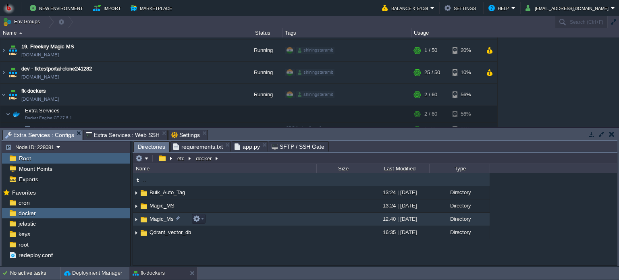
click at [223, 220] on td "Magic_Ms" at bounding box center [224, 219] width 183 height 13
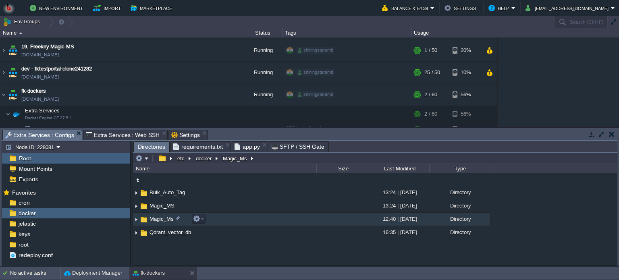
click at [223, 220] on td "Magic_Ms" at bounding box center [224, 219] width 183 height 13
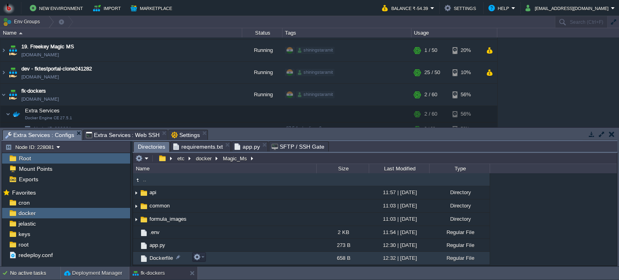
scroll to position [24, 0]
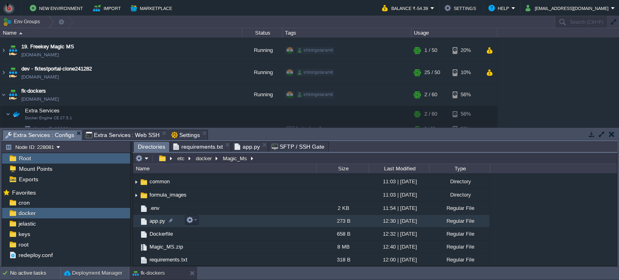
click at [242, 219] on td "app.py" at bounding box center [224, 221] width 183 height 13
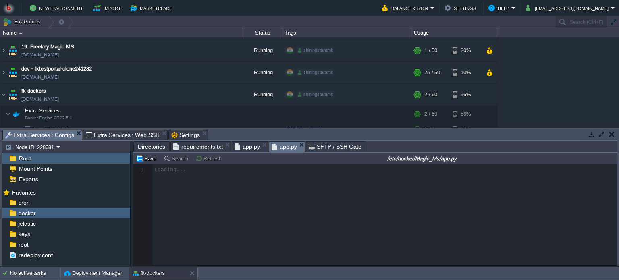
scroll to position [2, 0]
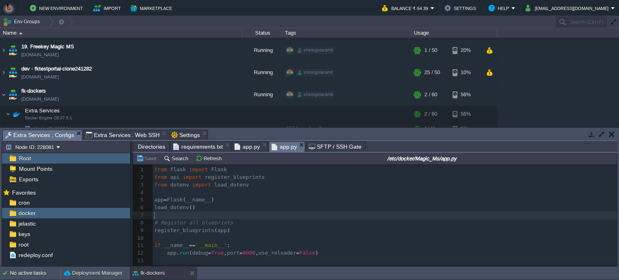
click at [275, 217] on pre "​" at bounding box center [385, 215] width 464 height 8
type textarea "from flask import Flask from api import register_blueprints from dotenv import …"
click at [145, 160] on button "Save" at bounding box center [147, 158] width 23 height 7
click at [243, 144] on span "app.py" at bounding box center [246, 147] width 25 height 10
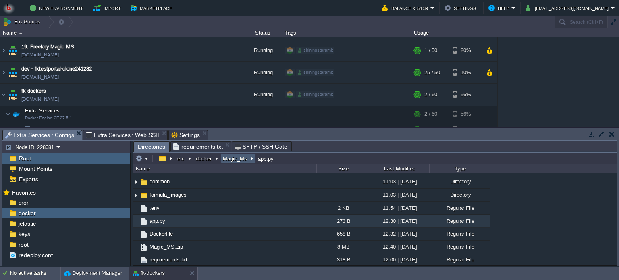
click at [227, 159] on button "Magic_Ms" at bounding box center [235, 158] width 27 height 7
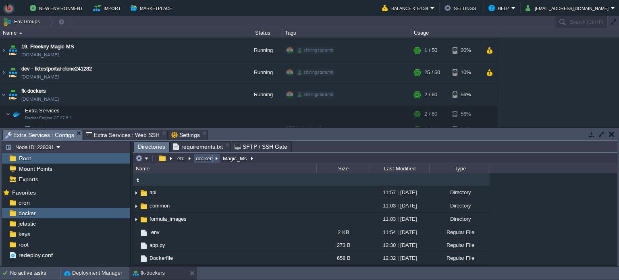
click at [206, 159] on button "docker" at bounding box center [204, 158] width 19 height 7
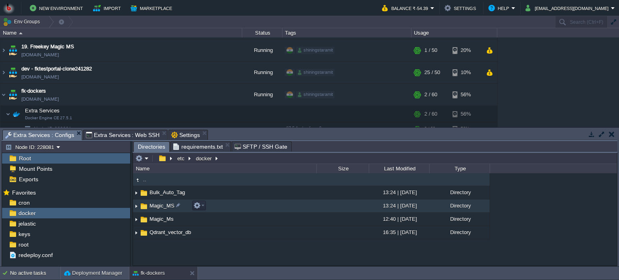
click at [242, 207] on td "Magic_MS" at bounding box center [224, 205] width 183 height 13
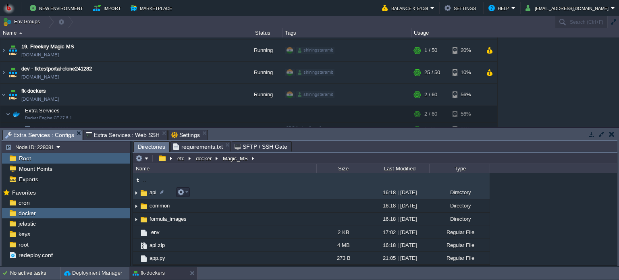
click at [248, 195] on td "api" at bounding box center [224, 192] width 183 height 13
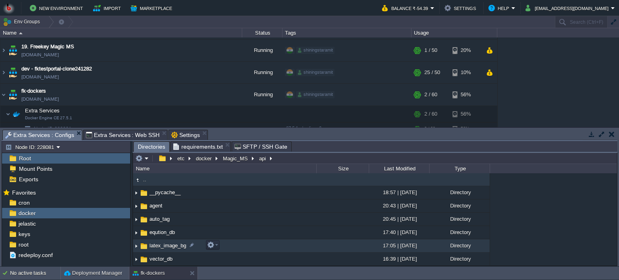
scroll to position [26, 0]
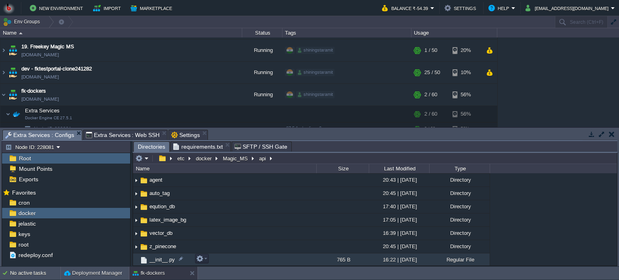
click at [264, 259] on td "__init__.py" at bounding box center [224, 259] width 183 height 13
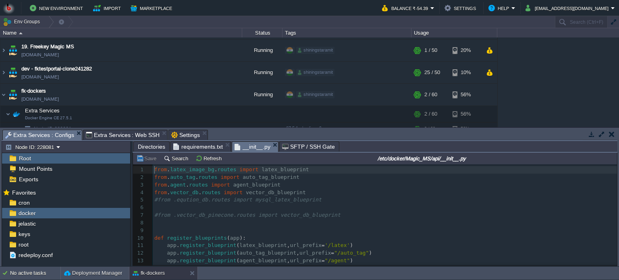
scroll to position [39, 0]
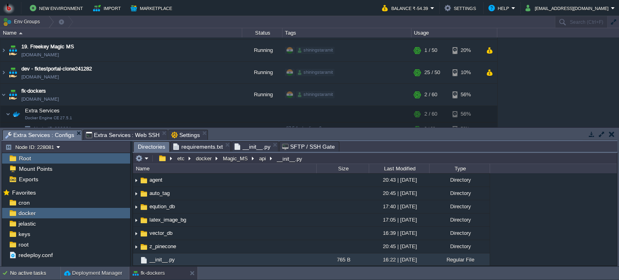
click at [150, 147] on span "Directories" at bounding box center [151, 147] width 27 height 10
click at [203, 158] on button "docker" at bounding box center [204, 158] width 19 height 7
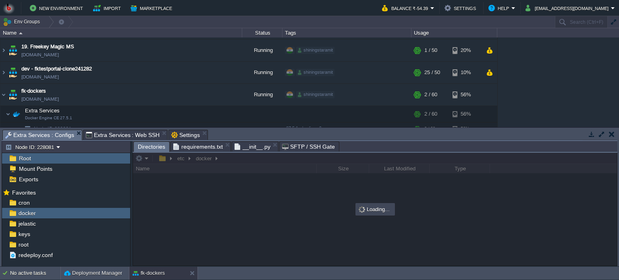
scroll to position [0, 0]
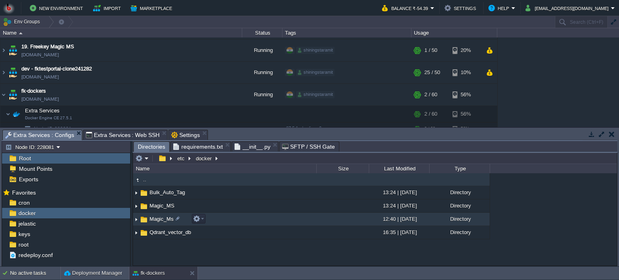
click at [235, 220] on td "Magic_Ms" at bounding box center [224, 219] width 183 height 13
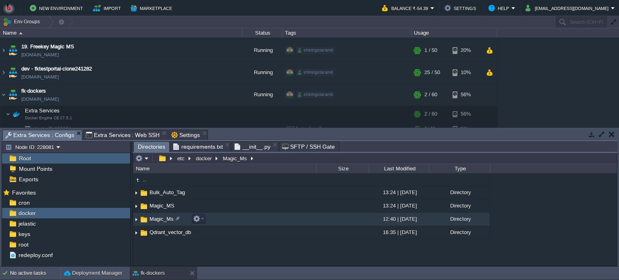
click at [235, 220] on td "Magic_Ms" at bounding box center [224, 219] width 183 height 13
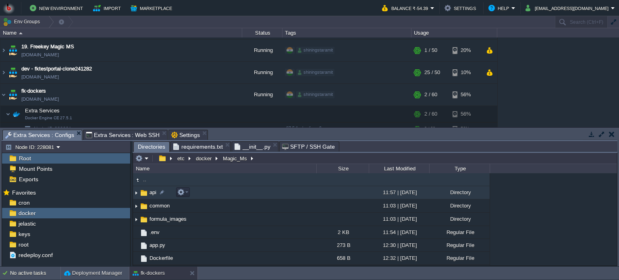
click at [244, 193] on td "api" at bounding box center [224, 192] width 183 height 13
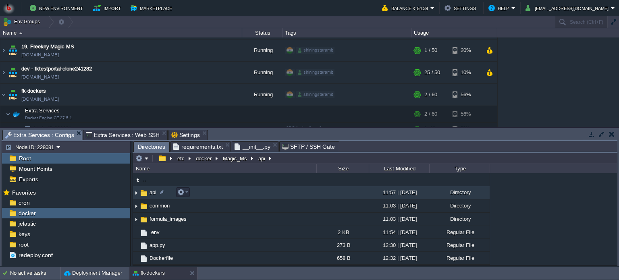
click at [244, 193] on td "api" at bounding box center [224, 192] width 183 height 13
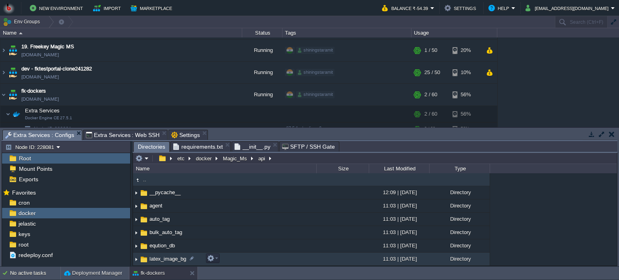
scroll to position [52, 0]
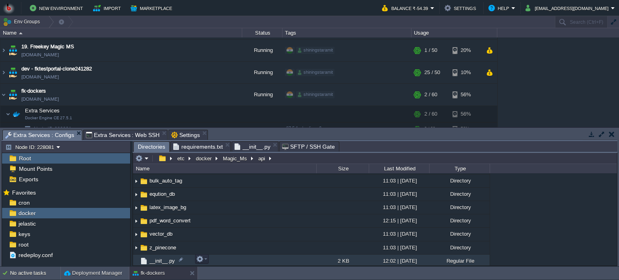
click at [256, 259] on td "__init__.py" at bounding box center [224, 261] width 183 height 13
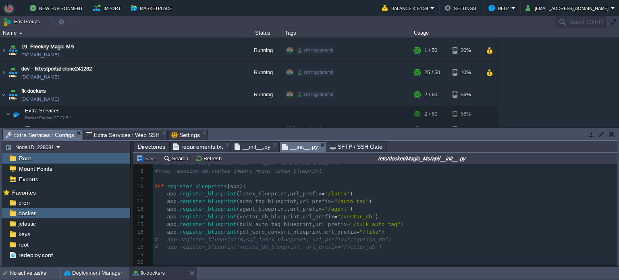
scroll to position [0, 0]
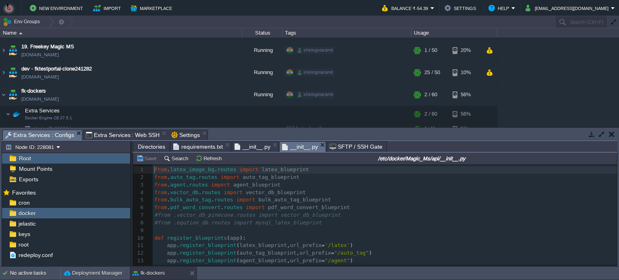
click at [247, 145] on span "__init__.py" at bounding box center [252, 147] width 36 height 10
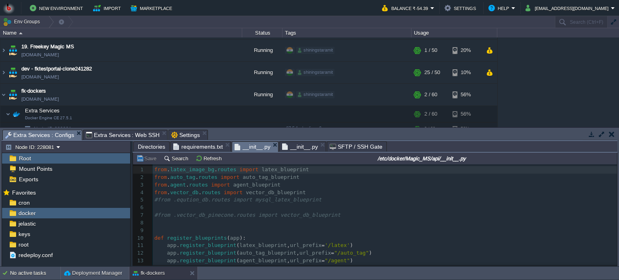
click at [204, 209] on pre "​" at bounding box center [385, 208] width 464 height 8
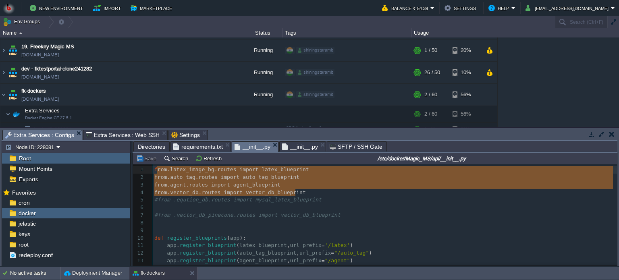
type textarea "from .latex_image_bg.routes import latex_blueprint from .auto_tag.routes import…"
drag, startPoint x: 300, startPoint y: 193, endPoint x: 151, endPoint y: 169, distance: 150.2
click at [293, 146] on span "__init__.py" at bounding box center [300, 147] width 36 height 10
click at [242, 146] on span "__init__.py" at bounding box center [252, 147] width 36 height 10
click at [300, 145] on span "__init__.py" at bounding box center [300, 147] width 36 height 10
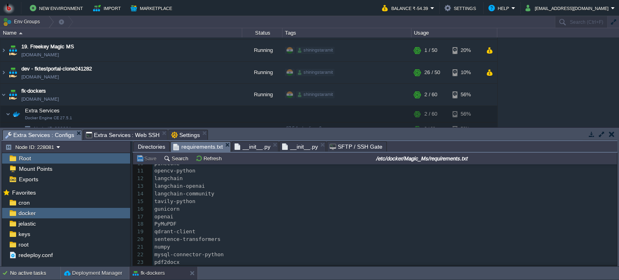
click at [188, 144] on span "requirements.txt" at bounding box center [198, 147] width 50 height 10
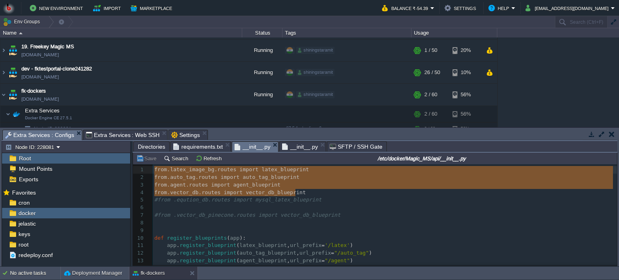
click at [260, 146] on span "__init__.py" at bounding box center [252, 147] width 36 height 10
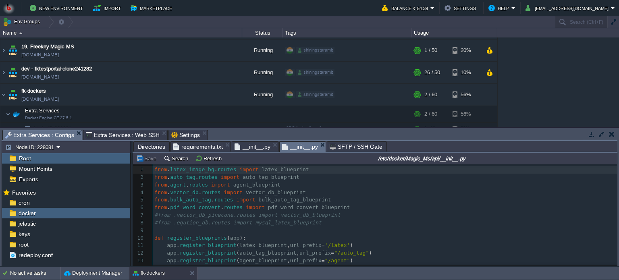
click at [300, 146] on span "__init__.py" at bounding box center [300, 147] width 36 height 10
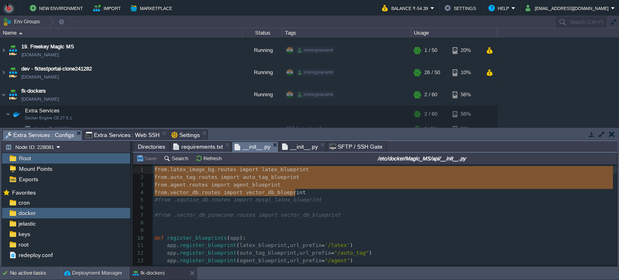
click at [247, 149] on span "__init__.py" at bounding box center [252, 147] width 36 height 10
click at [292, 146] on span "__init__.py" at bounding box center [300, 147] width 36 height 10
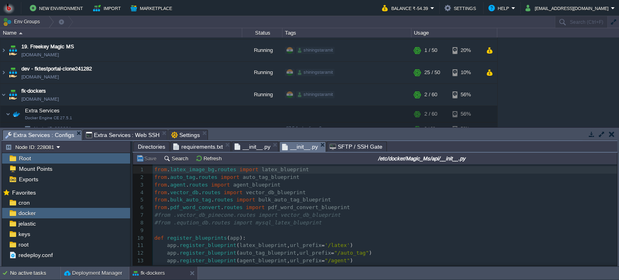
scroll to position [54, 0]
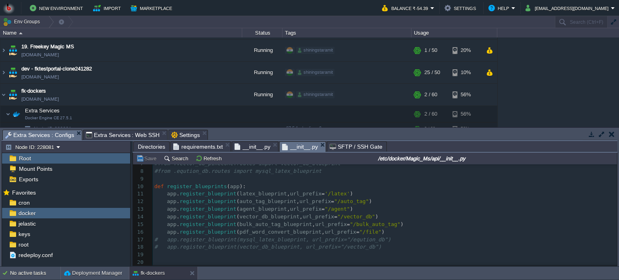
click at [250, 147] on span "__init__.py" at bounding box center [252, 147] width 36 height 10
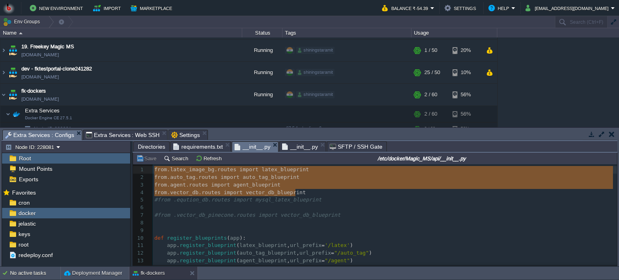
scroll to position [39, 0]
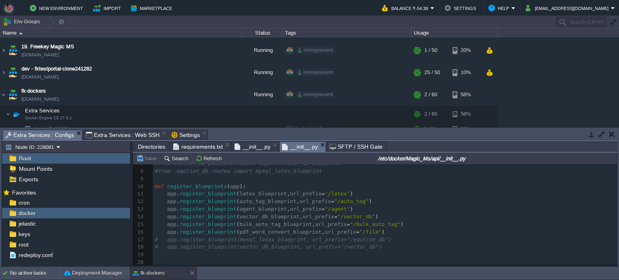
click at [289, 144] on span "__init__.py" at bounding box center [300, 147] width 36 height 10
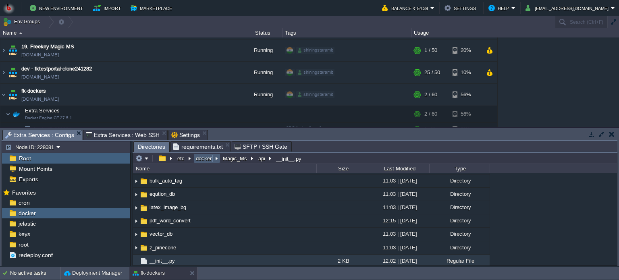
click at [206, 157] on button "docker" at bounding box center [204, 158] width 19 height 7
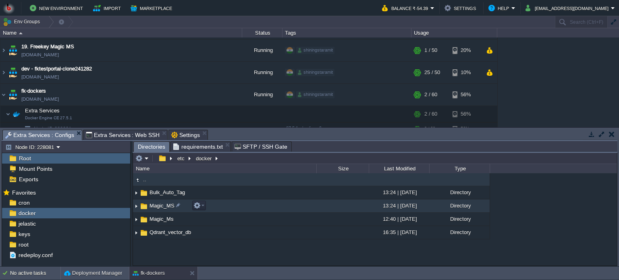
click at [240, 203] on td "Magic_MS" at bounding box center [224, 205] width 183 height 13
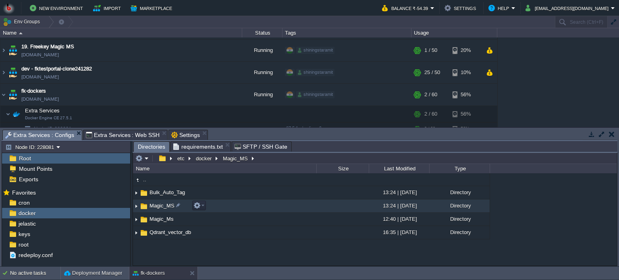
click at [240, 203] on td "Magic_MS" at bounding box center [224, 205] width 183 height 13
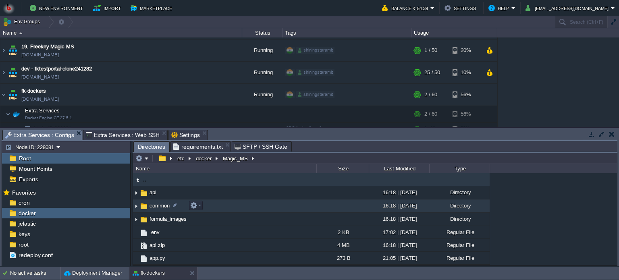
click at [253, 206] on td "common" at bounding box center [224, 205] width 183 height 13
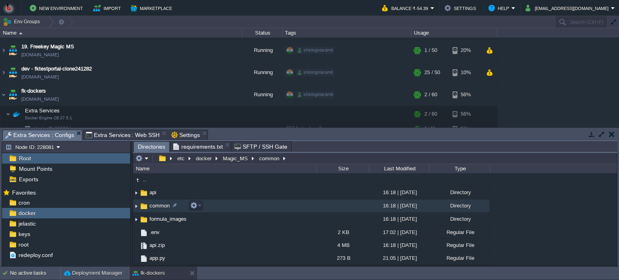
click at [253, 206] on td "common" at bounding box center [224, 205] width 183 height 13
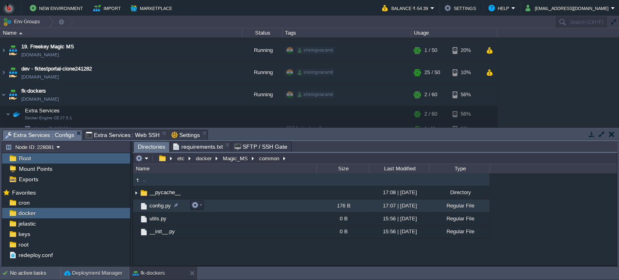
click at [257, 205] on td "config.py" at bounding box center [224, 205] width 183 height 13
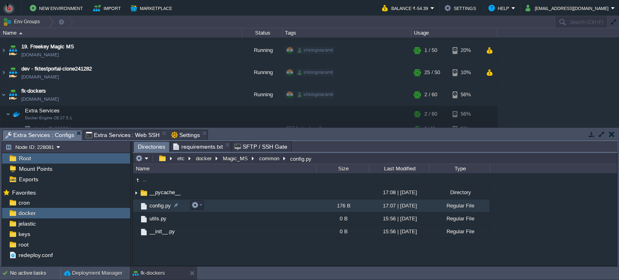
click at [257, 205] on td "config.py" at bounding box center [224, 205] width 183 height 13
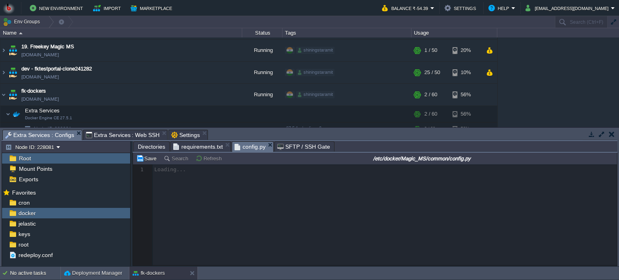
scroll to position [2, 0]
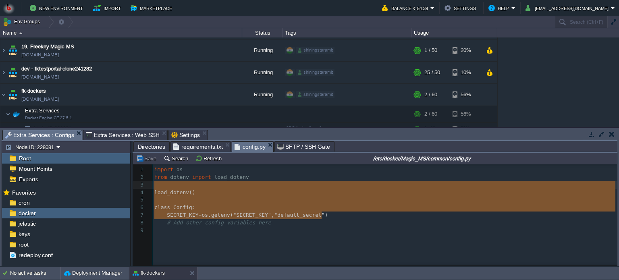
type textarea "import os from dotenv import load_dotenv load_dotenv() class Config: SECRET_KEY…"
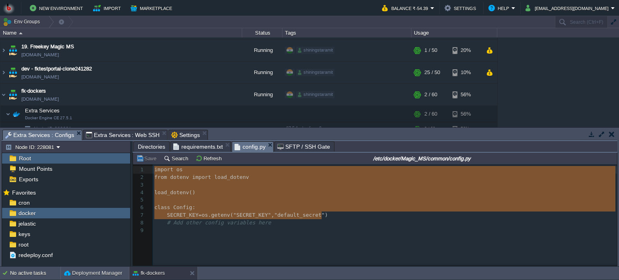
drag, startPoint x: 330, startPoint y: 216, endPoint x: 151, endPoint y: 170, distance: 184.2
click at [152, 145] on span "Directories" at bounding box center [151, 147] width 27 height 10
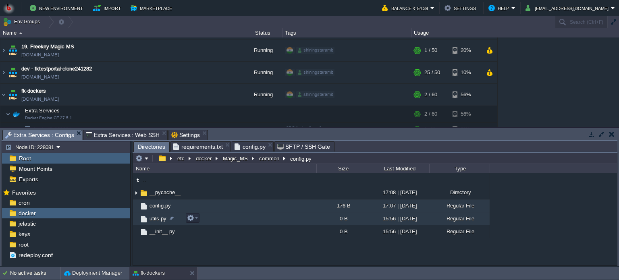
click at [222, 219] on td "utils.py" at bounding box center [224, 218] width 183 height 13
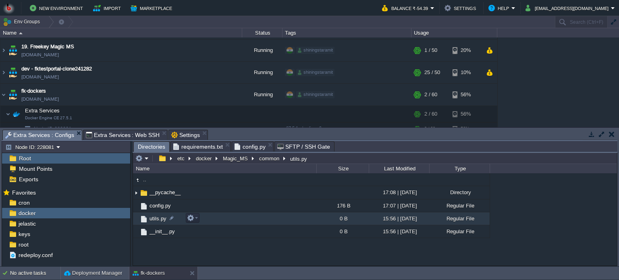
click at [222, 219] on td "utils.py" at bounding box center [224, 218] width 183 height 13
click at [153, 145] on span "Directories" at bounding box center [151, 147] width 27 height 10
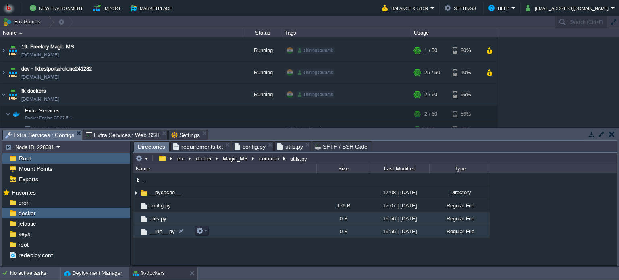
click at [238, 234] on td "__init__.py" at bounding box center [224, 231] width 183 height 13
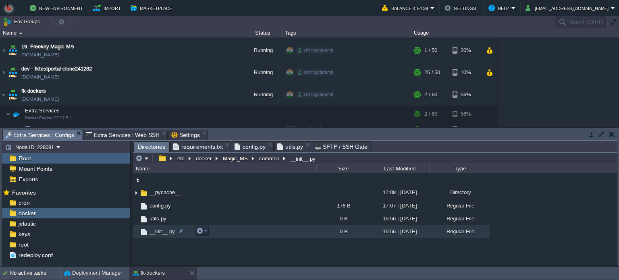
click at [238, 234] on td "__init__.py" at bounding box center [224, 231] width 183 height 13
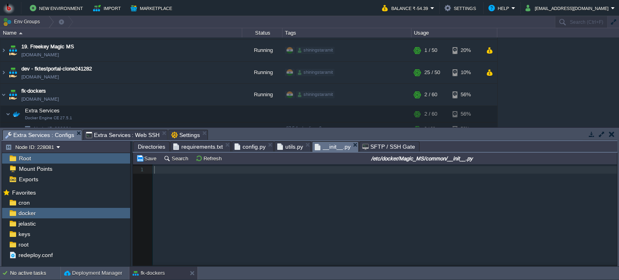
click at [244, 145] on span "config.py" at bounding box center [249, 147] width 31 height 10
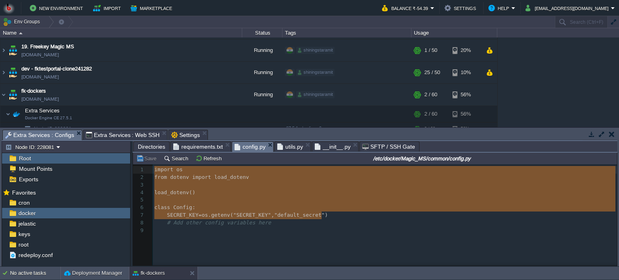
click at [157, 146] on span "Directories" at bounding box center [151, 147] width 27 height 10
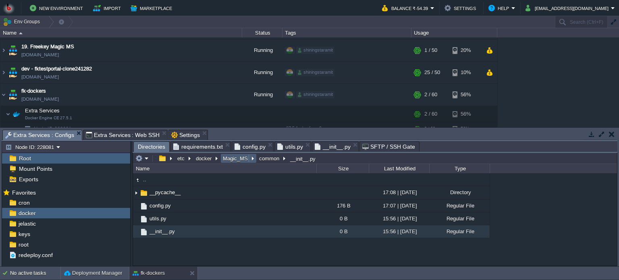
click at [237, 158] on button "Magic_MS" at bounding box center [236, 158] width 28 height 7
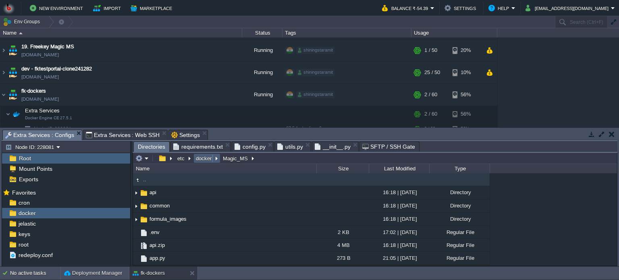
click at [203, 157] on button "docker" at bounding box center [204, 158] width 19 height 7
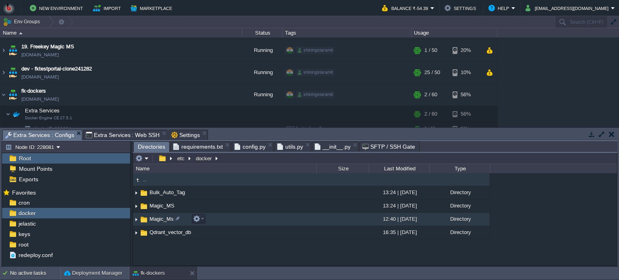
click at [253, 222] on td "Magic_Ms" at bounding box center [224, 219] width 183 height 13
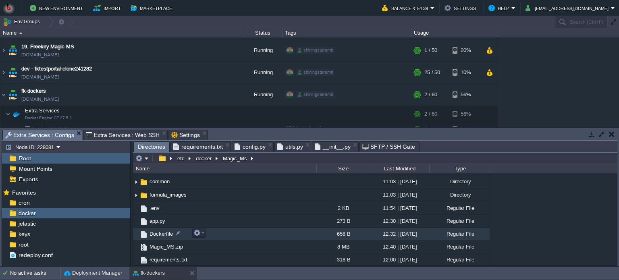
scroll to position [0, 0]
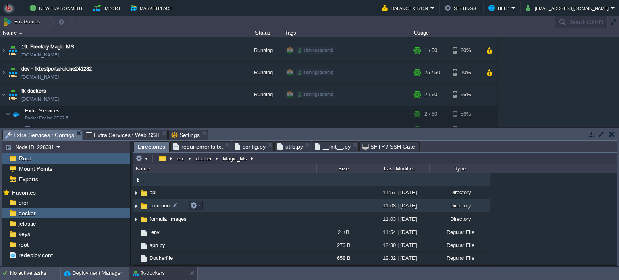
click at [244, 210] on td "common" at bounding box center [224, 205] width 183 height 13
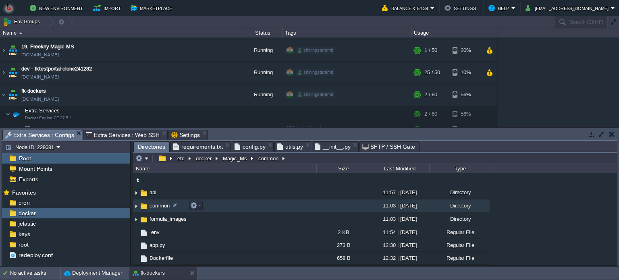
click at [244, 210] on td "common" at bounding box center [224, 205] width 183 height 13
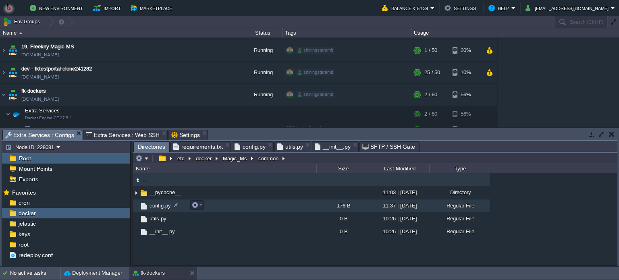
click at [250, 207] on td "config.py" at bounding box center [224, 205] width 183 height 13
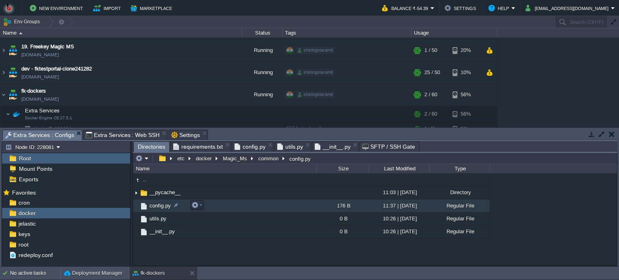
click at [250, 207] on td "config.py" at bounding box center [224, 205] width 183 height 13
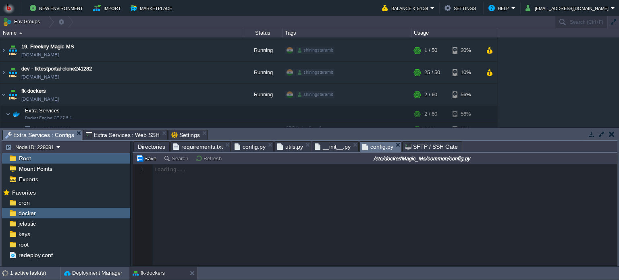
scroll to position [2, 0]
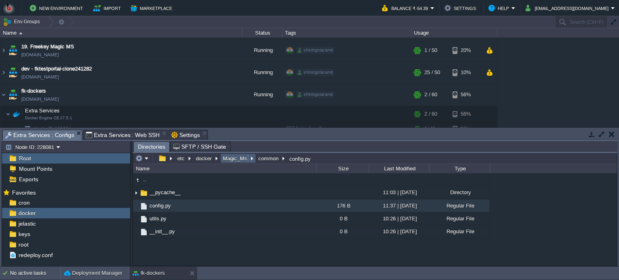
click at [234, 159] on button "Magic_Ms" at bounding box center [235, 158] width 27 height 7
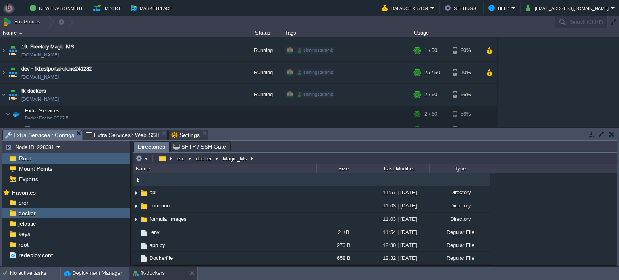
click at [155, 146] on span "Directories" at bounding box center [151, 147] width 27 height 10
click at [198, 157] on button "docker" at bounding box center [204, 158] width 19 height 7
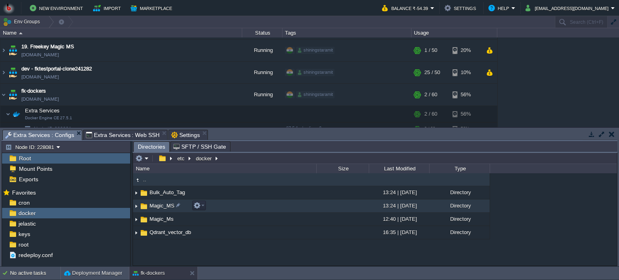
click at [259, 204] on td "Magic_MS" at bounding box center [224, 205] width 183 height 13
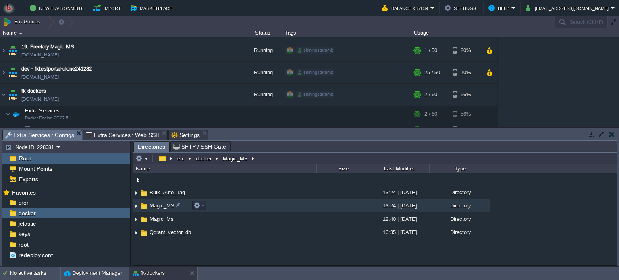
click at [259, 204] on td "Magic_MS" at bounding box center [224, 205] width 183 height 13
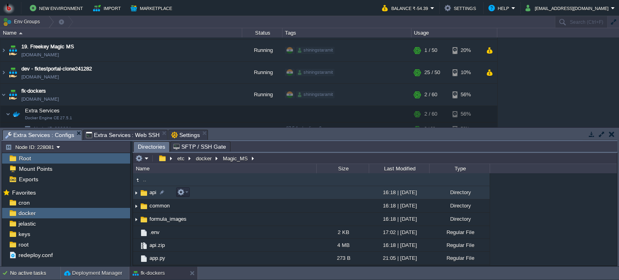
click at [251, 191] on td "api" at bounding box center [224, 192] width 183 height 13
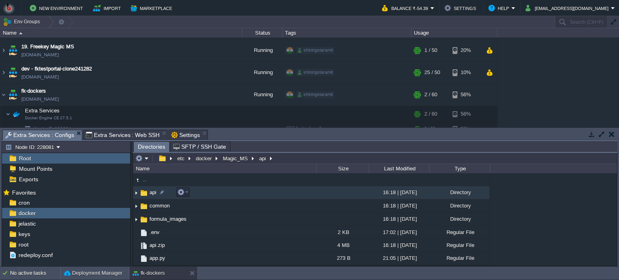
click at [251, 191] on td "api" at bounding box center [224, 192] width 183 height 13
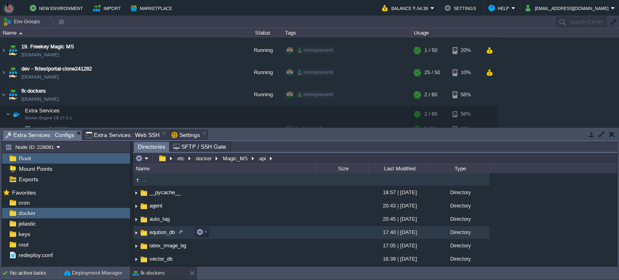
click at [260, 232] on td "eqution_db" at bounding box center [224, 232] width 183 height 13
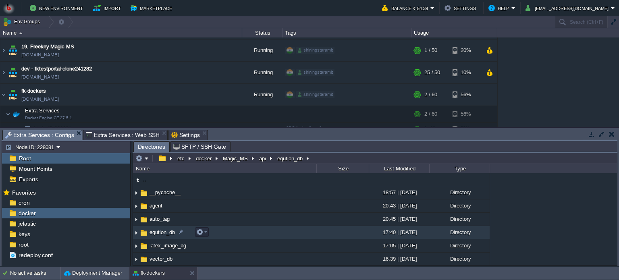
click at [260, 232] on td "eqution_db" at bounding box center [224, 232] width 183 height 13
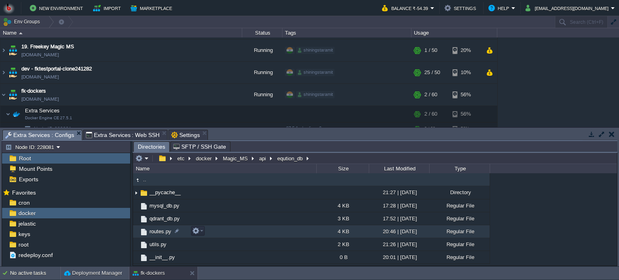
click at [272, 233] on td "routes.py" at bounding box center [224, 231] width 183 height 13
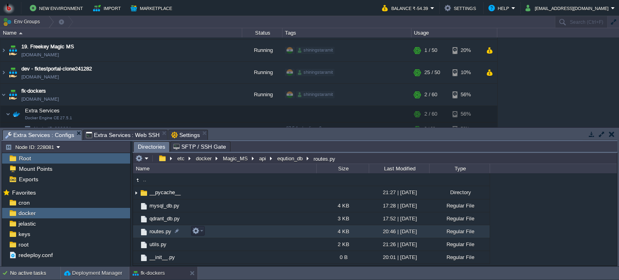
click at [272, 233] on td "routes.py" at bounding box center [224, 231] width 183 height 13
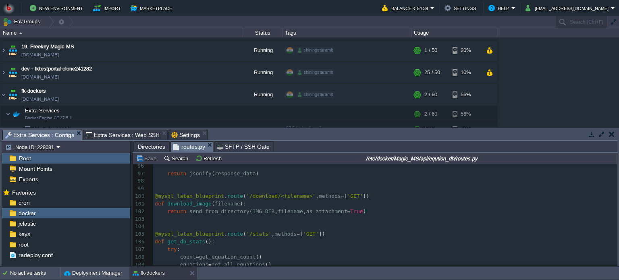
scroll to position [813, 0]
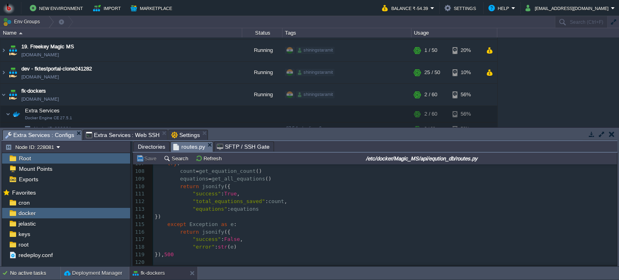
click at [156, 147] on span "Directories" at bounding box center [151, 147] width 27 height 10
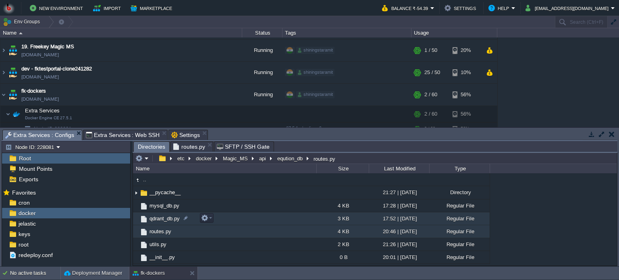
click at [230, 220] on td "qdrant_db.py" at bounding box center [224, 218] width 183 height 13
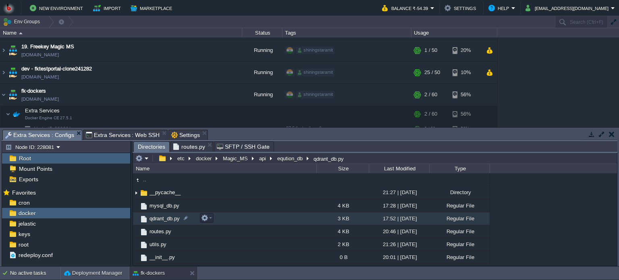
click at [230, 220] on td "qdrant_db.py" at bounding box center [224, 218] width 183 height 13
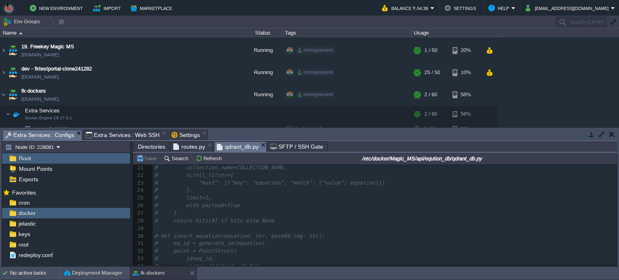
scroll to position [0, 0]
click at [182, 148] on span "routes.py" at bounding box center [189, 147] width 32 height 10
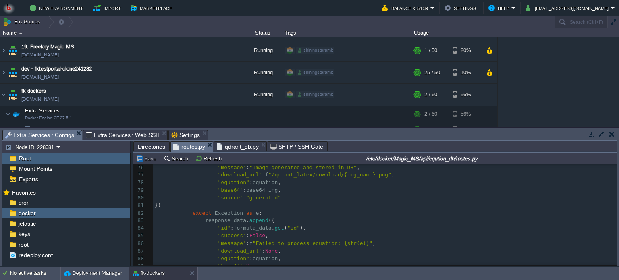
scroll to position [410, 0]
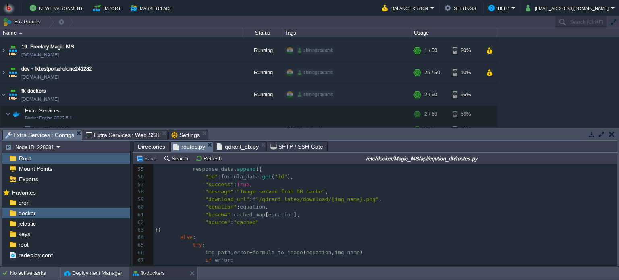
click at [150, 145] on span "Directories" at bounding box center [151, 147] width 27 height 10
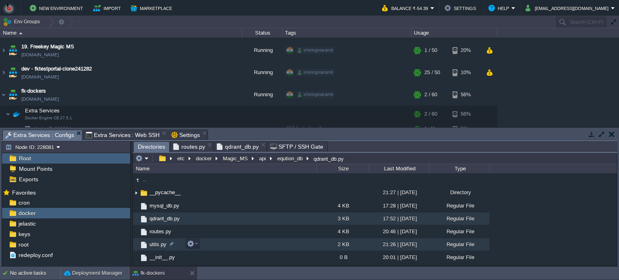
click at [231, 244] on td "utils.py" at bounding box center [224, 244] width 183 height 13
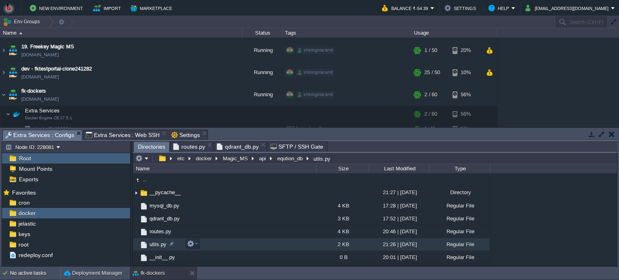
click at [231, 244] on td "utils.py" at bounding box center [224, 244] width 183 height 13
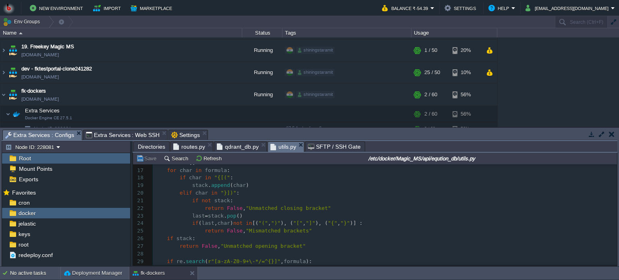
scroll to position [161, 0]
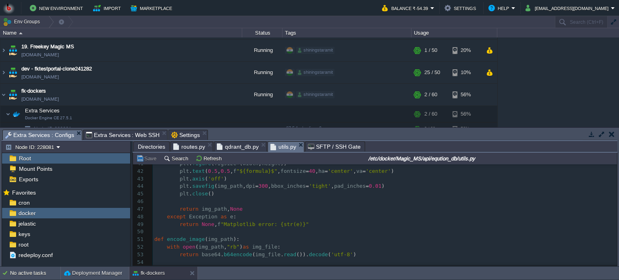
click at [154, 147] on span "Directories" at bounding box center [151, 147] width 27 height 10
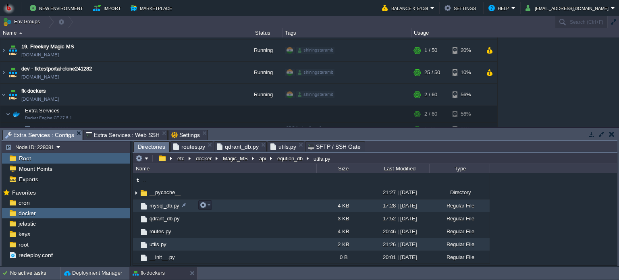
click at [228, 207] on td "mysql_db.py" at bounding box center [224, 205] width 183 height 13
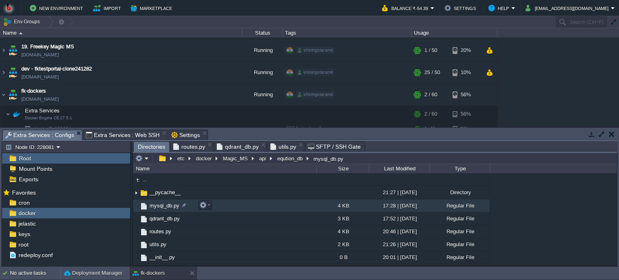
click at [228, 207] on td "mysql_db.py" at bounding box center [224, 205] width 183 height 13
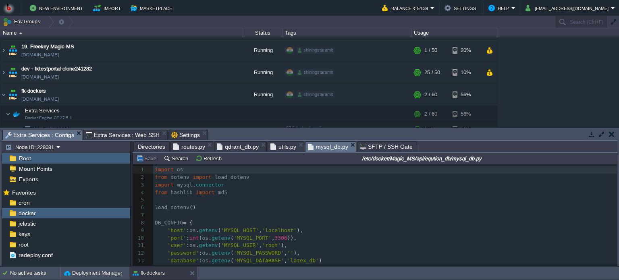
click at [145, 147] on span "Directories" at bounding box center [151, 147] width 27 height 10
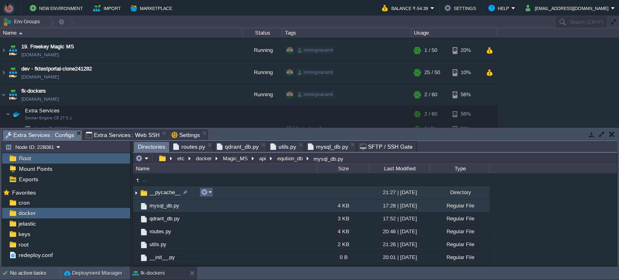
click at [213, 191] on td at bounding box center [206, 192] width 14 height 10
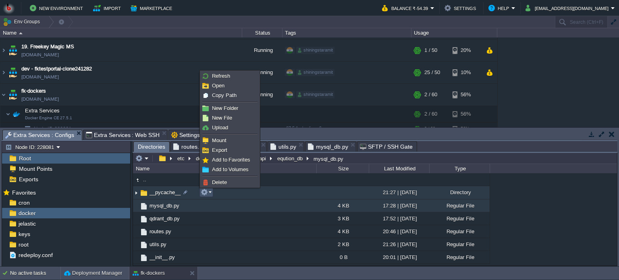
click at [227, 193] on td "__pycache__" at bounding box center [224, 192] width 183 height 13
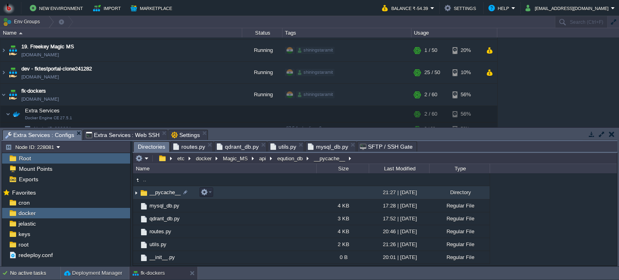
click at [227, 193] on td "__pycache__" at bounding box center [224, 192] width 183 height 13
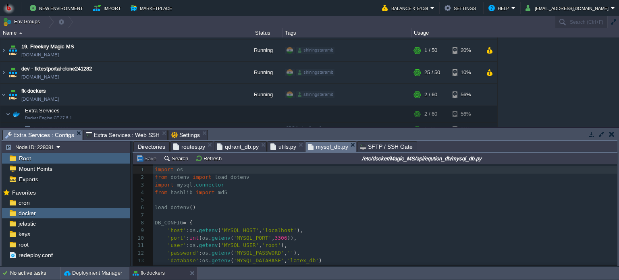
click at [315, 148] on span "mysql_db.py" at bounding box center [328, 147] width 40 height 10
click at [153, 143] on span "Directories" at bounding box center [151, 147] width 27 height 10
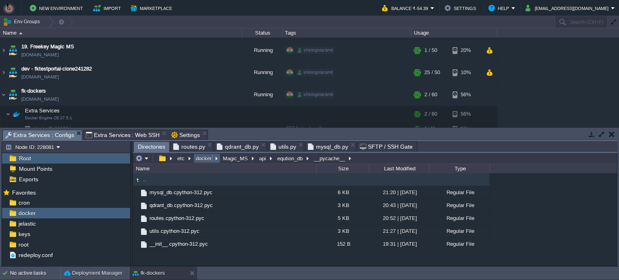
click at [206, 157] on button "docker" at bounding box center [204, 158] width 19 height 7
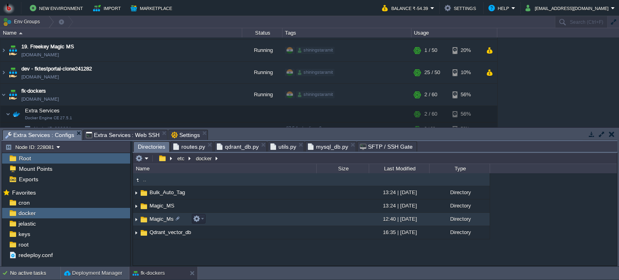
click at [237, 217] on td "Magic_Ms" at bounding box center [224, 219] width 183 height 13
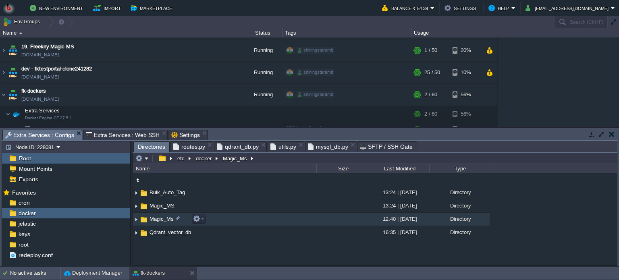
click at [237, 217] on td "Magic_Ms" at bounding box center [224, 219] width 183 height 13
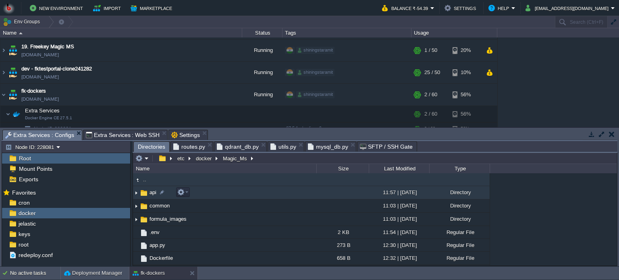
click at [245, 192] on td "api" at bounding box center [224, 192] width 183 height 13
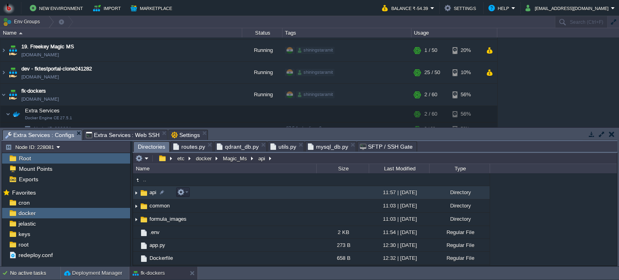
click at [245, 192] on td "api" at bounding box center [224, 192] width 183 height 13
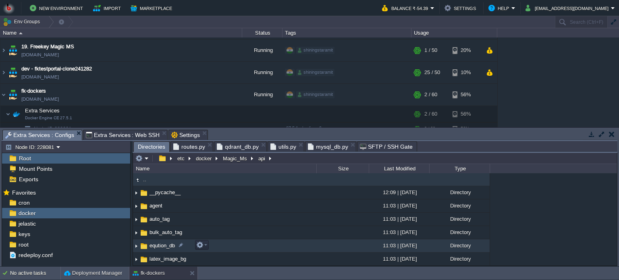
click at [260, 245] on td "eqution_db" at bounding box center [224, 245] width 183 height 13
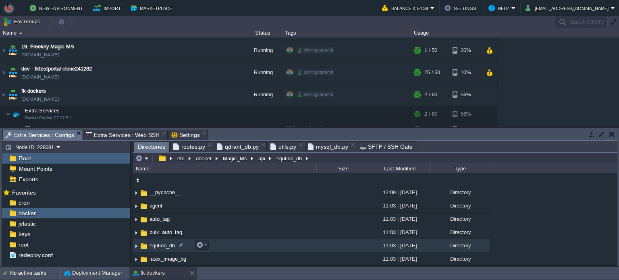
click at [260, 245] on td "eqution_db" at bounding box center [224, 245] width 183 height 13
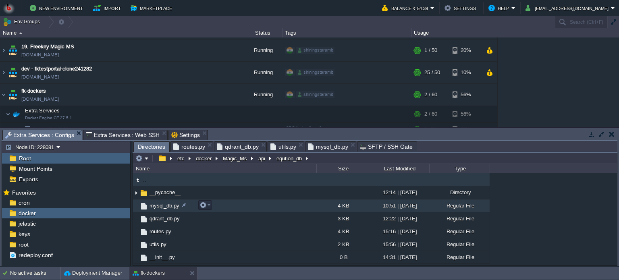
click at [259, 206] on td "mysql_db.py" at bounding box center [224, 205] width 183 height 13
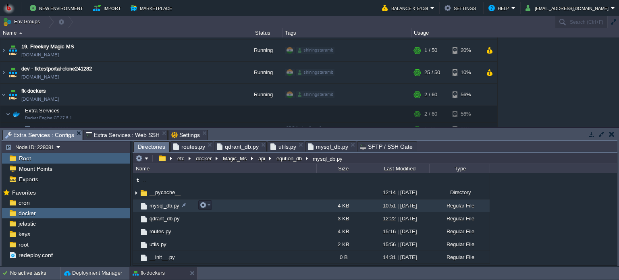
click at [259, 206] on td "mysql_db.py" at bounding box center [224, 205] width 183 height 13
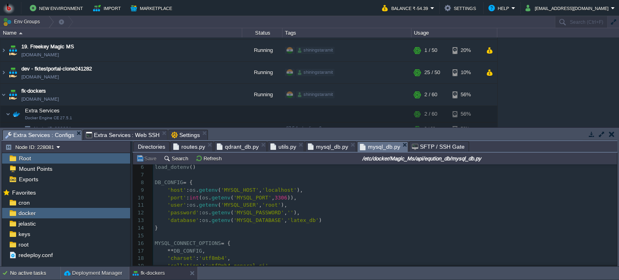
scroll to position [0, 0]
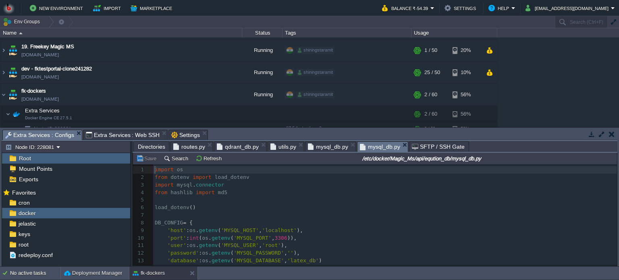
click at [147, 146] on span "Directories" at bounding box center [151, 147] width 27 height 10
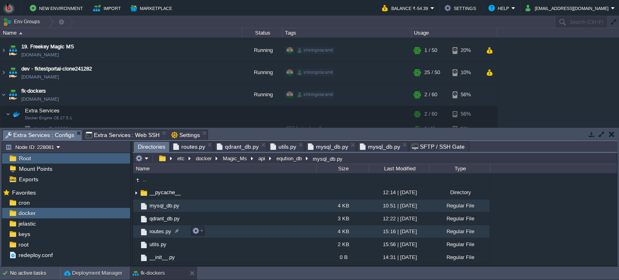
click at [221, 234] on td "routes.py" at bounding box center [224, 231] width 183 height 13
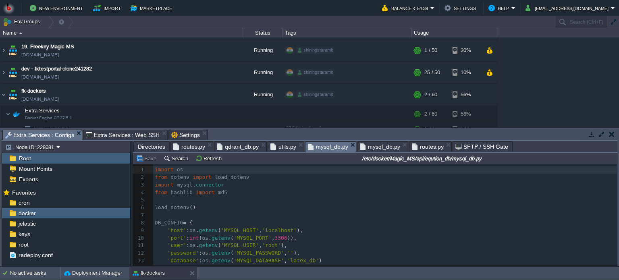
click at [324, 146] on span "mysql_db.py" at bounding box center [328, 147] width 40 height 10
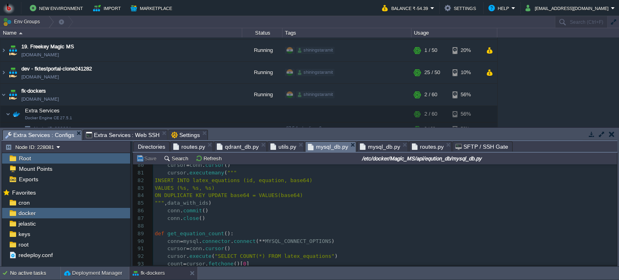
scroll to position [691, 0]
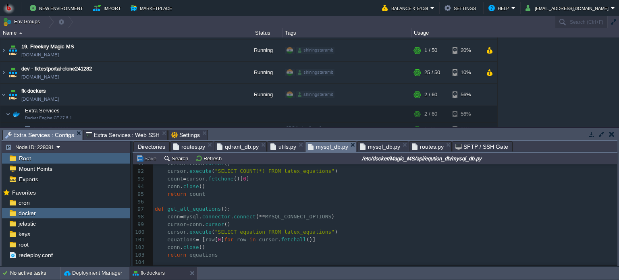
click at [182, 148] on span "routes.py" at bounding box center [189, 147] width 32 height 10
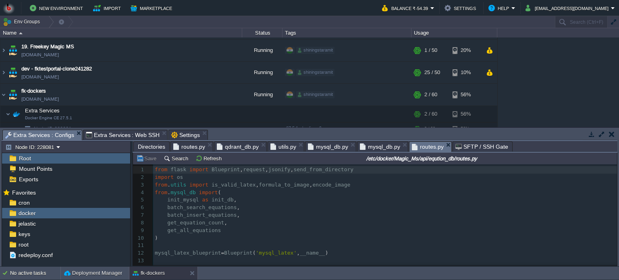
click at [419, 148] on span "routes.py" at bounding box center [428, 147] width 32 height 10
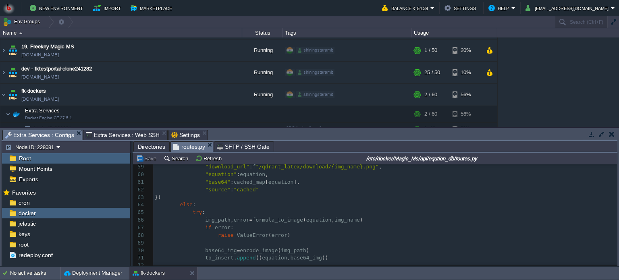
scroll to position [685, 0]
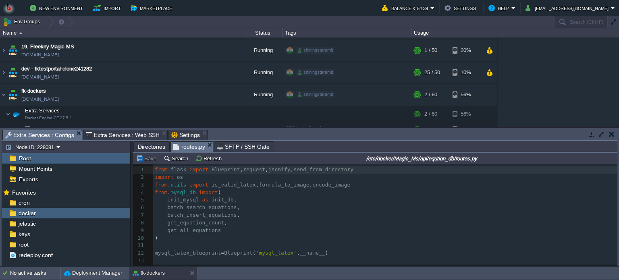
click at [282, 226] on pre "get_equation_count ," at bounding box center [385, 223] width 464 height 8
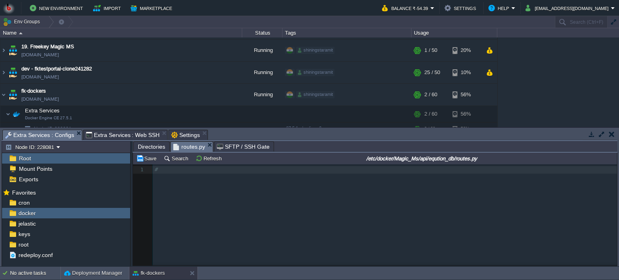
type textarea "-"
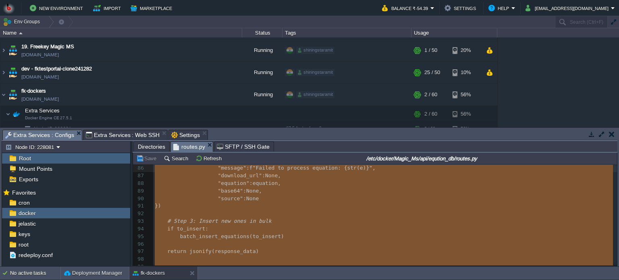
type textarea "-"
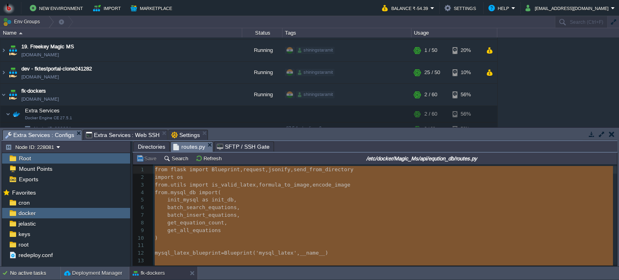
drag, startPoint x: 206, startPoint y: 254, endPoint x: 152, endPoint y: 148, distance: 119.4
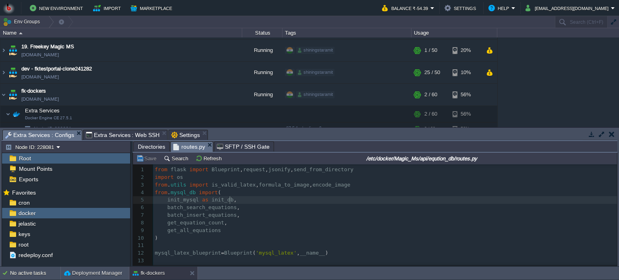
click at [253, 204] on pre "batch_search_equations ," at bounding box center [385, 208] width 464 height 8
click at [278, 216] on pre "batch_insert_equations ," at bounding box center [385, 215] width 464 height 8
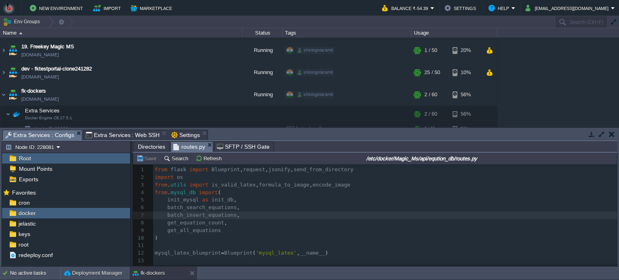
type textarea "-"
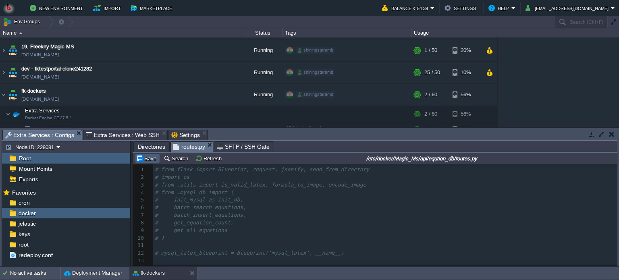
click at [143, 160] on button "Save" at bounding box center [147, 158] width 23 height 7
click at [152, 148] on span "Directories" at bounding box center [151, 147] width 27 height 10
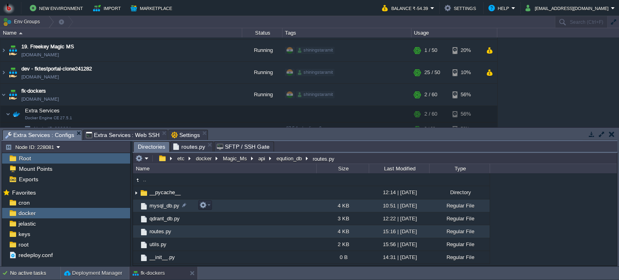
click at [233, 207] on td "mysql_db.py" at bounding box center [224, 205] width 183 height 13
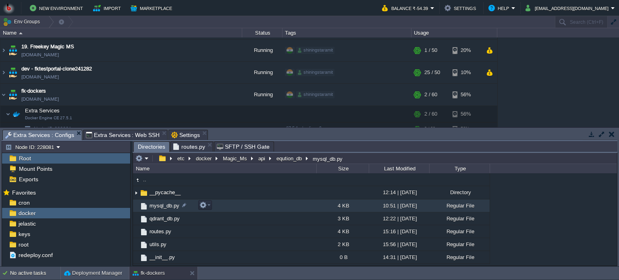
click at [233, 207] on td "mysql_db.py" at bounding box center [224, 205] width 183 height 13
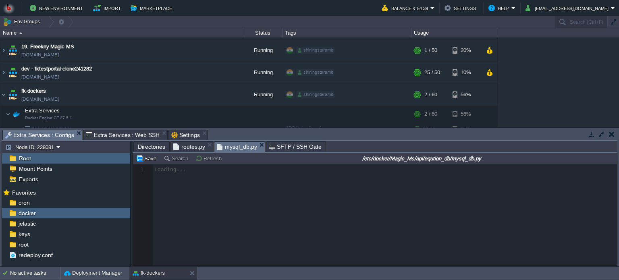
scroll to position [2, 0]
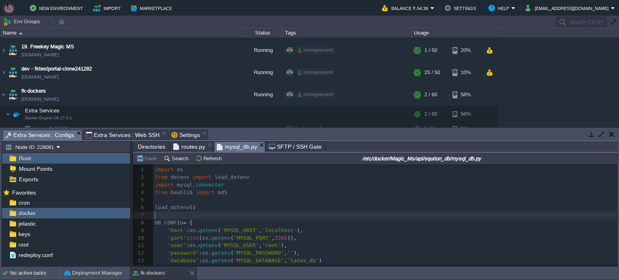
click at [251, 213] on pre "​" at bounding box center [385, 215] width 464 height 8
type textarea "-"
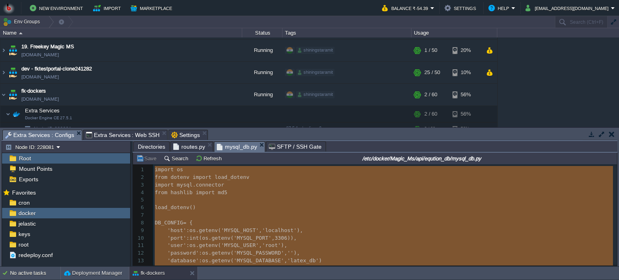
scroll to position [699, 0]
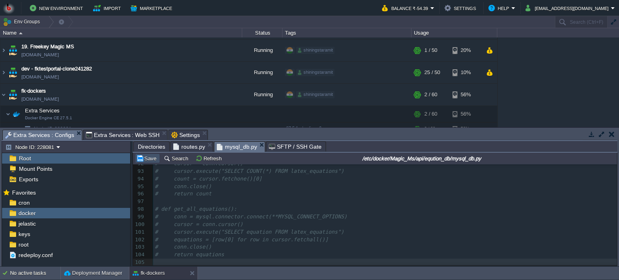
click at [142, 160] on button "Save" at bounding box center [147, 158] width 23 height 7
click at [156, 145] on span "Directories" at bounding box center [151, 147] width 27 height 10
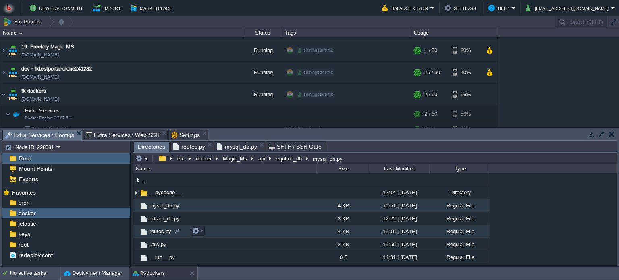
click at [250, 230] on td "routes.py" at bounding box center [224, 231] width 183 height 13
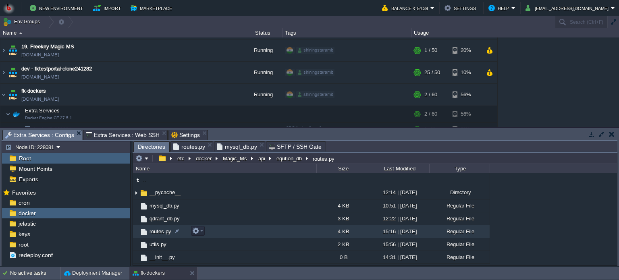
click at [253, 232] on td "routes.py" at bounding box center [224, 231] width 183 height 13
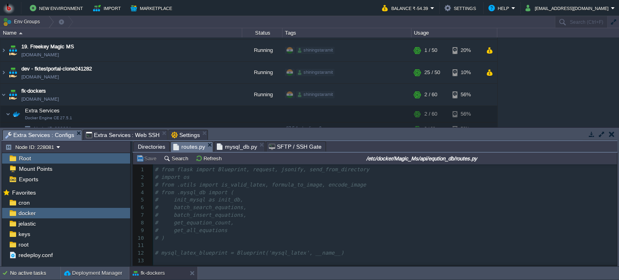
click at [231, 145] on span "mysql_db.py" at bounding box center [237, 147] width 40 height 10
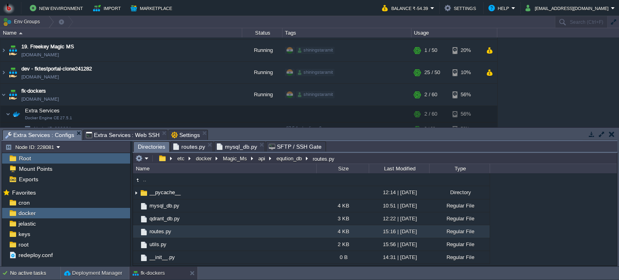
click at [153, 143] on span "Directories" at bounding box center [151, 147] width 27 height 10
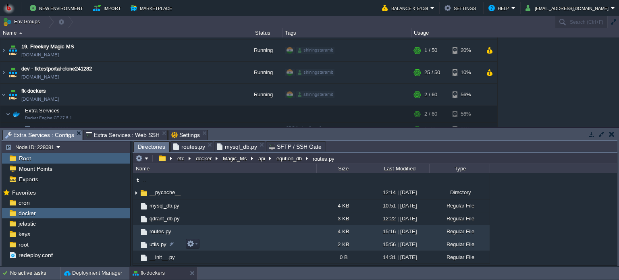
click at [232, 244] on td "utils.py" at bounding box center [224, 244] width 183 height 13
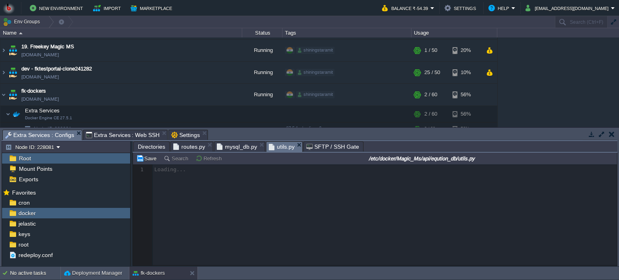
scroll to position [2, 0]
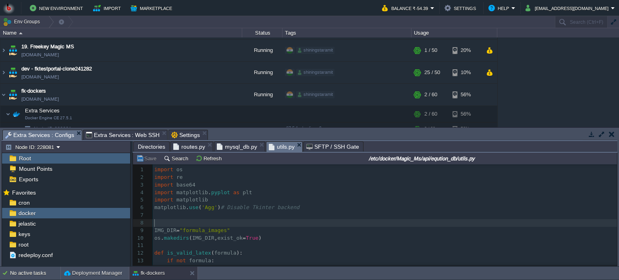
click at [249, 221] on pre "​" at bounding box center [385, 223] width 464 height 8
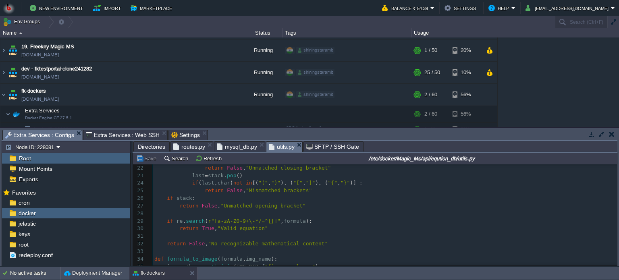
scroll to position [312, 0]
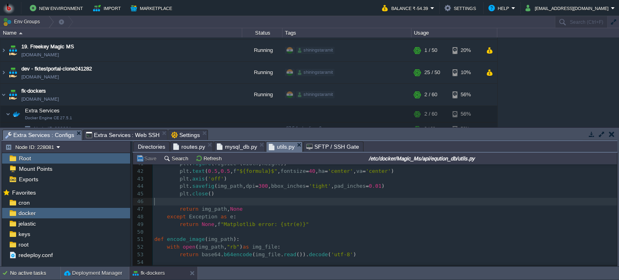
click at [257, 202] on pre "​" at bounding box center [385, 202] width 464 height 8
type textarea "-"
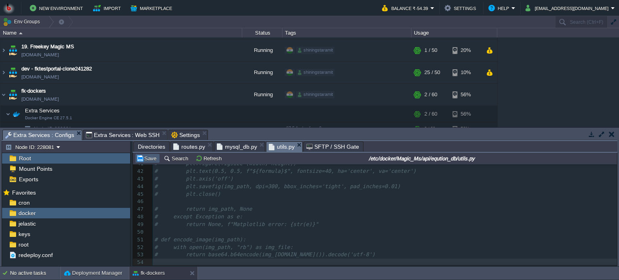
click at [140, 160] on button "Save" at bounding box center [147, 158] width 23 height 7
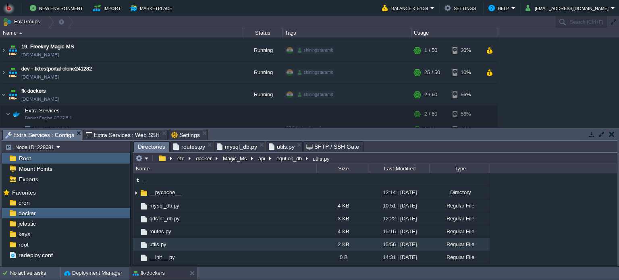
click at [153, 146] on span "Directories" at bounding box center [151, 147] width 27 height 10
click at [234, 160] on button "Magic_Ms" at bounding box center [235, 158] width 27 height 7
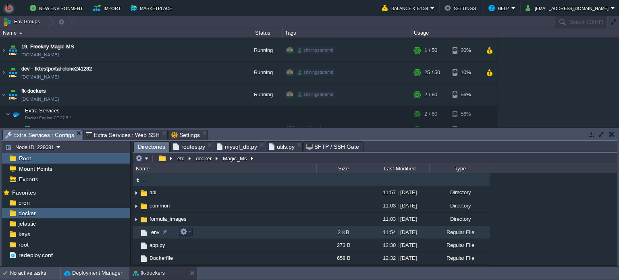
click at [220, 235] on td ".env" at bounding box center [224, 232] width 183 height 13
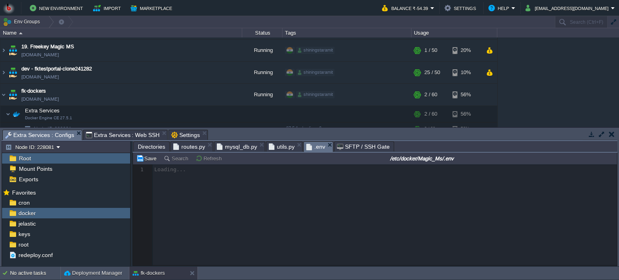
click at [253, 233] on div at bounding box center [375, 214] width 484 height 101
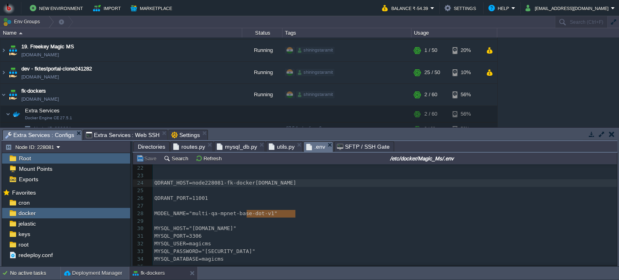
type textarea "ckers.in1.bitss.cloud"
type textarea "#"
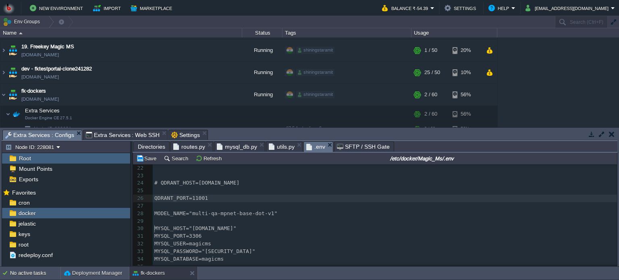
click at [155, 229] on div "xxxxxxxxxx 1 GOOGLE_API_KEY="AIzaSyBaqhticqM4uNyrroIwxa3K05rVzUj9ZUI" 2 ​ 3 PIN…" at bounding box center [385, 164] width 464 height 319
type textarea "#"
click at [159, 215] on div "xxxxxxxxxx 1 GOOGLE_API_KEY="AIzaSyBaqhticqM4uNyrroIwxa3K05rVzUj9ZUI" 2 ​ 3 PIN…" at bounding box center [385, 164] width 464 height 319
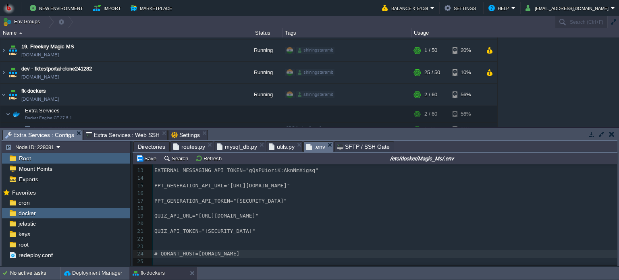
scroll to position [0, 0]
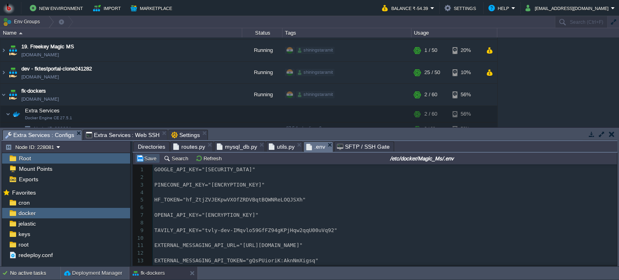
click at [145, 159] on button "Save" at bounding box center [147, 158] width 23 height 7
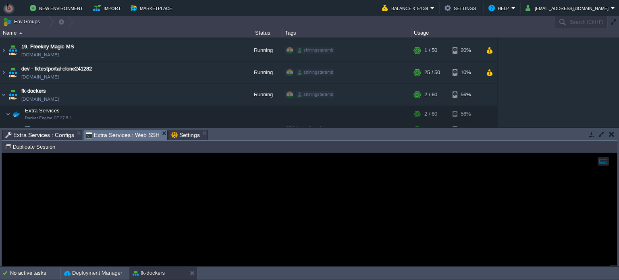
click at [121, 135] on span "Extra Services : Web SSH" at bounding box center [123, 135] width 74 height 10
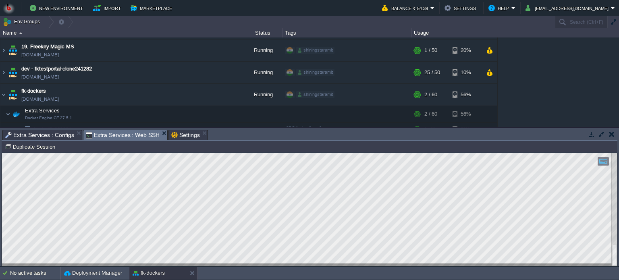
click at [52, 133] on span "Extra Services : Configs" at bounding box center [39, 135] width 69 height 10
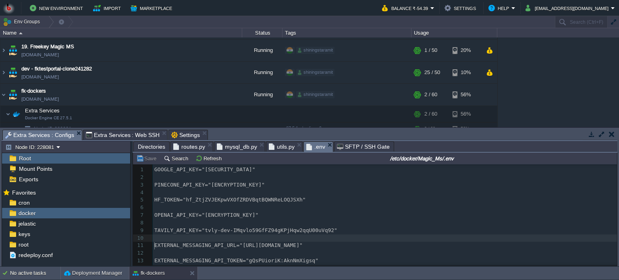
click at [364, 242] on pre "​" at bounding box center [385, 238] width 464 height 8
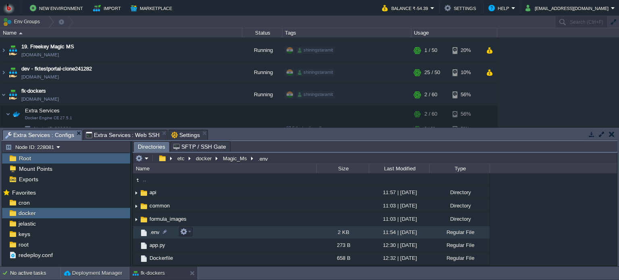
scroll to position [24, 0]
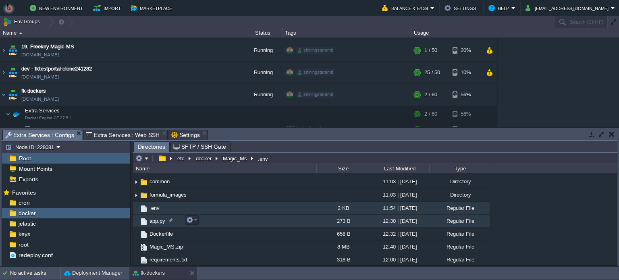
click at [233, 223] on td "app.py" at bounding box center [224, 221] width 183 height 13
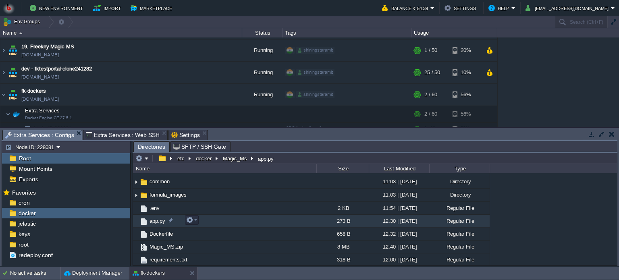
click at [233, 223] on td "app.py" at bounding box center [224, 221] width 183 height 13
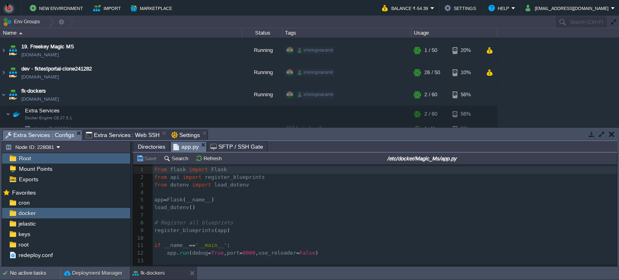
scroll to position [0, 0]
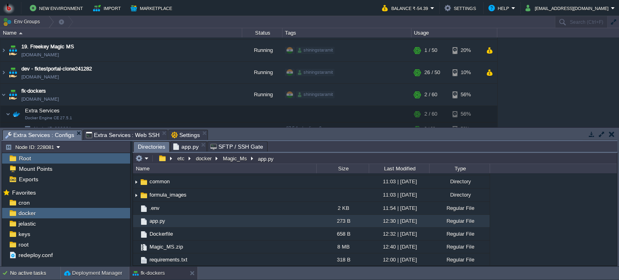
click at [149, 143] on span "Directories" at bounding box center [151, 147] width 27 height 10
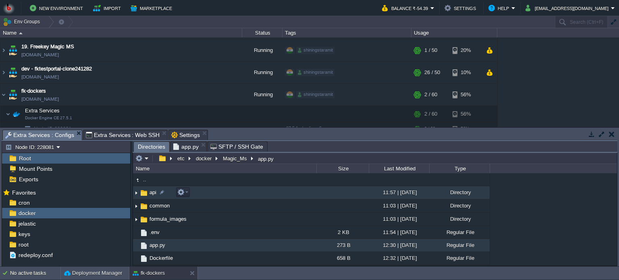
click at [248, 193] on td "api" at bounding box center [224, 192] width 183 height 13
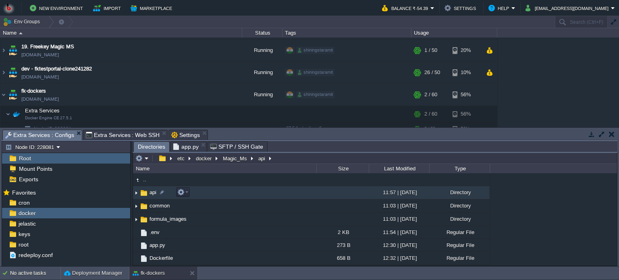
click at [248, 193] on td "api" at bounding box center [224, 192] width 183 height 13
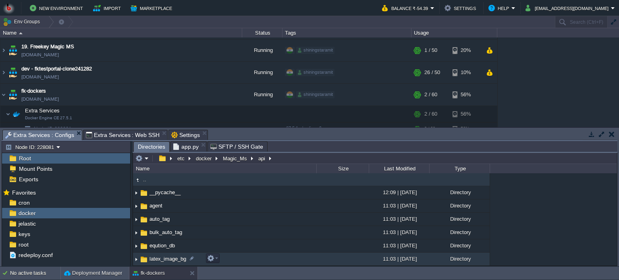
scroll to position [52, 0]
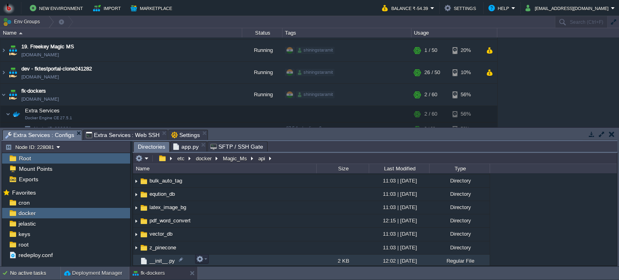
click at [255, 261] on td "__init__.py" at bounding box center [224, 261] width 183 height 13
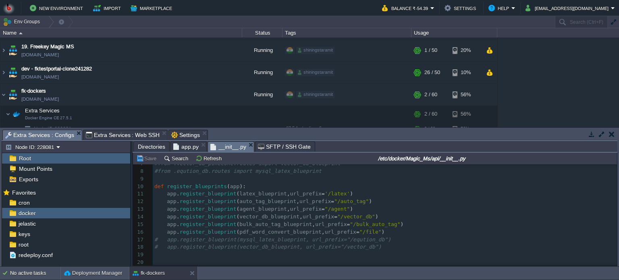
scroll to position [0, 0]
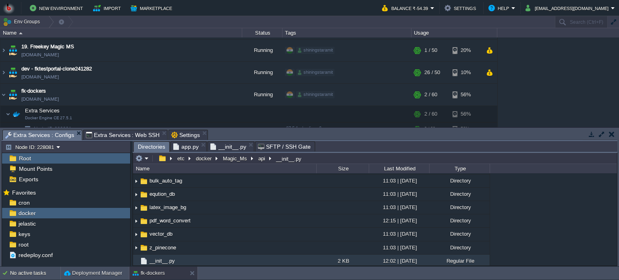
click at [149, 145] on span "Directories" at bounding box center [151, 147] width 27 height 10
click at [129, 130] on span "Extra Services : Web SSH" at bounding box center [123, 135] width 74 height 10
click at [46, 133] on span "Extra Services : Configs" at bounding box center [39, 135] width 69 height 10
click at [184, 148] on span "app.py" at bounding box center [185, 147] width 25 height 10
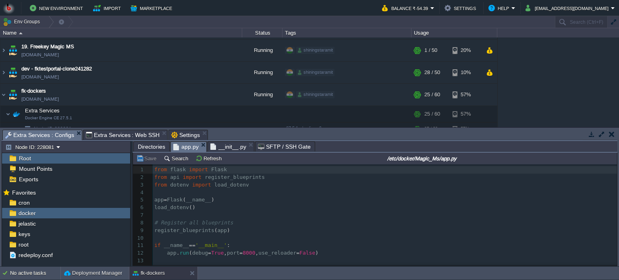
click at [143, 147] on span "Directories" at bounding box center [151, 147] width 27 height 10
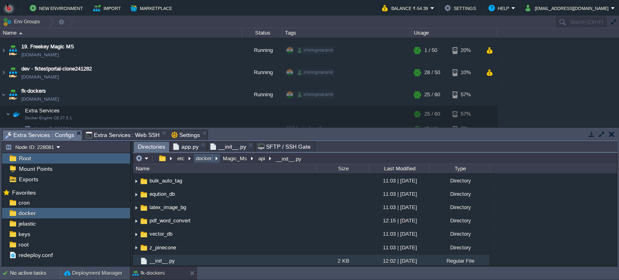
click at [197, 159] on button "docker" at bounding box center [204, 158] width 19 height 7
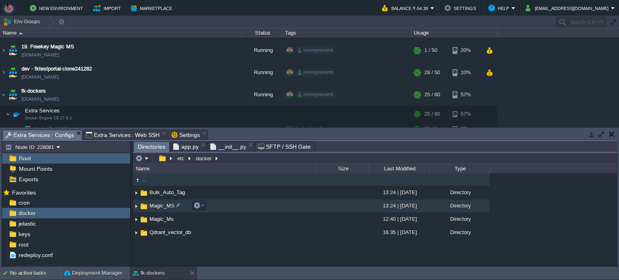
click at [244, 204] on td "Magic_MS" at bounding box center [224, 205] width 183 height 13
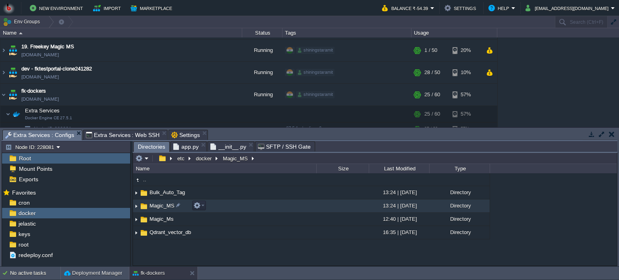
click at [244, 204] on td "Magic_MS" at bounding box center [224, 205] width 183 height 13
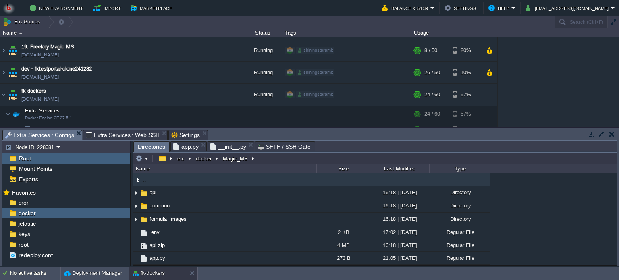
scroll to position [24, 0]
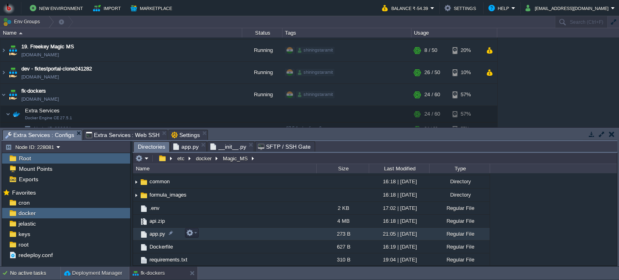
click at [240, 233] on td "app.py" at bounding box center [224, 234] width 183 height 13
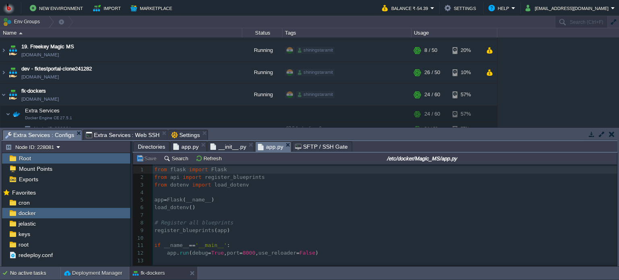
scroll to position [0, 0]
click at [255, 219] on pre "# Register all blueprints" at bounding box center [385, 223] width 464 height 8
type textarea "from flask import Flask from api import register_blueprints from dotenv import …"
click at [184, 147] on span "app.py" at bounding box center [185, 147] width 25 height 10
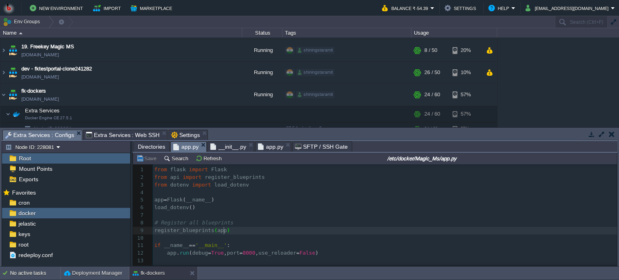
type textarea "from flask import Flask from api import register_blueprints from dotenv import …"
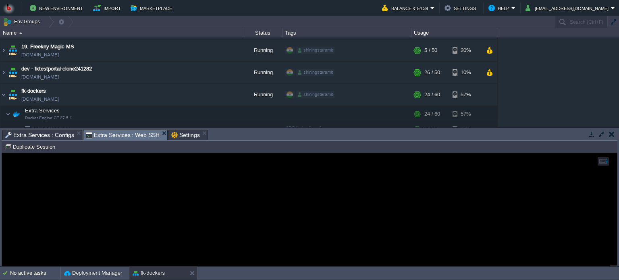
click at [121, 135] on span "Extra Services : Web SSH" at bounding box center [123, 135] width 74 height 10
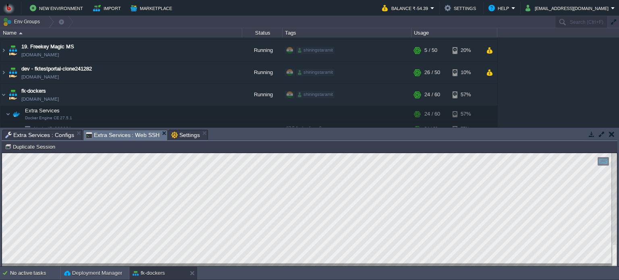
click at [256, 153] on html "Copy: Ctrl + Shift + C Paste: Ctrl + V Settings: Ctrl + Shift + Alt 0" at bounding box center [309, 153] width 615 height 0
click at [2, 153] on html "Copy: Ctrl + Shift + C Paste: Ctrl + V Settings: Ctrl + Shift + Alt 0" at bounding box center [309, 153] width 615 height 0
click at [45, 132] on span "Extra Services : Configs" at bounding box center [39, 135] width 69 height 10
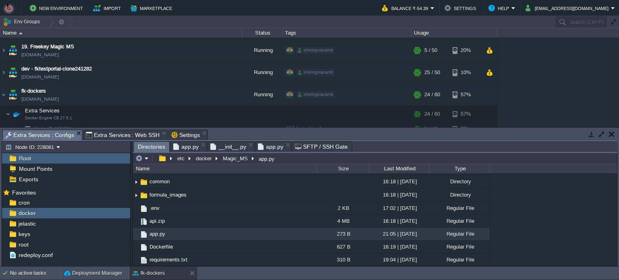
click at [153, 147] on span "Directories" at bounding box center [151, 147] width 27 height 10
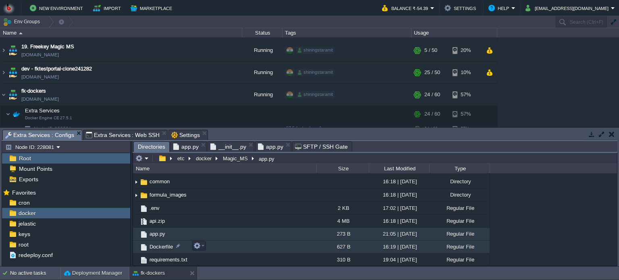
click at [243, 245] on td "Dockerfile" at bounding box center [224, 246] width 183 height 13
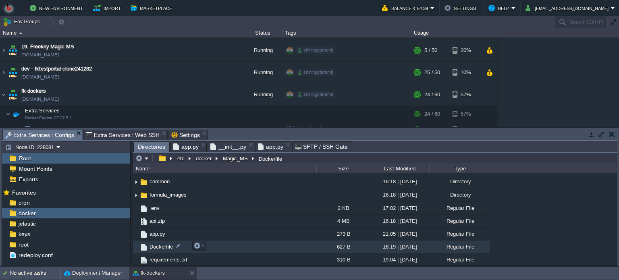
click at [243, 245] on td "Dockerfile" at bounding box center [224, 246] width 183 height 13
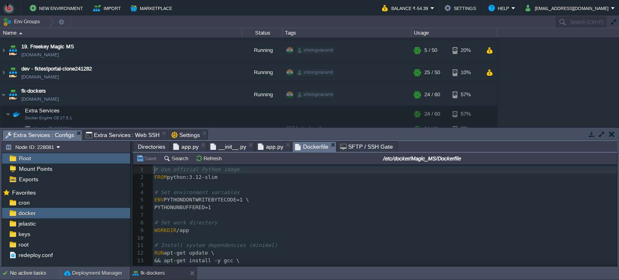
scroll to position [2, 0]
click at [286, 217] on pre "​" at bounding box center [385, 215] width 464 height 8
type textarea "# Use official Python image FROM python:3.12-slim # Set environment variables E…"
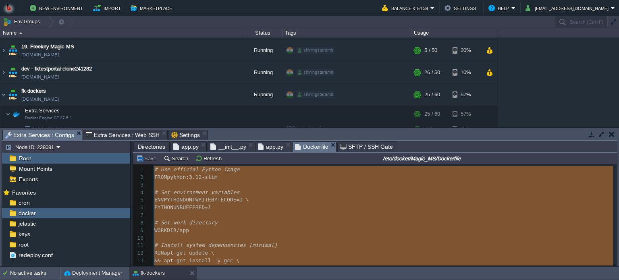
scroll to position [137, 0]
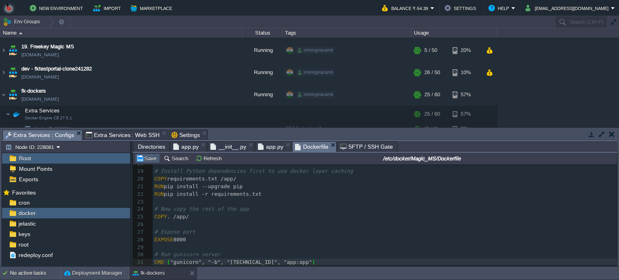
click at [142, 160] on button "Save" at bounding box center [147, 158] width 23 height 7
click at [120, 133] on span "Extra Services : Web SSH" at bounding box center [123, 135] width 74 height 10
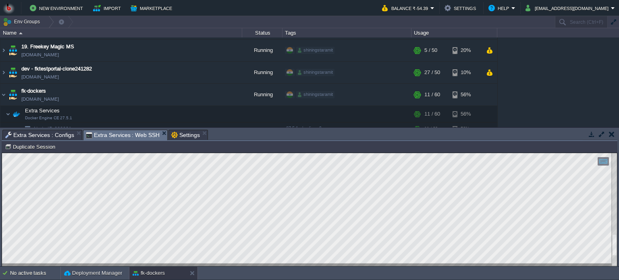
click at [194, 153] on html "Copy: Ctrl + Shift + C Paste: Ctrl + V Settings: Ctrl + Shift + Alt 0" at bounding box center [309, 153] width 615 height 0
click at [54, 133] on span "Extra Services : Configs" at bounding box center [39, 135] width 69 height 10
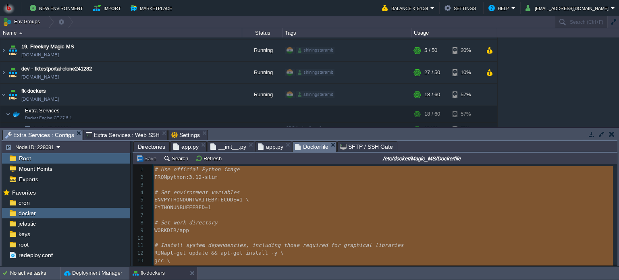
type textarea "# Use official Python image FROM python:3.12-slim # Set environment variables E…"
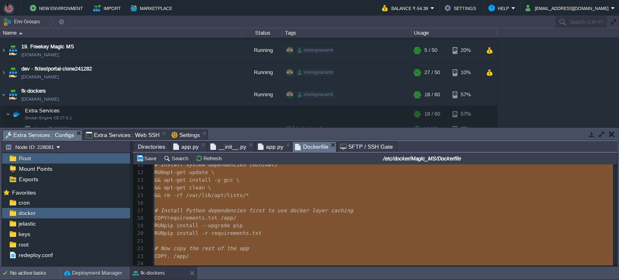
scroll to position [121, 0]
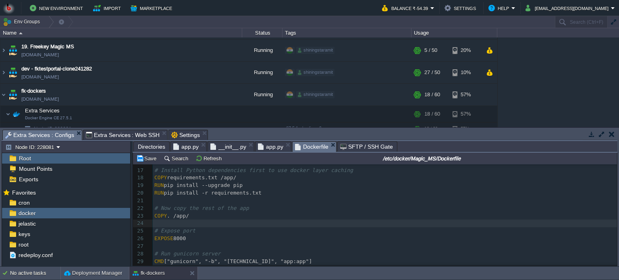
type textarea "# Use official Python image FROM python:3.12-slim # Set environment variables E…"
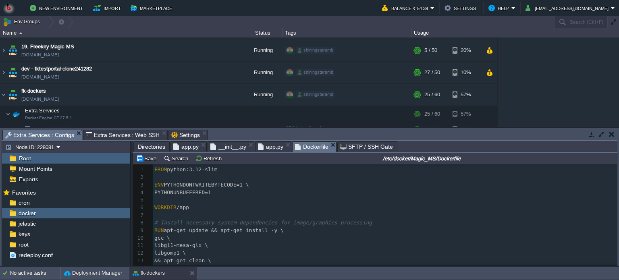
scroll to position [84, 0]
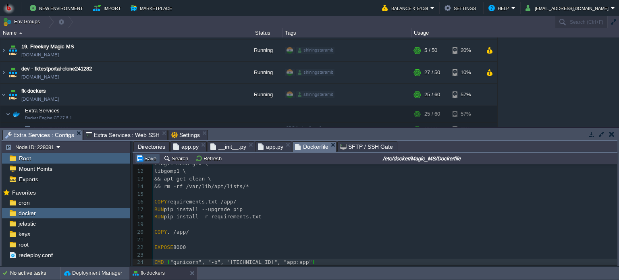
click at [150, 159] on button "Save" at bounding box center [147, 158] width 23 height 7
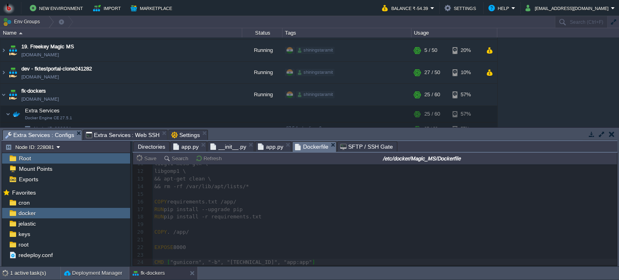
click at [118, 133] on span "Extra Services : Web SSH" at bounding box center [123, 135] width 74 height 10
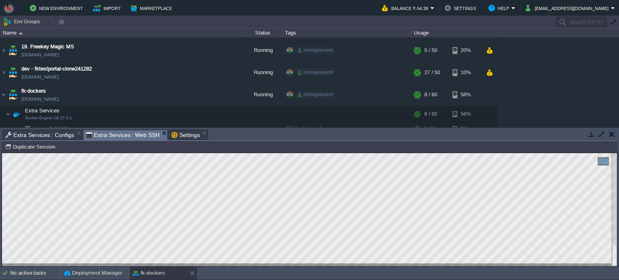
drag, startPoint x: 4, startPoint y: 400, endPoint x: 238, endPoint y: 264, distance: 270.5
click at [238, 264] on div at bounding box center [309, 209] width 615 height 113
click at [210, 153] on html "Copy: Ctrl + Shift + C Paste: Ctrl + V Settings: Ctrl + Shift + Alt 0" at bounding box center [309, 153] width 615 height 0
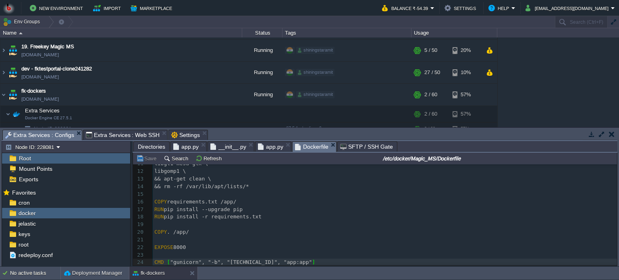
click at [44, 133] on span "Extra Services : Configs" at bounding box center [39, 135] width 69 height 10
click at [300, 211] on pre "RUN pip install --upgrade pip" at bounding box center [385, 210] width 464 height 8
type textarea "FROM python:3.12-slim ENV PYTHONDONTWRITEBYTECODE=1 \ PYTHONUNBUFFERED=1 WORKDI…"
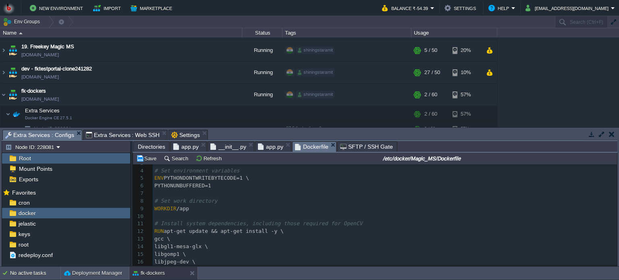
scroll to position [143, 0]
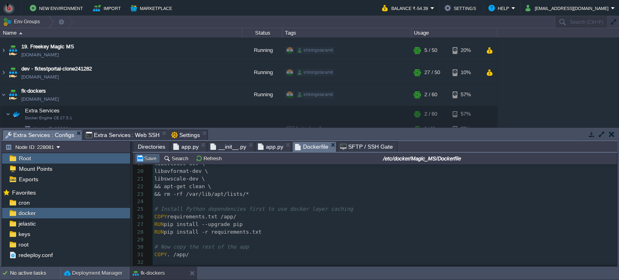
click at [144, 159] on button "Save" at bounding box center [147, 158] width 23 height 7
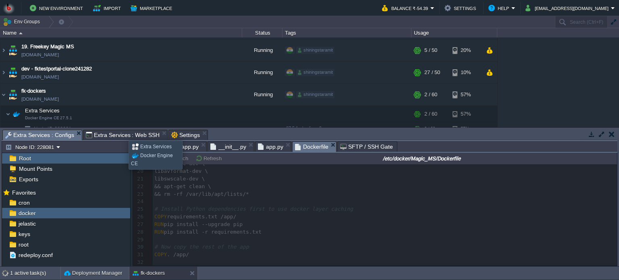
click at [122, 133] on span "Extra Services : Web SSH" at bounding box center [123, 135] width 74 height 10
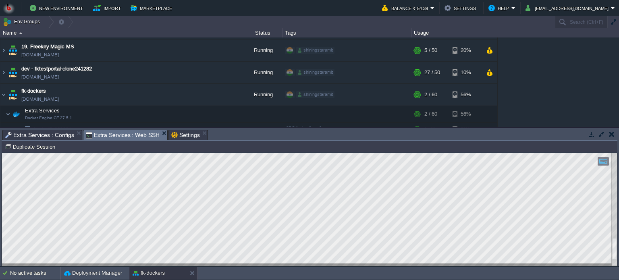
click at [2, 153] on html "Copy: Ctrl + Shift + C Paste: Ctrl + V Settings: Ctrl + Shift + Alt 0" at bounding box center [309, 153] width 615 height 0
click at [234, 153] on html "Copy: Ctrl + Shift + C Paste: Ctrl + V Settings: Ctrl + Shift + Alt 0" at bounding box center [309, 153] width 615 height 0
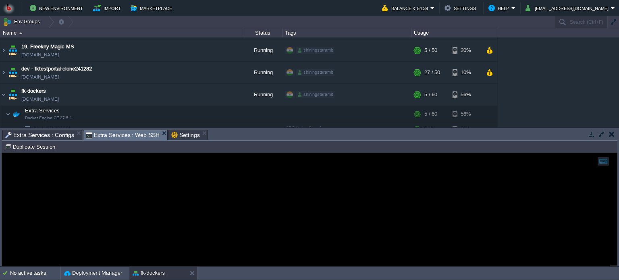
click at [53, 135] on span "Extra Services : Configs" at bounding box center [39, 135] width 69 height 10
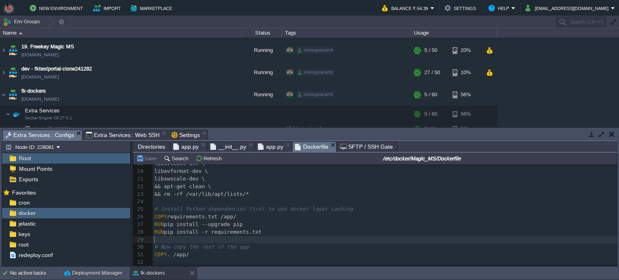
click at [263, 240] on pre "​" at bounding box center [385, 240] width 464 height 8
type textarea "# Use official Python image FROM python:3.12-slim # Set environment variables E…"
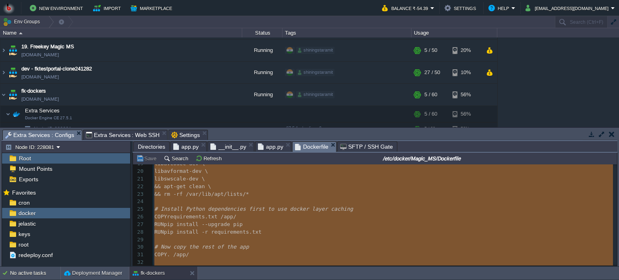
scroll to position [160, 0]
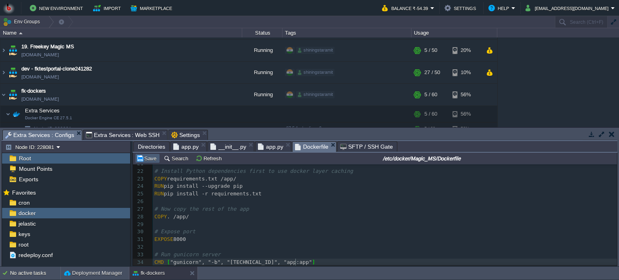
click at [148, 159] on button "Save" at bounding box center [147, 158] width 23 height 7
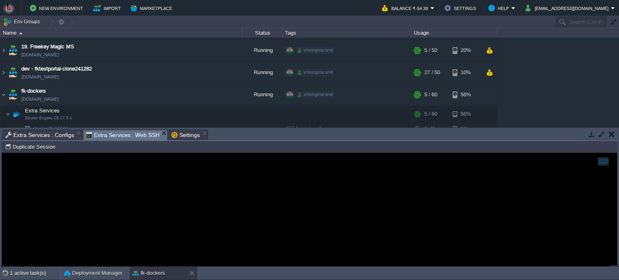
click at [125, 133] on span "Extra Services : Web SSH" at bounding box center [123, 135] width 74 height 10
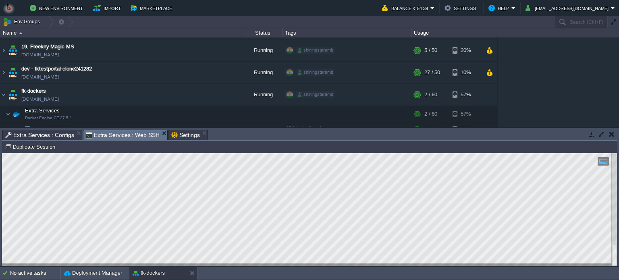
click at [39, 249] on div "Copy: Ctrl + Shift + C Paste: Ctrl + V Settings: Ctrl + Shift + Alt 0" at bounding box center [309, 209] width 615 height 113
drag, startPoint x: 2, startPoint y: 248, endPoint x: 217, endPoint y: 264, distance: 216.1
click at [217, 264] on div at bounding box center [309, 209] width 615 height 113
click at [210, 153] on html "Copy: Ctrl + Shift + C Paste: Ctrl + V Settings: Ctrl + Shift + Alt 0" at bounding box center [309, 153] width 615 height 0
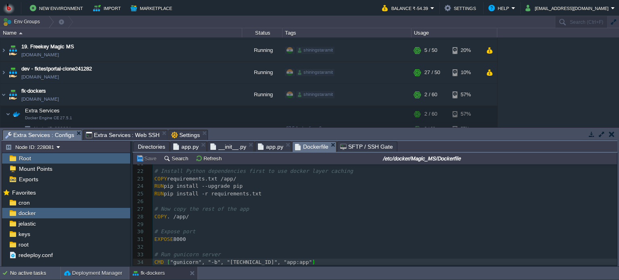
click at [46, 135] on span "Extra Services : Configs" at bounding box center [39, 135] width 69 height 10
click at [241, 226] on pre "​" at bounding box center [385, 225] width 464 height 8
type textarea "# Use official Python image FROM python:3.12-slim # Set environment variables E…"
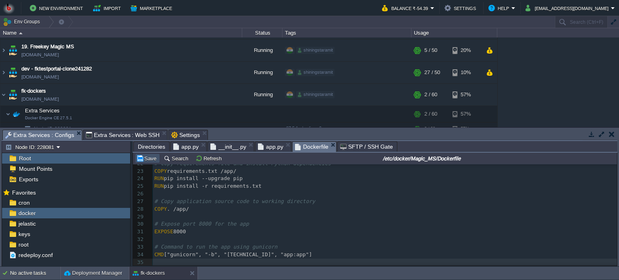
click at [145, 160] on button "Save" at bounding box center [147, 158] width 23 height 7
click at [128, 133] on span "Extra Services : Web SSH" at bounding box center [123, 135] width 74 height 10
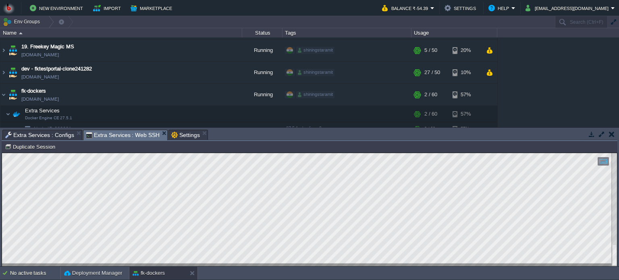
click at [171, 263] on div at bounding box center [309, 209] width 615 height 113
click at [2, 153] on html "Copy: Ctrl + Shift + C Paste: Ctrl + V Settings: Ctrl + Shift + Alt 0" at bounding box center [309, 153] width 615 height 0
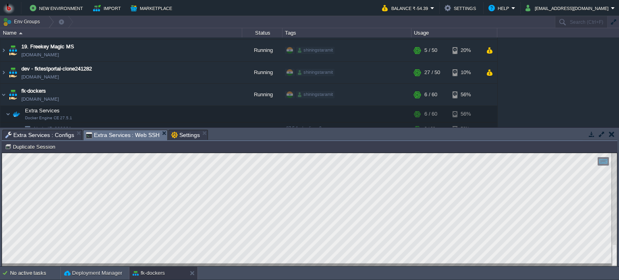
click at [2, 153] on html "Copy: Ctrl + Shift + C Paste: Ctrl + V Settings: Ctrl + Shift + Alt 0" at bounding box center [309, 153] width 615 height 0
click at [66, 133] on span "Extra Services : Configs" at bounding box center [39, 135] width 69 height 10
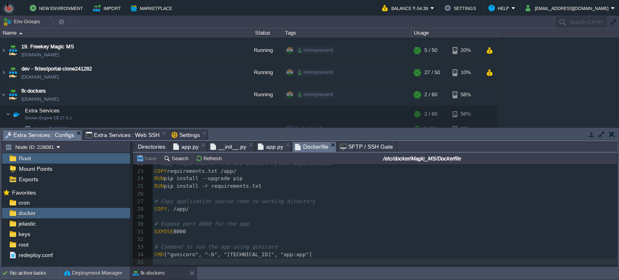
scroll to position [168, 0]
click at [300, 220] on pre "# Expose port 8000 for the app" at bounding box center [385, 224] width 464 height 8
type textarea "# Use official Python 3.12 slim image FROM python:3.12-slim # Set environment v…"
click at [145, 154] on td "Save" at bounding box center [147, 158] width 25 height 10
click at [124, 130] on span "Extra Services : Web SSH" at bounding box center [123, 135] width 74 height 10
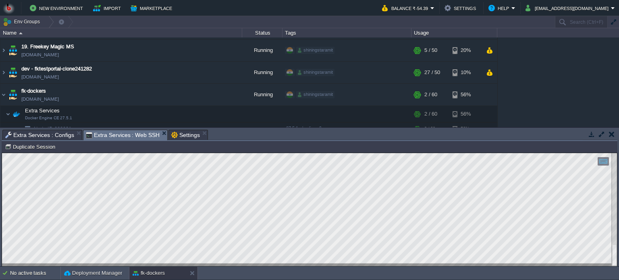
click at [2, 153] on html "Copy: Ctrl + Shift + C Paste: Ctrl + V Settings: Ctrl + Shift + Alt 0" at bounding box center [309, 153] width 615 height 0
click at [173, 266] on div at bounding box center [309, 209] width 615 height 113
click at [42, 133] on span "Extra Services : Configs" at bounding box center [39, 135] width 69 height 10
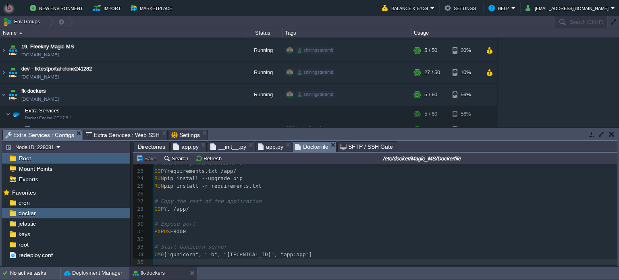
click at [245, 213] on pre "​" at bounding box center [385, 217] width 464 height 8
type textarea "# Use official Python image FROM python:3.12-slim # Set environment variables E…"
click at [140, 159] on button "Save" at bounding box center [147, 158] width 23 height 7
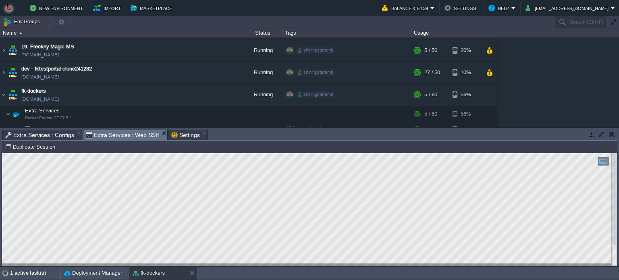
click at [109, 133] on span "Extra Services : Web SSH" at bounding box center [123, 135] width 74 height 10
click at [2, 153] on html "Copy: Ctrl + Shift + C Paste: Ctrl + V Settings: Ctrl + Shift + Alt 0" at bounding box center [309, 153] width 615 height 0
click at [36, 133] on span "Extra Services : Configs" at bounding box center [39, 135] width 69 height 10
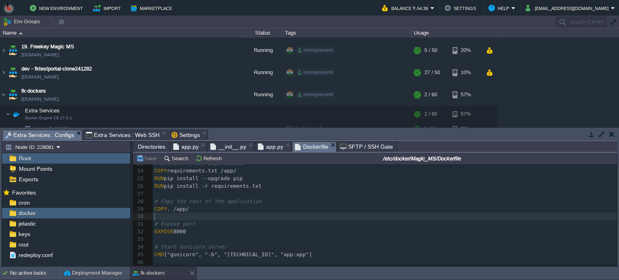
click at [255, 217] on pre "​" at bounding box center [385, 217] width 464 height 8
type textarea "# Use official Python image FROM python:3.12-slim # Set environment variables E…"
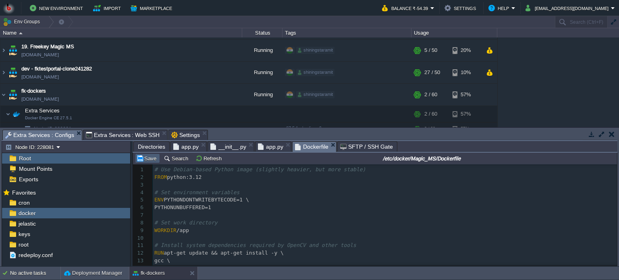
click at [148, 159] on button "Save" at bounding box center [147, 158] width 23 height 7
click at [146, 160] on button "Save" at bounding box center [147, 158] width 23 height 7
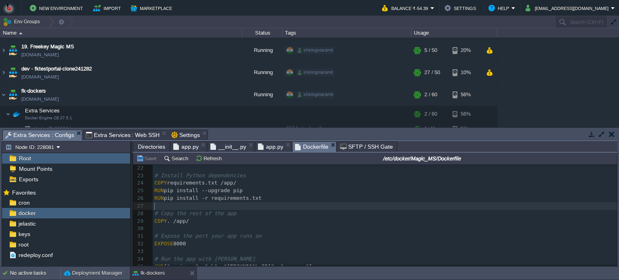
click at [240, 209] on pre "​" at bounding box center [385, 206] width 464 height 8
type textarea "# Use official Python image FROM python:3.12-slim # Set environment variables E…"
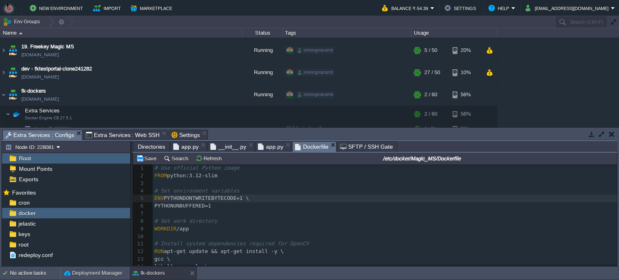
type textarea "# Use official Python image FROM python:3.12-slim # Set environment variables E…"
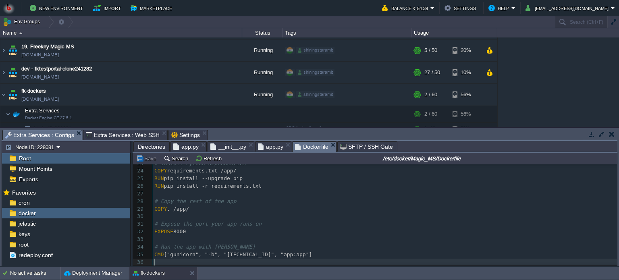
scroll to position [0, 0]
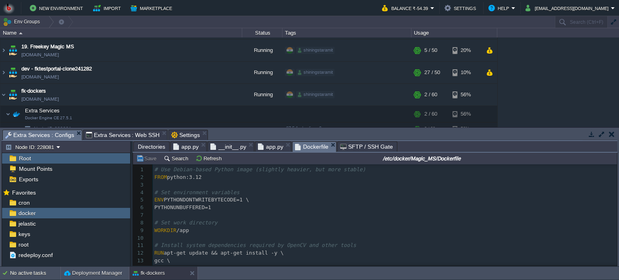
click at [275, 213] on pre "​" at bounding box center [385, 215] width 464 height 8
type textarea "# Use Debian-based Python image (slightly heavier, but more stable) FROM python…"
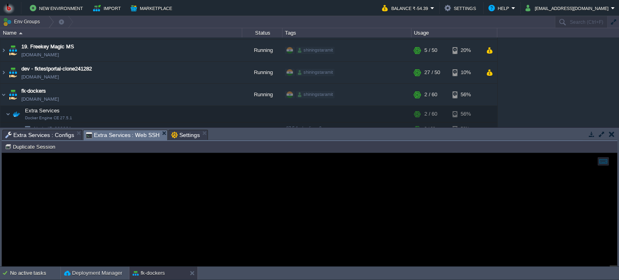
click at [121, 133] on span "Extra Services : Web SSH" at bounding box center [123, 135] width 74 height 10
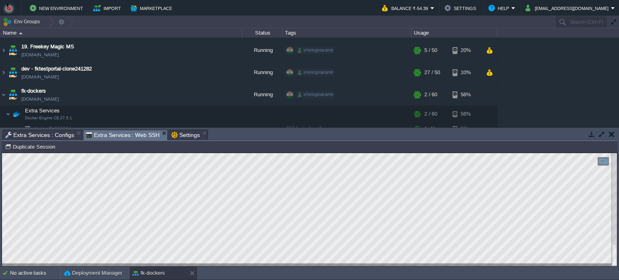
click at [2, 153] on html "Copy: Ctrl + Shift + C Paste: Ctrl + V Settings: Ctrl + Shift + Alt 0" at bounding box center [309, 153] width 615 height 0
click at [169, 153] on html "Copy: Ctrl + Shift + C Paste: Ctrl + V Settings: Ctrl + Shift + Alt 0" at bounding box center [309, 153] width 615 height 0
click at [46, 135] on span "Extra Services : Configs" at bounding box center [39, 135] width 69 height 10
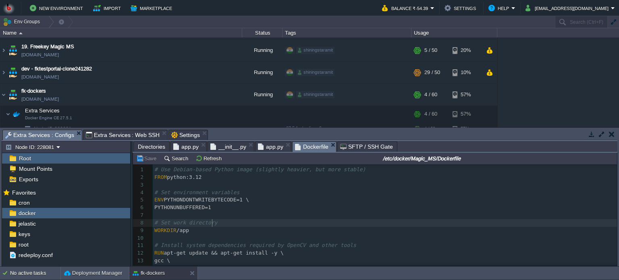
click at [274, 221] on pre "# Set work directory" at bounding box center [385, 223] width 464 height 8
type textarea "# Use Debian-based Python image (slightly heavier, but more stable) FROM python…"
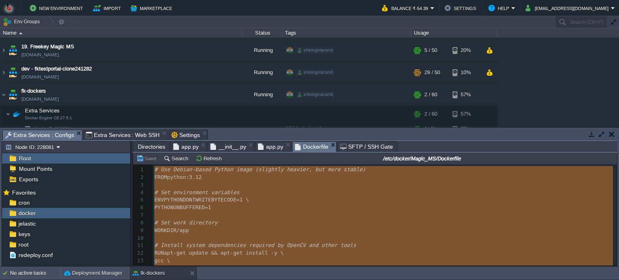
scroll to position [107, 0]
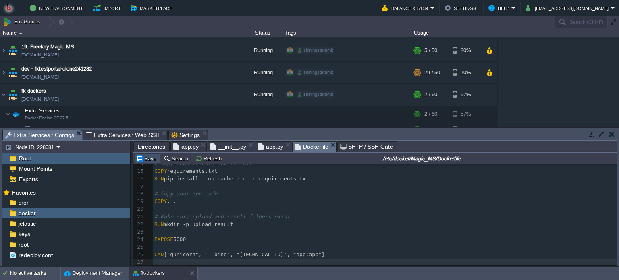
click at [150, 159] on button "Save" at bounding box center [147, 158] width 23 height 7
click at [132, 135] on span "Extra Services : Web SSH" at bounding box center [123, 135] width 74 height 10
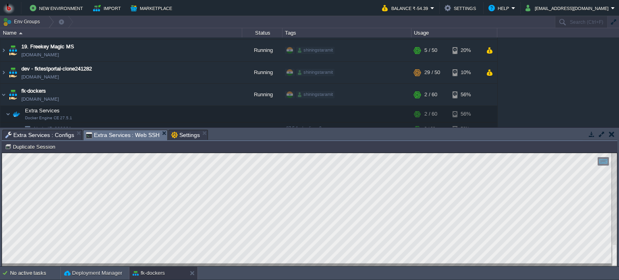
click at [53, 132] on span "Extra Services : Configs" at bounding box center [39, 135] width 69 height 10
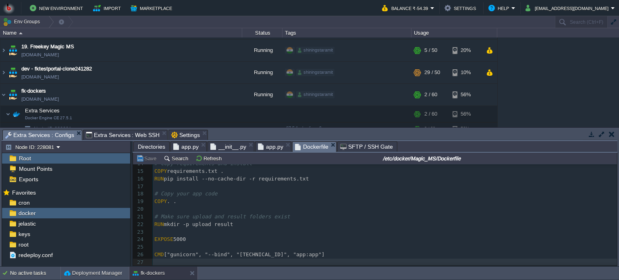
click at [107, 132] on span "Extra Services : Web SSH" at bounding box center [123, 135] width 74 height 10
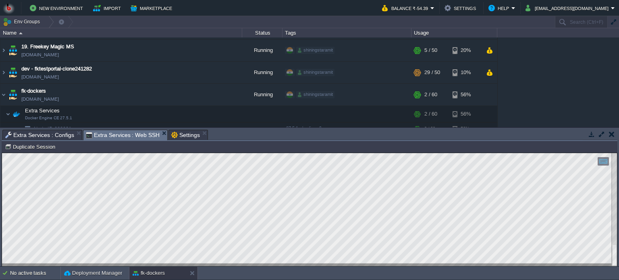
click at [50, 135] on span "Extra Services : Configs" at bounding box center [39, 135] width 69 height 10
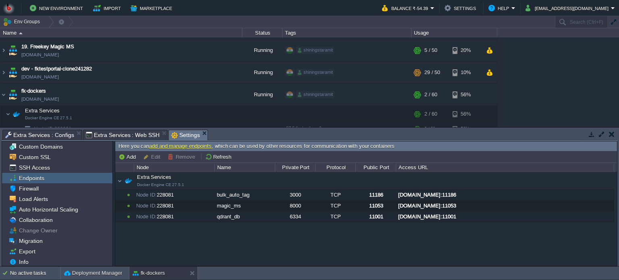
click at [173, 135] on span "Settings" at bounding box center [185, 135] width 29 height 10
click at [128, 156] on button "Add" at bounding box center [128, 156] width 20 height 7
type input "Node ID: 228081"
type input "TCP"
type input "[DOMAIN_NAME]:{public_port}"
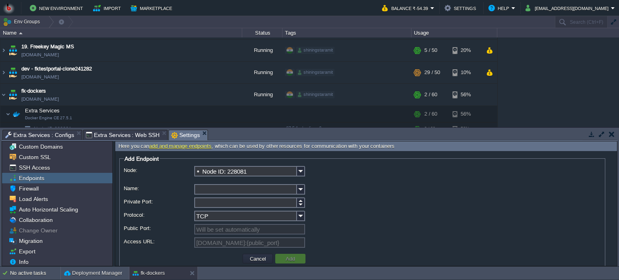
click at [207, 191] on input "Name:" at bounding box center [245, 189] width 103 height 10
type input "m"
type input "[PERSON_NAME]"
click at [205, 203] on input "Private Port:" at bounding box center [245, 202] width 103 height 10
type input "5000"
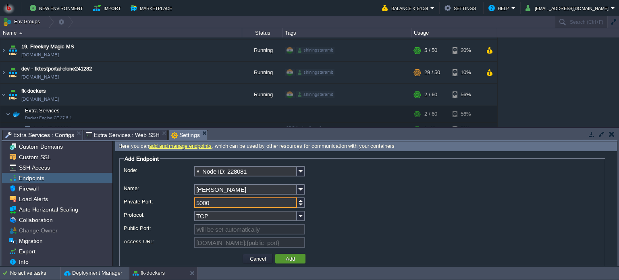
click at [286, 258] on button "Add" at bounding box center [290, 258] width 14 height 7
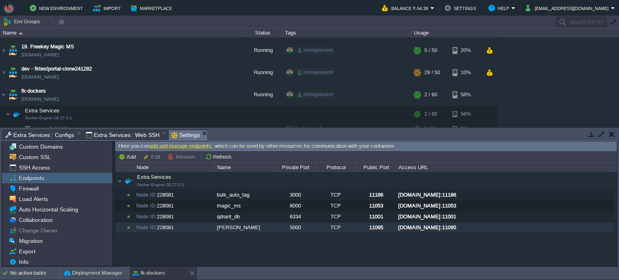
drag, startPoint x: 519, startPoint y: 227, endPoint x: 502, endPoint y: 226, distance: 16.9
click at [502, 226] on div "[DOMAIN_NAME]:11095" at bounding box center [504, 227] width 217 height 10
type input "[DOMAIN_NAME]:11095"
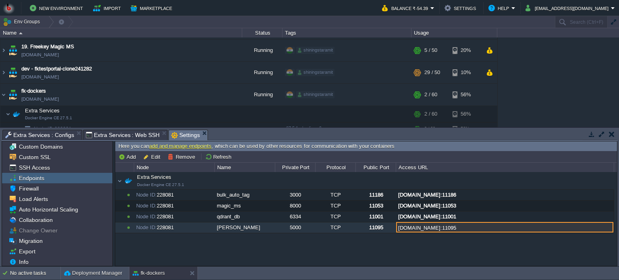
click at [506, 227] on input "[DOMAIN_NAME]:11095" at bounding box center [504, 227] width 217 height 10
drag, startPoint x: 506, startPoint y: 227, endPoint x: 396, endPoint y: 228, distance: 109.6
click at [396, 228] on input "[DOMAIN_NAME]:11095" at bounding box center [504, 227] width 217 height 10
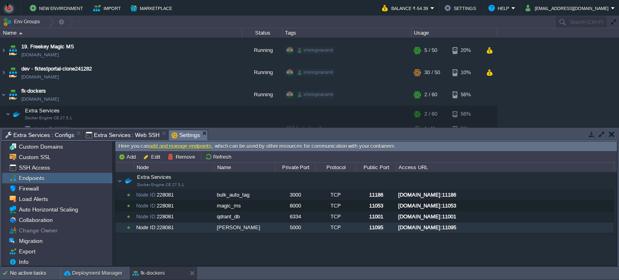
click at [209, 228] on div "Node ID: 228081" at bounding box center [174, 227] width 80 height 10
click at [179, 156] on button "Remove" at bounding box center [183, 156] width 30 height 7
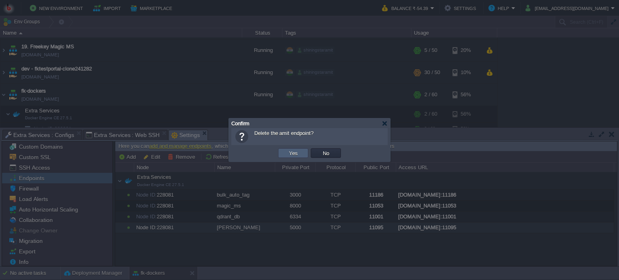
click at [292, 154] on button "Yes" at bounding box center [293, 152] width 14 height 7
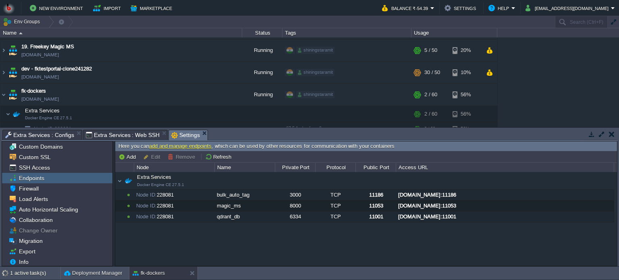
click at [124, 134] on span "Extra Services : Web SSH" at bounding box center [123, 135] width 74 height 10
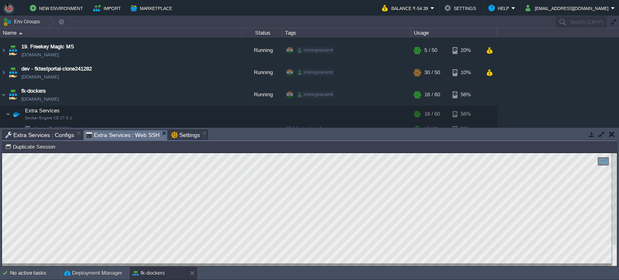
click at [2, 153] on html "Copy: Ctrl + Shift + C Paste: Ctrl + V Settings: Ctrl + Shift + Alt 0" at bounding box center [309, 153] width 615 height 0
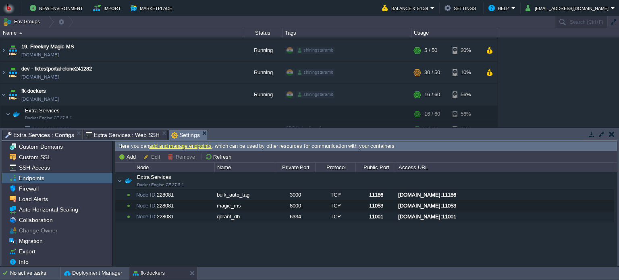
click at [171, 130] on span "Settings" at bounding box center [185, 135] width 29 height 10
click at [131, 153] on button "Add" at bounding box center [128, 156] width 20 height 7
type input "Node ID: 228081"
type input "TCP"
type input "[DOMAIN_NAME]:{public_port}"
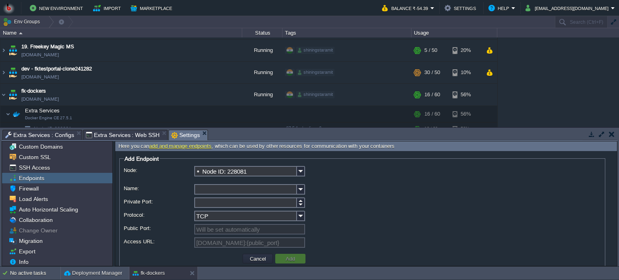
click at [201, 193] on input "Name:" at bounding box center [245, 189] width 103 height 10
type input "[PERSON_NAME]"
click at [200, 206] on input "Private Port:" at bounding box center [245, 202] width 103 height 10
type input "5000"
click at [294, 255] on button "Add" at bounding box center [290, 258] width 14 height 7
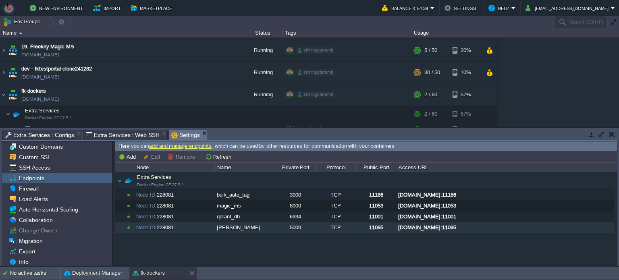
click at [210, 231] on div "Node ID: 228081" at bounding box center [174, 227] width 80 height 10
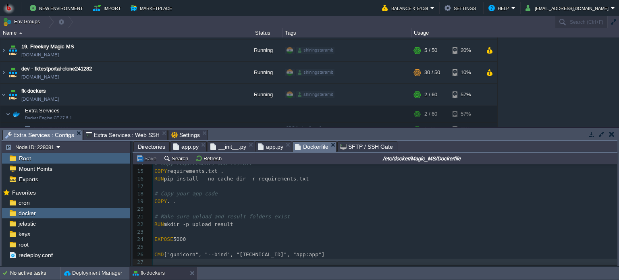
click at [43, 133] on span "Extra Services : Configs" at bounding box center [39, 135] width 69 height 10
click at [126, 134] on span "Extra Services : Web SSH" at bounding box center [123, 135] width 74 height 10
click at [48, 135] on span "Extra Services : Configs" at bounding box center [39, 135] width 69 height 10
click at [221, 193] on pre "# Copy your app code" at bounding box center [385, 194] width 464 height 8
click at [39, 135] on span "Extra Services : Configs" at bounding box center [39, 135] width 69 height 10
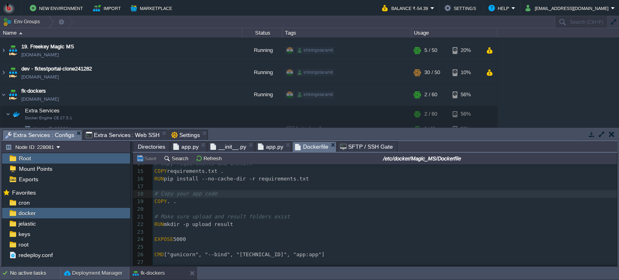
click at [25, 133] on span "Extra Services : Configs" at bounding box center [39, 135] width 69 height 10
click at [153, 147] on span "Directories" at bounding box center [151, 147] width 27 height 10
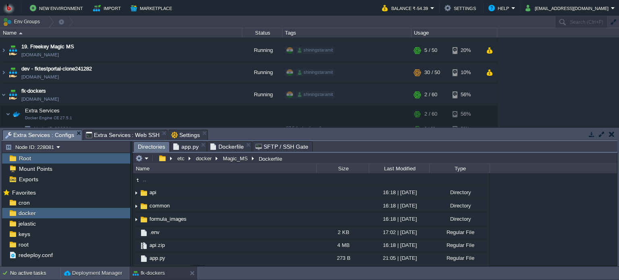
click at [222, 265] on td "Dockerfile" at bounding box center [224, 271] width 183 height 13
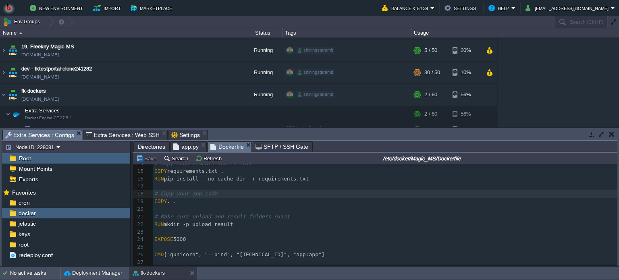
scroll to position [0, 0]
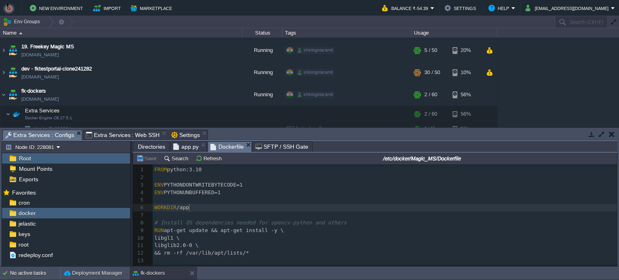
click at [265, 205] on pre "WORKDIR /app" at bounding box center [385, 208] width 464 height 8
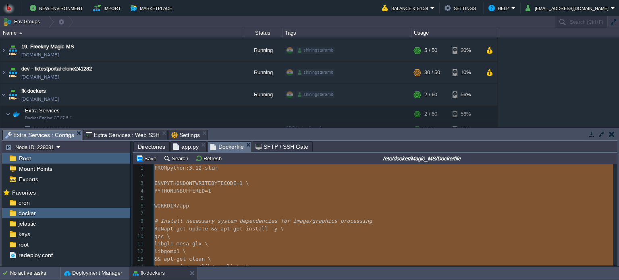
type textarea "# Use official Python image FROM python:3.12-slim # Set environment variables E…"
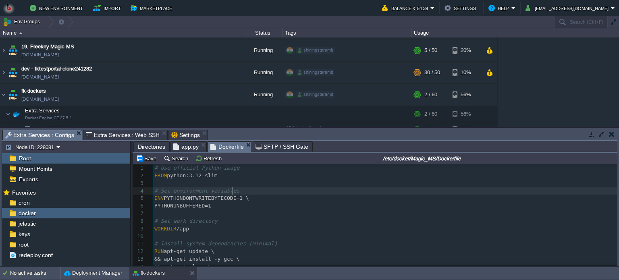
scroll to position [0, 0]
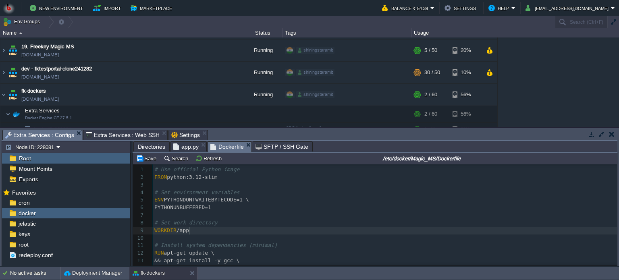
click at [270, 233] on pre "WORKDIR /app" at bounding box center [385, 231] width 464 height 8
click at [143, 160] on button "Save" at bounding box center [147, 158] width 23 height 7
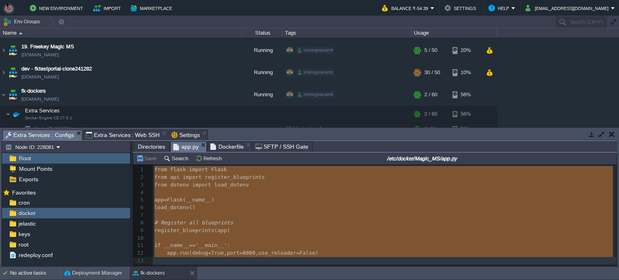
click at [185, 147] on span "app.py" at bounding box center [185, 147] width 25 height 10
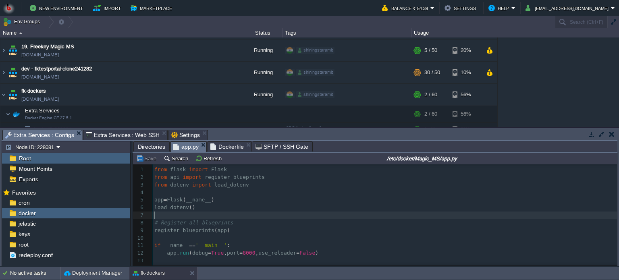
click at [246, 212] on pre "​" at bounding box center [385, 215] width 464 height 8
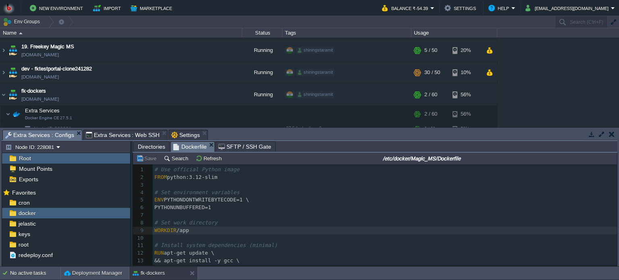
click at [195, 146] on span "Dockerfile" at bounding box center [189, 147] width 33 height 10
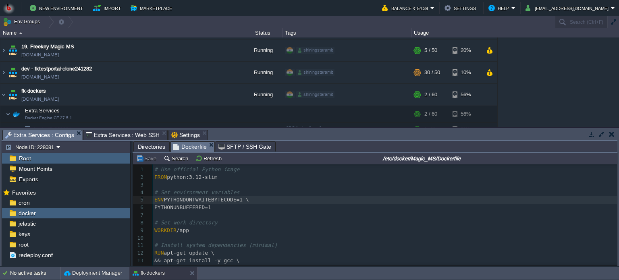
click at [280, 203] on pre "ENV PYTHONDONTWRITEBYTECODE=1 \" at bounding box center [385, 200] width 464 height 8
type textarea "# Use official Python image FROM python:3.12-slim # Set environment variables E…"
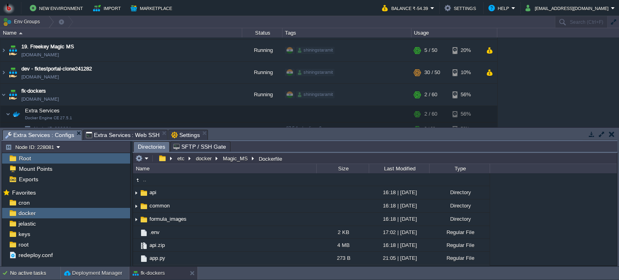
click at [153, 146] on span "Directories" at bounding box center [151, 147] width 27 height 10
click at [148, 142] on span "Directories" at bounding box center [151, 147] width 27 height 10
click at [205, 159] on button "docker" at bounding box center [204, 158] width 19 height 7
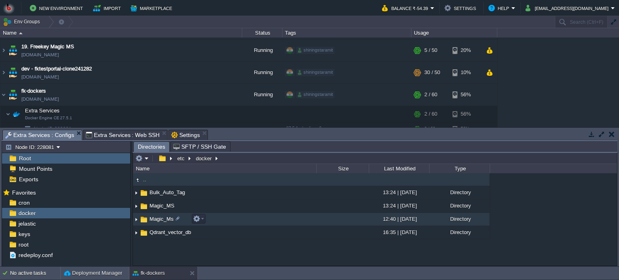
click at [237, 220] on td "Magic_Ms" at bounding box center [224, 219] width 183 height 13
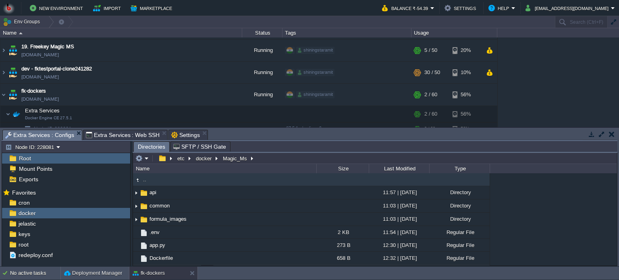
scroll to position [24, 0]
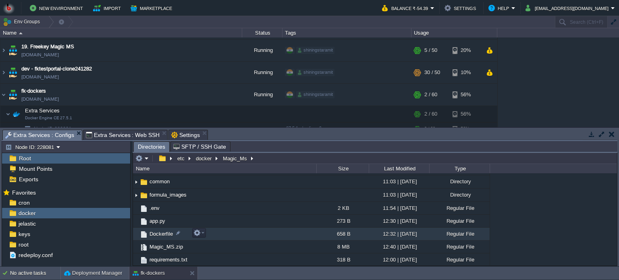
click at [255, 237] on td "Dockerfile" at bounding box center [224, 234] width 183 height 13
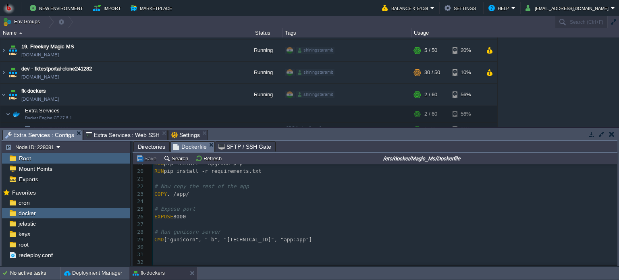
scroll to position [0, 0]
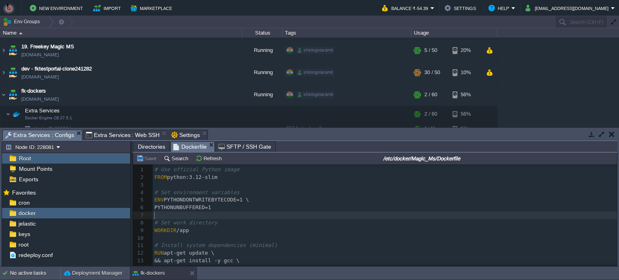
click at [253, 215] on pre "​" at bounding box center [385, 215] width 464 height 8
type textarea "# Use official Python image FROM python:3.12-slim # Set environment variables E…"
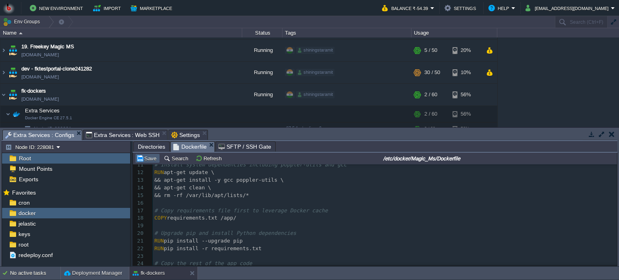
click at [142, 158] on button "Save" at bounding box center [147, 158] width 23 height 7
click at [116, 132] on span "Extra Services : Web SSH" at bounding box center [123, 135] width 74 height 10
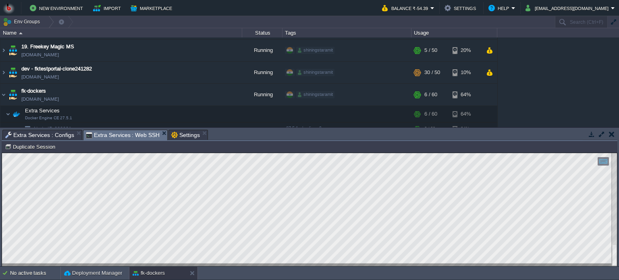
scroll to position [93, 0]
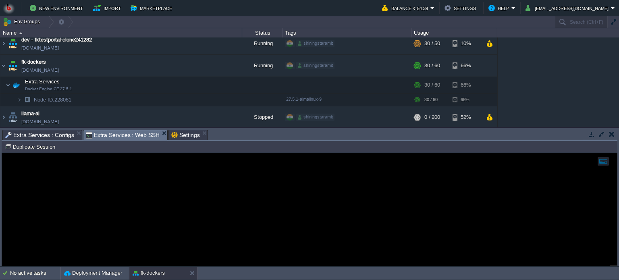
click at [44, 133] on span "Extra Services : Configs" at bounding box center [39, 135] width 69 height 10
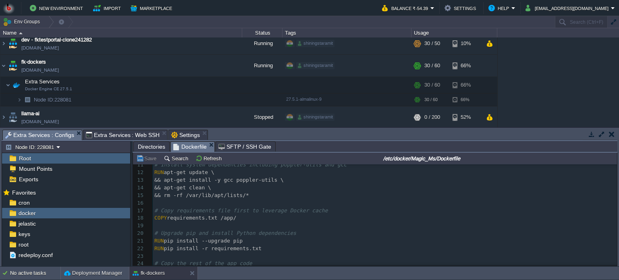
scroll to position [145, 0]
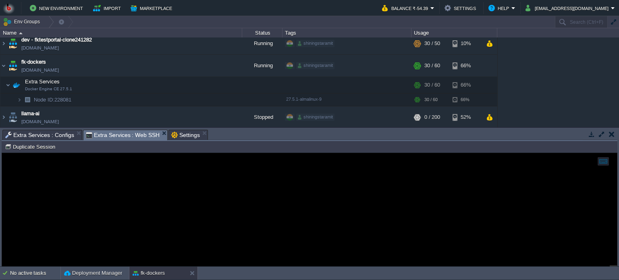
click at [125, 135] on span "Extra Services : Web SSH" at bounding box center [123, 135] width 74 height 10
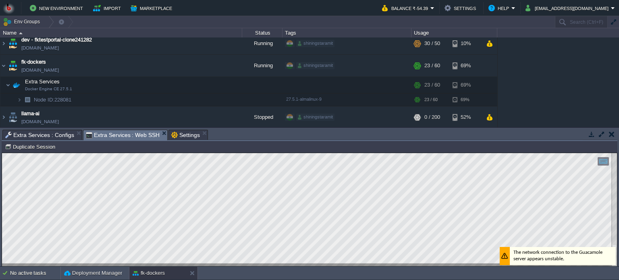
click at [2, 153] on html "Copy: Ctrl + Shift + C Paste: Ctrl + V Settings: Ctrl + Shift + Alt 0" at bounding box center [309, 153] width 615 height 0
click at [188, 263] on div at bounding box center [309, 209] width 615 height 113
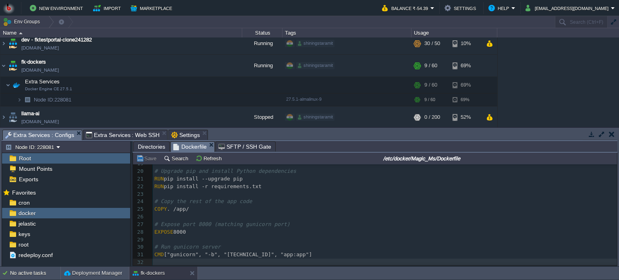
click at [33, 135] on span "Extra Services : Configs" at bounding box center [39, 135] width 69 height 10
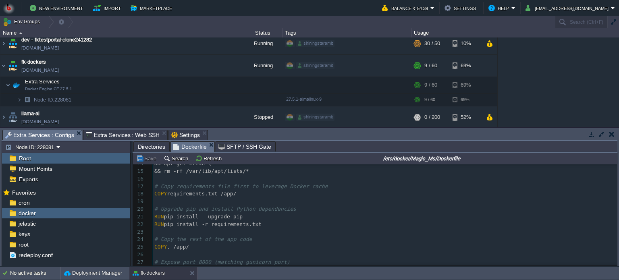
scroll to position [64, 0]
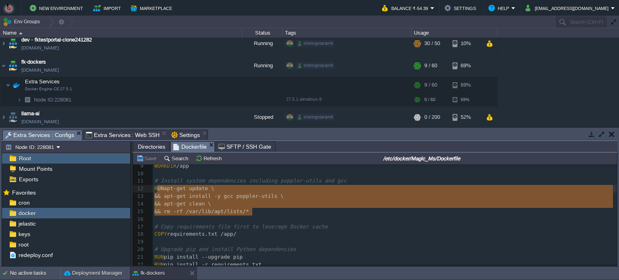
type textarea "RUN apt-get update \ && apt-get install -y gcc poppler-utils \ && apt-get clean…"
drag, startPoint x: 257, startPoint y: 211, endPoint x: 152, endPoint y: 190, distance: 106.8
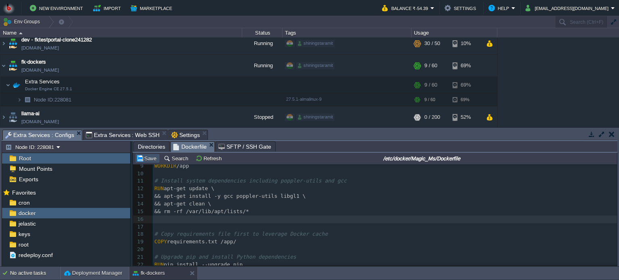
click at [150, 159] on button "Save" at bounding box center [147, 158] width 23 height 7
click at [111, 133] on span "Extra Services : Web SSH" at bounding box center [123, 135] width 74 height 10
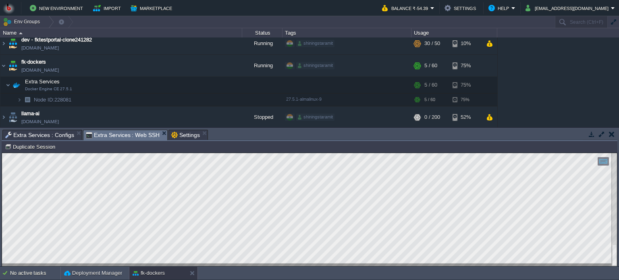
click at [60, 134] on span "Extra Services : Configs" at bounding box center [39, 135] width 69 height 10
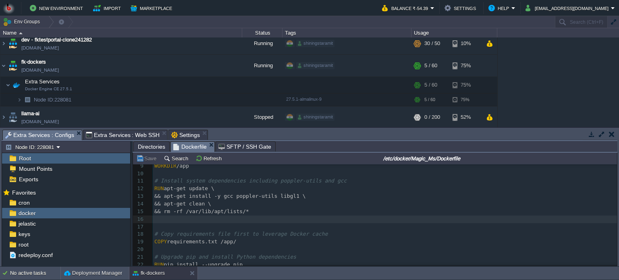
click at [39, 133] on span "Extra Services : Configs" at bounding box center [39, 135] width 69 height 10
click at [118, 135] on span "Extra Services : Web SSH" at bounding box center [123, 135] width 74 height 10
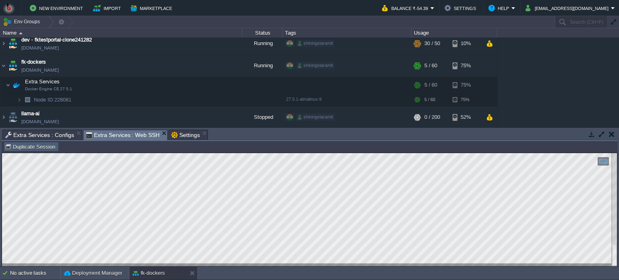
click at [40, 147] on button "Duplicate Session" at bounding box center [31, 146] width 53 height 7
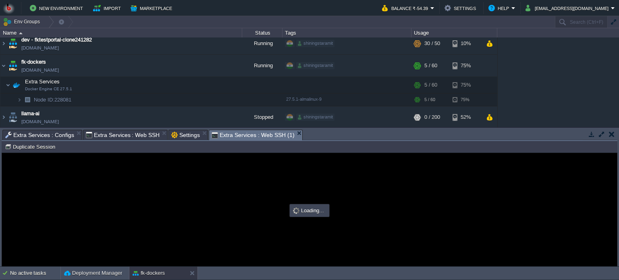
click at [319, 141] on div "Tasks Activity Log Archive Git / SVN Extra Services : Configs Extra Services : …" at bounding box center [309, 197] width 619 height 139
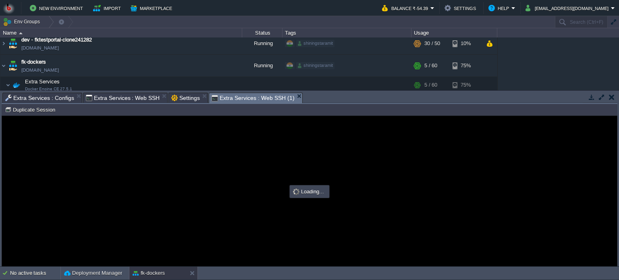
scroll to position [0, 0]
type input "#000000"
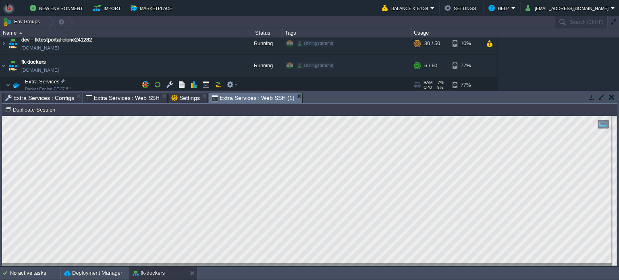
click at [47, 98] on span "Extra Services : Configs" at bounding box center [39, 98] width 69 height 10
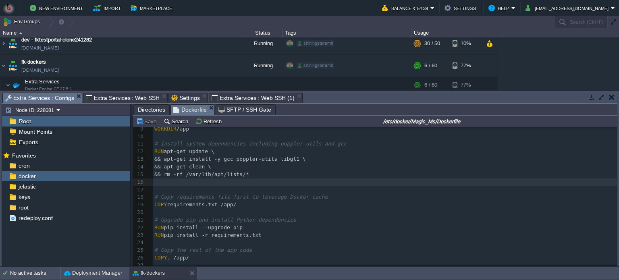
click at [123, 97] on span "Extra Services : Web SSH" at bounding box center [123, 98] width 74 height 10
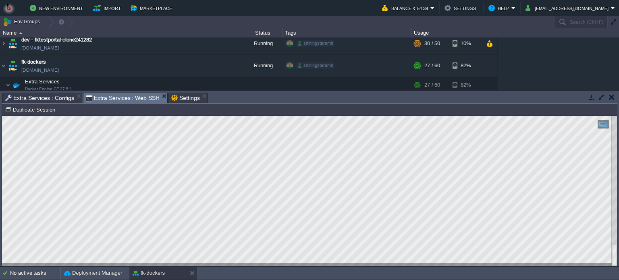
click at [2, 116] on html "Copy: Ctrl + Shift + C Paste: Ctrl + V Settings: Ctrl + Shift + Alt 0" at bounding box center [309, 116] width 615 height 0
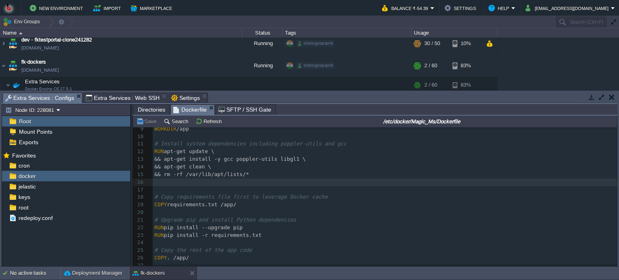
click at [58, 99] on span "Extra Services : Configs" at bounding box center [39, 98] width 69 height 10
click at [255, 187] on pre "​" at bounding box center [385, 190] width 464 height 8
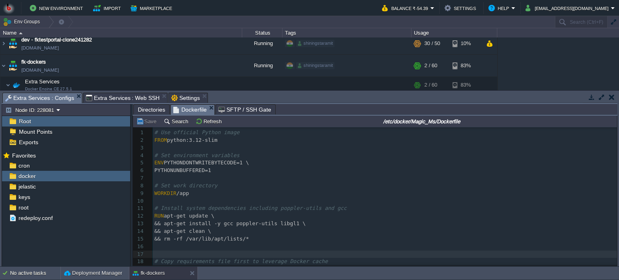
scroll to position [40, 0]
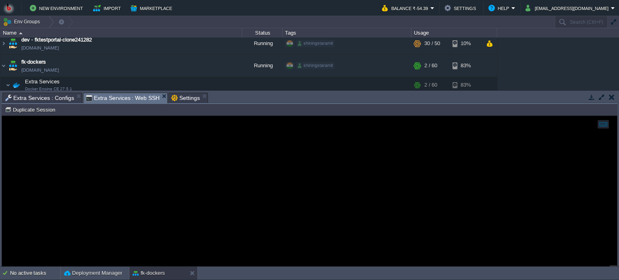
click at [103, 99] on span "Extra Services : Web SSH" at bounding box center [123, 98] width 74 height 10
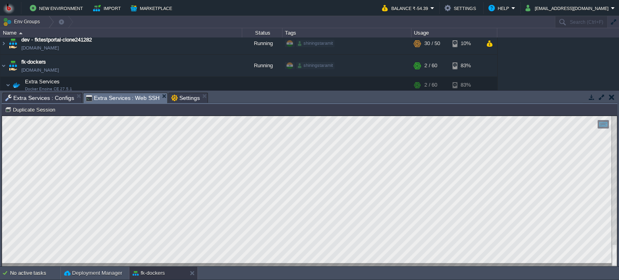
click at [61, 97] on span "Extra Services : Configs" at bounding box center [39, 98] width 69 height 10
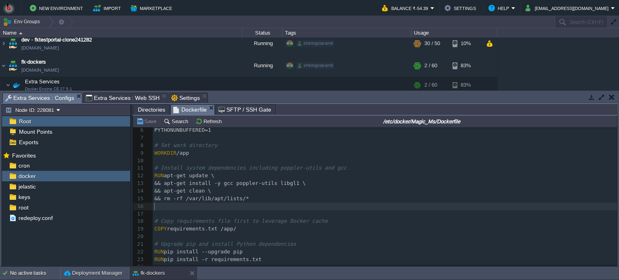
click at [192, 206] on pre "​" at bounding box center [385, 207] width 464 height 8
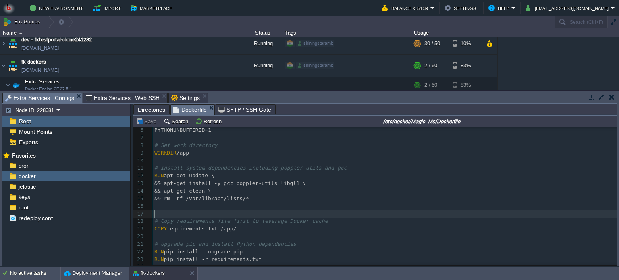
click at [190, 212] on pre "​" at bounding box center [385, 214] width 464 height 8
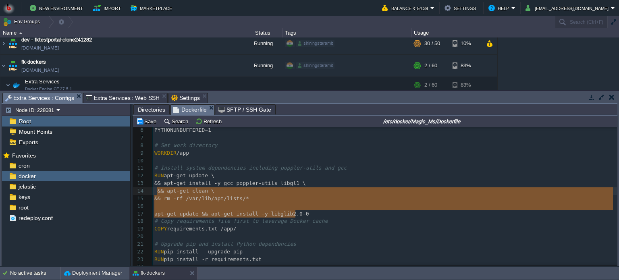
type textarea "RUN apt-get update \ && apt-get install -y gcc poppler-utils libgl1 \ && apt-ge…"
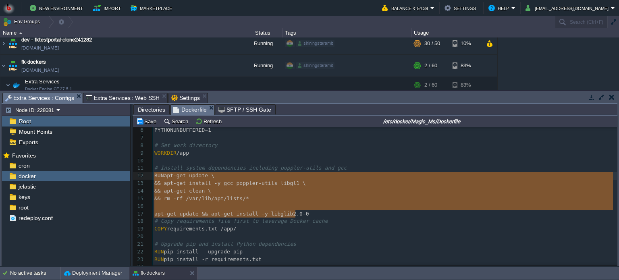
drag, startPoint x: 303, startPoint y: 215, endPoint x: 152, endPoint y: 176, distance: 156.2
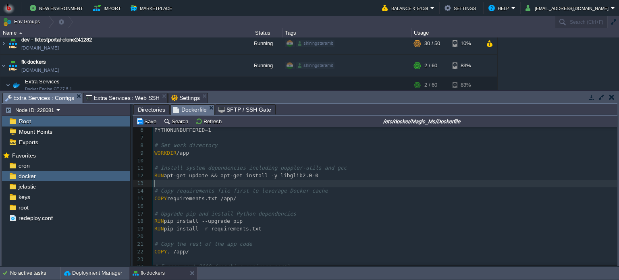
click at [299, 227] on pre "RUN pip install -r requirements.txt" at bounding box center [385, 229] width 464 height 8
click at [321, 177] on pre "RUN apt-get update && apt-get install -y libglib2.0-0" at bounding box center [385, 176] width 464 height 8
click at [268, 203] on pre "COPY requirements.txt /app/" at bounding box center [385, 199] width 464 height 8
click at [267, 225] on pre "RUN pip install --upgrade pip" at bounding box center [385, 221] width 464 height 8
click at [267, 234] on pre "​" at bounding box center [385, 237] width 464 height 8
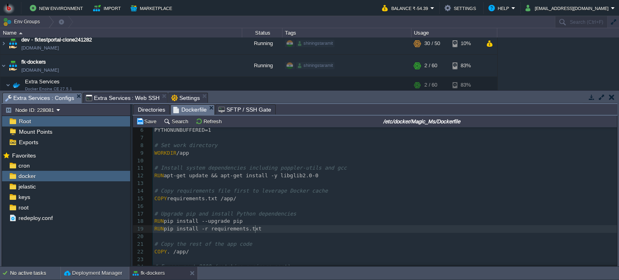
scroll to position [85, 0]
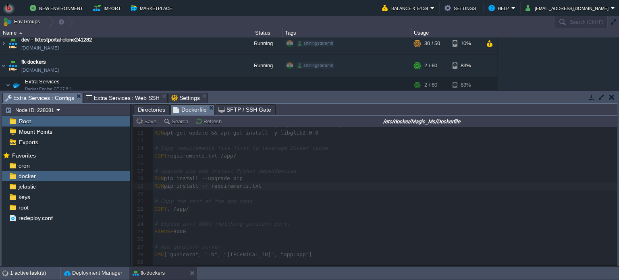
click at [139, 100] on span "Extra Services : Web SSH" at bounding box center [123, 98] width 74 height 10
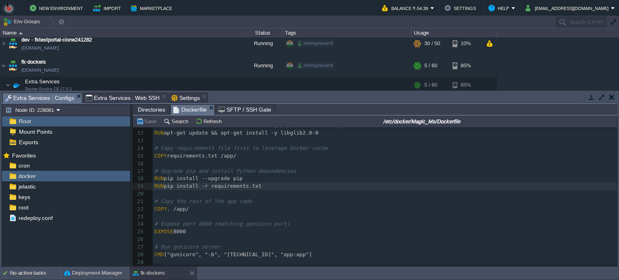
click at [37, 96] on span "Extra Services : Configs" at bounding box center [39, 98] width 69 height 10
click at [159, 108] on span "Directories" at bounding box center [151, 110] width 27 height 10
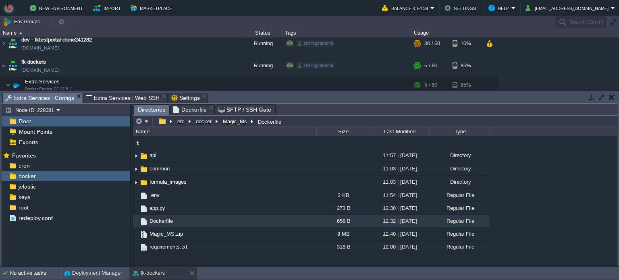
scroll to position [0, 0]
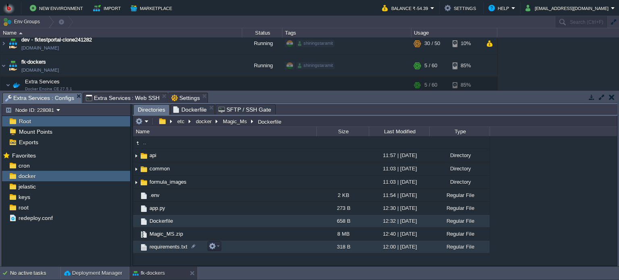
click at [218, 248] on em at bounding box center [214, 245] width 11 height 7
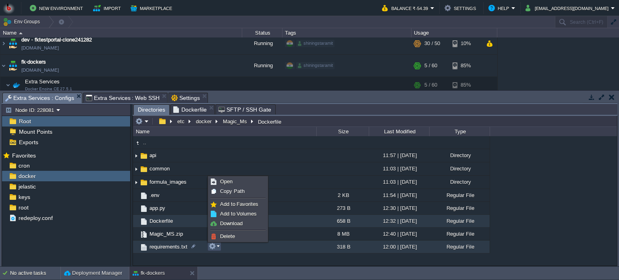
click at [218, 248] on em at bounding box center [214, 245] width 11 height 7
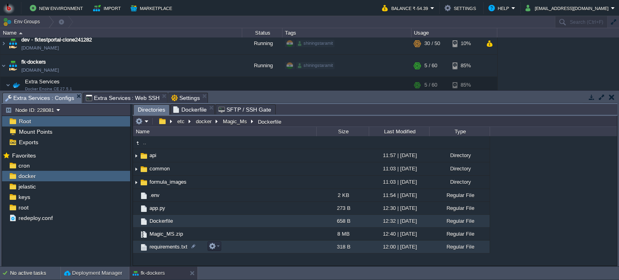
click at [234, 250] on td "requirements.txt" at bounding box center [224, 246] width 183 height 13
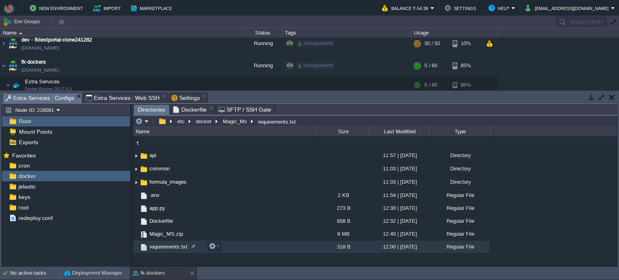
click at [234, 250] on td "requirements.txt" at bounding box center [224, 246] width 183 height 13
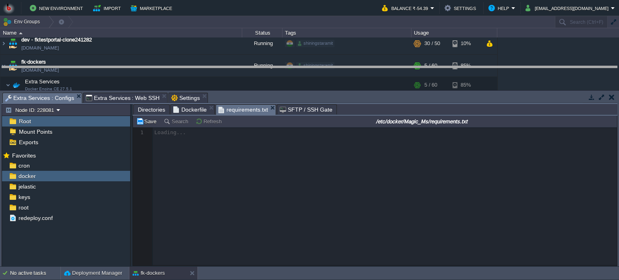
drag, startPoint x: 325, startPoint y: 101, endPoint x: 323, endPoint y: 50, distance: 51.2
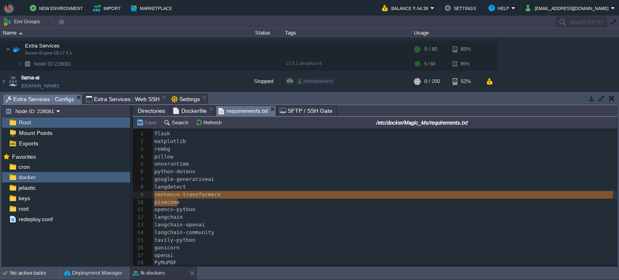
type textarea "pinecone"
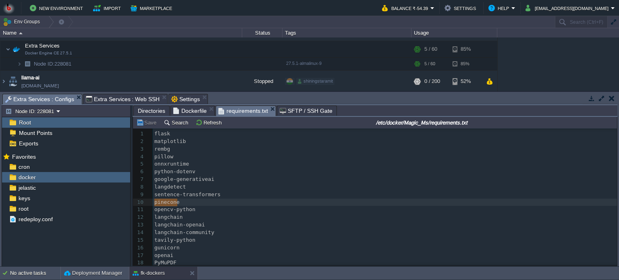
drag, startPoint x: 174, startPoint y: 201, endPoint x: 132, endPoint y: 199, distance: 42.7
type textarea "pinecone"
drag, startPoint x: 180, startPoint y: 205, endPoint x: 141, endPoint y: 201, distance: 38.9
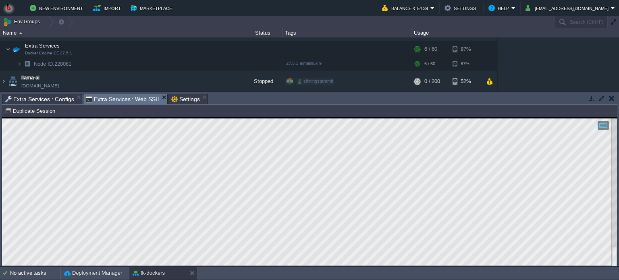
click at [122, 104] on span "Extra Services : Web SSH" at bounding box center [123, 99] width 74 height 10
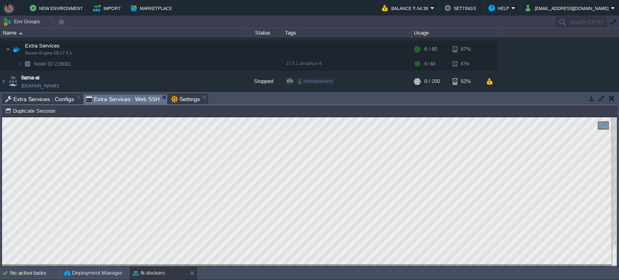
click at [54, 100] on span "Extra Services : Configs" at bounding box center [39, 99] width 69 height 10
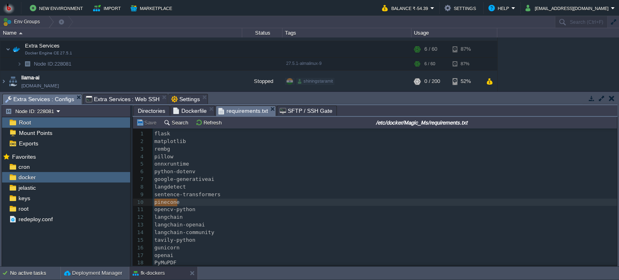
click at [228, 225] on pre "langchain-openai" at bounding box center [385, 225] width 464 height 8
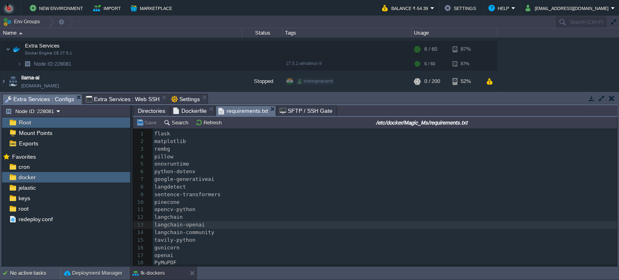
scroll to position [41, 0]
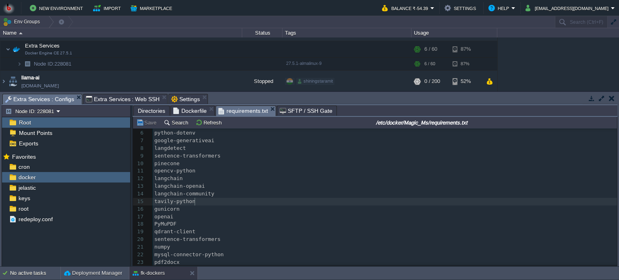
click at [208, 199] on pre "tavily-python" at bounding box center [385, 202] width 464 height 8
type textarea "langchain-community tavily-"
drag, startPoint x: 174, startPoint y: 201, endPoint x: 131, endPoint y: 196, distance: 43.4
type textarea "tavily-python"
drag, startPoint x: 195, startPoint y: 201, endPoint x: 149, endPoint y: 199, distance: 45.9
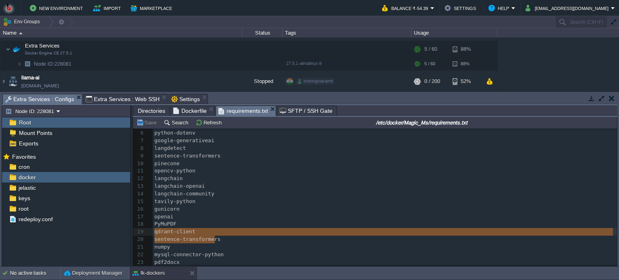
type textarea "sentence-transformers"
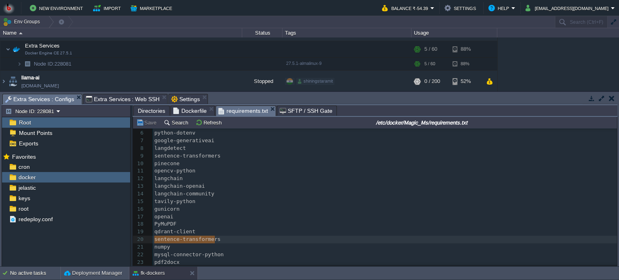
drag, startPoint x: 216, startPoint y: 236, endPoint x: 123, endPoint y: 238, distance: 93.0
click at [130, 102] on span "Extra Services : Web SSH" at bounding box center [123, 99] width 74 height 10
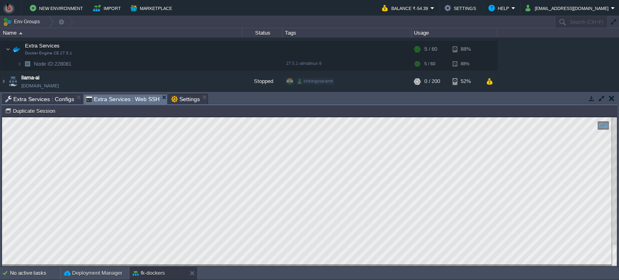
click at [50, 98] on span "Extra Services : Configs" at bounding box center [39, 99] width 69 height 10
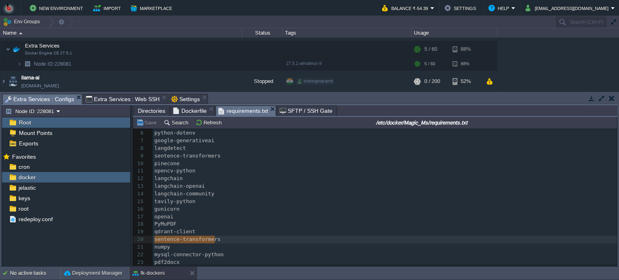
scroll to position [1, 0]
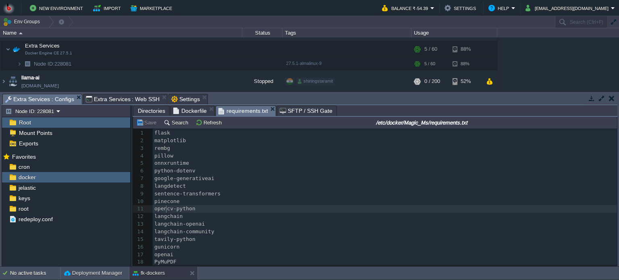
type textarea "cv-pyt"
drag, startPoint x: 165, startPoint y: 211, endPoint x: 183, endPoint y: 212, distance: 17.8
type textarea "pinec"
type textarea "nce"
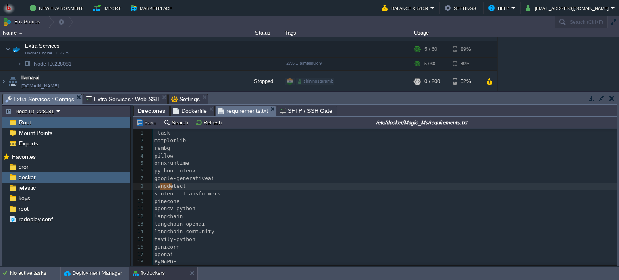
type textarea "ngdet"
type textarea "gle-generativ"
drag, startPoint x: 162, startPoint y: 179, endPoint x: 171, endPoint y: 178, distance: 8.5
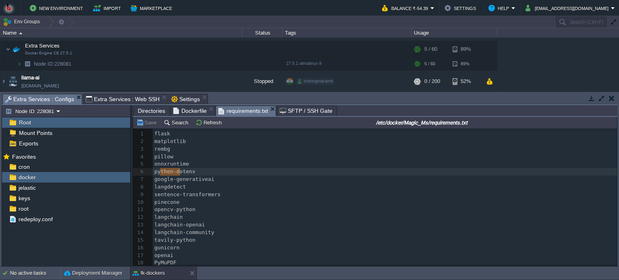
type textarea "thon-dotenv"
drag, startPoint x: 160, startPoint y: 174, endPoint x: 187, endPoint y: 174, distance: 27.4
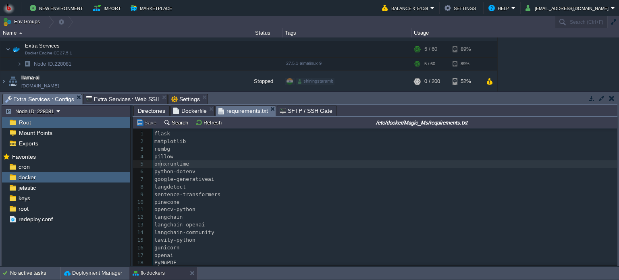
type textarea "nxruntim"
type textarea "onnxruntime"
click at [207, 169] on pre "python-dotenv" at bounding box center [385, 172] width 464 height 8
type textarea "matplotlib"
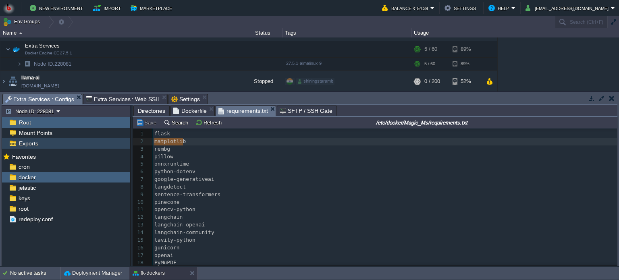
drag, startPoint x: 190, startPoint y: 141, endPoint x: 115, endPoint y: 140, distance: 75.7
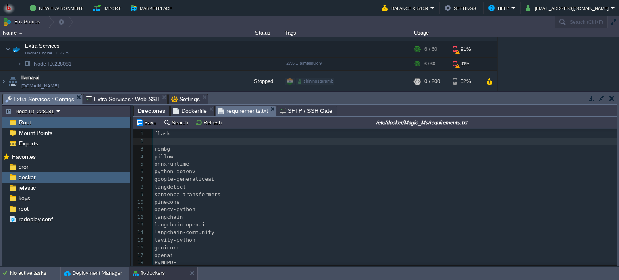
click at [114, 102] on span "Extra Services : Web SSH" at bounding box center [123, 99] width 74 height 10
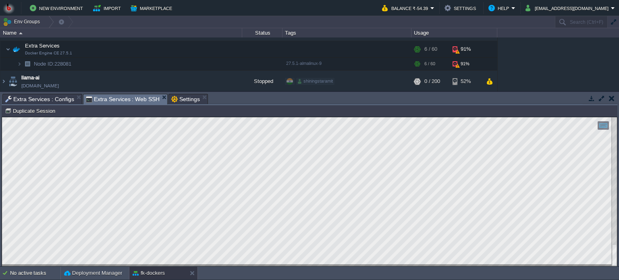
click at [49, 101] on span "Extra Services : Configs" at bounding box center [39, 99] width 69 height 10
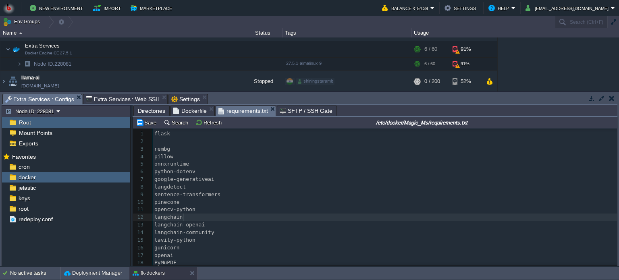
click at [255, 222] on pre "langchain-openai" at bounding box center [385, 225] width 464 height 8
click at [209, 164] on pre "onnxruntime" at bounding box center [385, 164] width 464 height 8
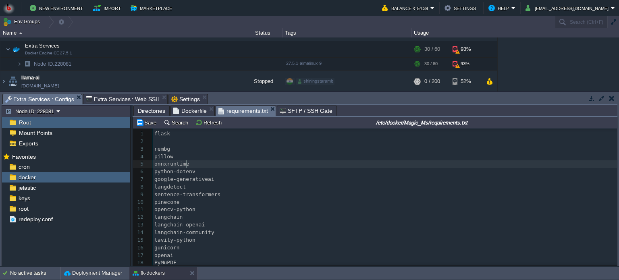
type textarea "matplotlib"
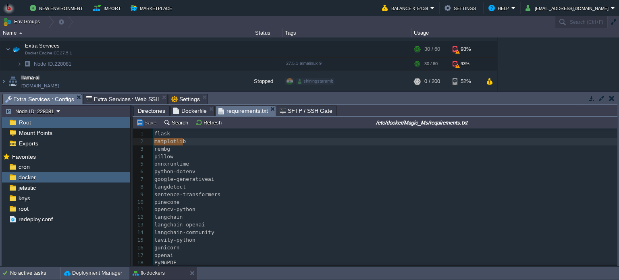
scroll to position [41, 0]
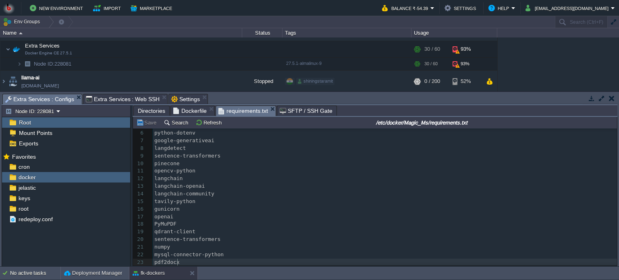
type textarea "pdf2docx"
drag, startPoint x: 195, startPoint y: 258, endPoint x: 146, endPoint y: 258, distance: 48.7
click at [232, 256] on pre "mysql-connector-python" at bounding box center [385, 255] width 464 height 8
type textarea "mysql-connector-python"
drag, startPoint x: 234, startPoint y: 256, endPoint x: 142, endPoint y: 255, distance: 91.4
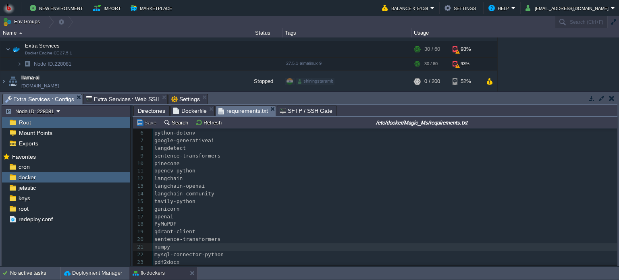
click at [177, 247] on pre "numpy" at bounding box center [385, 247] width 464 height 8
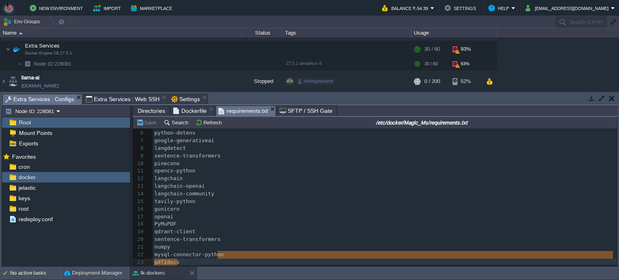
type textarea "p"
type textarea "mysql-connector-python"
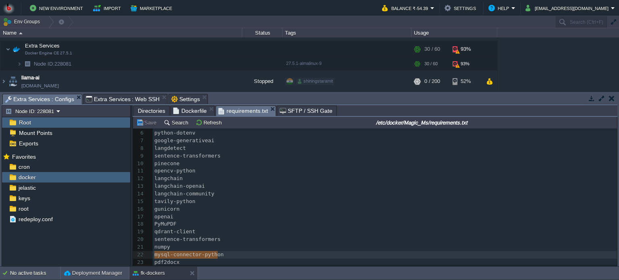
drag, startPoint x: 218, startPoint y: 254, endPoint x: 142, endPoint y: 257, distance: 75.8
type textarea "numpy"
drag, startPoint x: 172, startPoint y: 245, endPoint x: 137, endPoint y: 243, distance: 35.1
type textarea "numpy"
drag, startPoint x: 177, startPoint y: 247, endPoint x: 145, endPoint y: 247, distance: 31.8
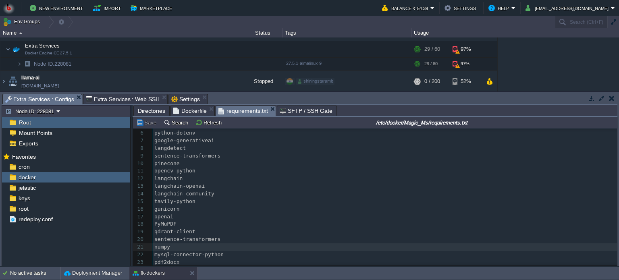
scroll to position [0, 0]
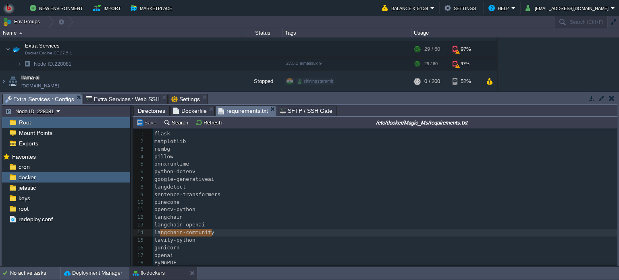
type textarea "langchain-community"
drag, startPoint x: 214, startPoint y: 235, endPoint x: 149, endPoint y: 234, distance: 65.2
type textarea "langchain-openai"
drag, startPoint x: 213, startPoint y: 227, endPoint x: 184, endPoint y: 227, distance: 29.8
type textarea "opencv-py"
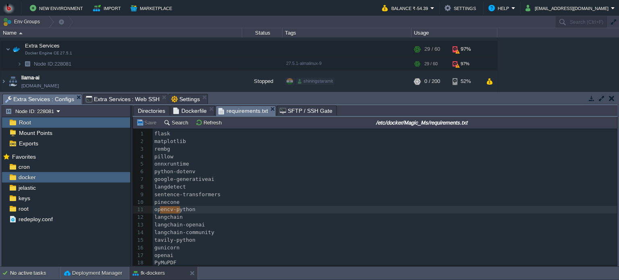
drag, startPoint x: 175, startPoint y: 209, endPoint x: 147, endPoint y: 209, distance: 28.2
type textarea "opencv-python"
drag, startPoint x: 201, startPoint y: 209, endPoint x: 138, endPoint y: 209, distance: 62.4
type textarea "opencv"
drag, startPoint x: 166, startPoint y: 211, endPoint x: 192, endPoint y: 228, distance: 31.7
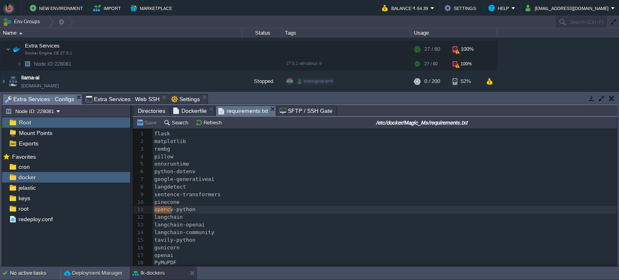
click at [195, 230] on div "1 flask 2 matplotlib 3 rembg 4 pillow 5 onnxruntime 6 python-dotenv 7 google-ge…" at bounding box center [385, 217] width 464 height 174
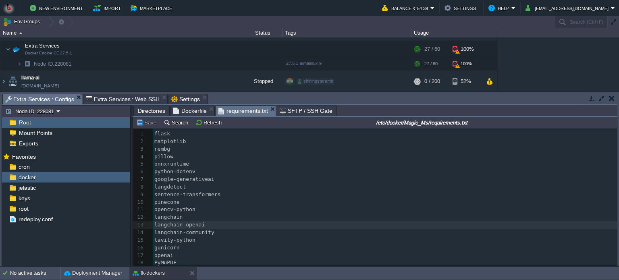
click at [166, 209] on div "xxxxxxxxxx 1 flask 2 matplotlib 3 rembg 4 pillow 5 onnxruntime 6 python-dotenv …" at bounding box center [385, 217] width 464 height 174
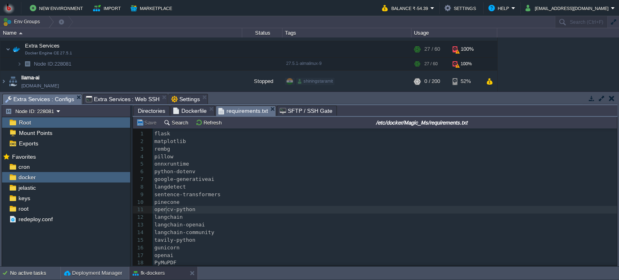
type textarea "opencv"
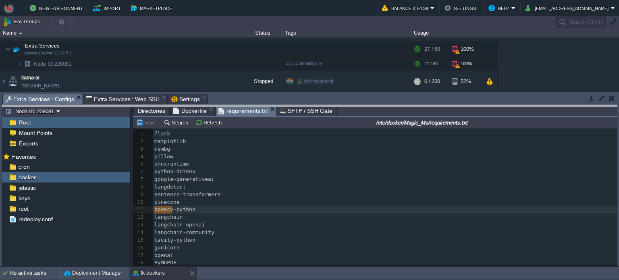
drag, startPoint x: 438, startPoint y: 95, endPoint x: 435, endPoint y: 134, distance: 39.6
click at [435, 134] on body "New Environment Import Marketplace Bonus ₹0.00 Upgrade Account Balance ₹-54.39 …" at bounding box center [309, 140] width 619 height 280
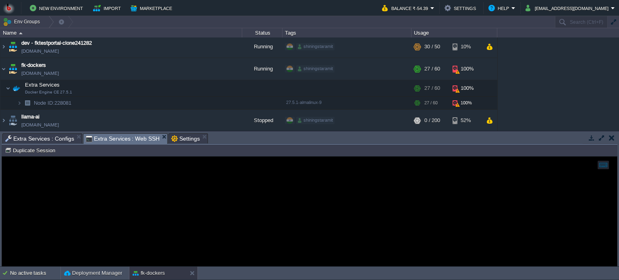
click at [132, 140] on span "Extra Services : Web SSH" at bounding box center [123, 139] width 74 height 10
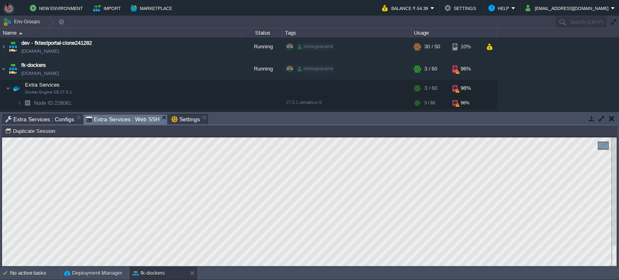
click at [2, 137] on html "Copy: Ctrl + Shift + C Paste: Ctrl + V Settings: Ctrl + Shift + Alt 0" at bounding box center [309, 137] width 615 height 0
click at [160, 90] on button "button" at bounding box center [157, 87] width 7 height 7
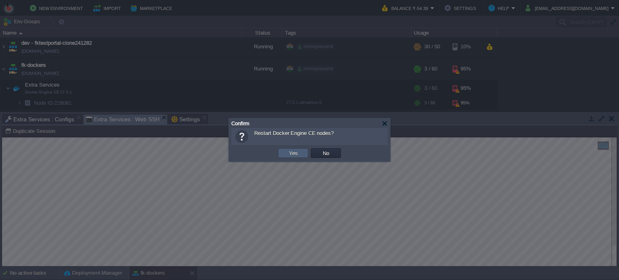
click at [286, 155] on td "Yes" at bounding box center [293, 153] width 30 height 10
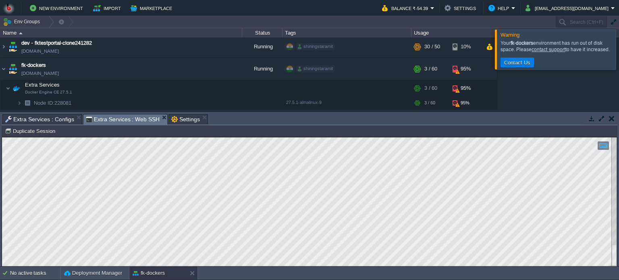
click at [618, 59] on div at bounding box center [628, 48] width 0 height 39
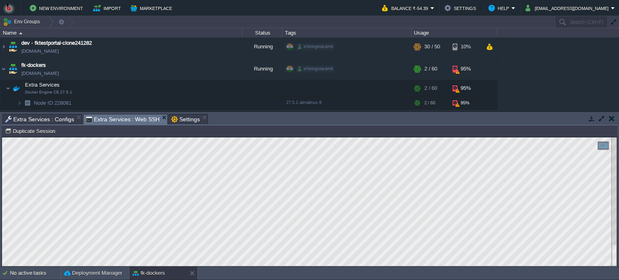
click at [2, 137] on html "Copy: Ctrl + Shift + C Paste: Ctrl + V Settings: Ctrl + Shift + Alt 0" at bounding box center [309, 137] width 615 height 0
click at [52, 120] on span "Extra Services : Configs" at bounding box center [39, 119] width 69 height 10
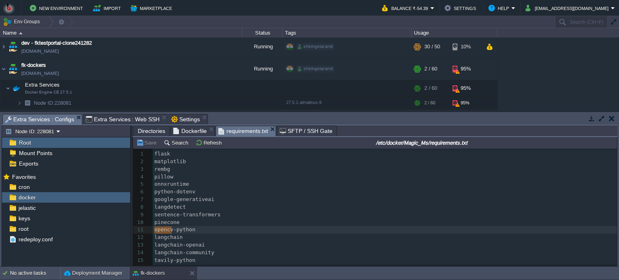
click at [270, 212] on pre "sentence-transformers" at bounding box center [385, 215] width 464 height 8
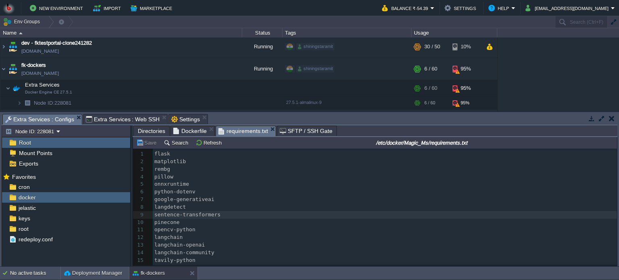
click at [306, 196] on pre "python-dotenv" at bounding box center [385, 192] width 464 height 8
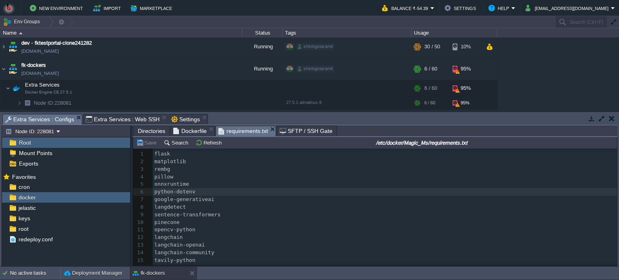
click at [103, 117] on span "Extra Services : Web SSH" at bounding box center [123, 119] width 74 height 10
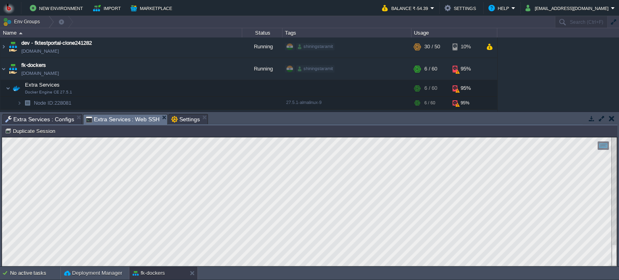
click at [48, 117] on span "Extra Services : Configs" at bounding box center [39, 119] width 69 height 10
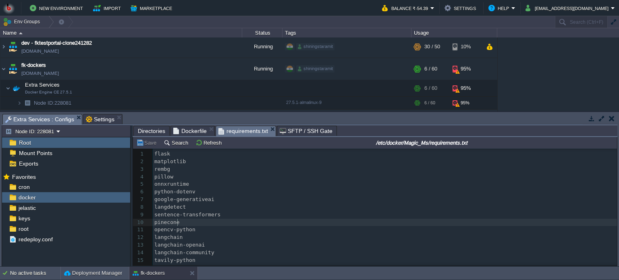
click at [264, 226] on pre "pinecone" at bounding box center [385, 223] width 464 height 8
click at [60, 197] on div "docker" at bounding box center [66, 197] width 128 height 10
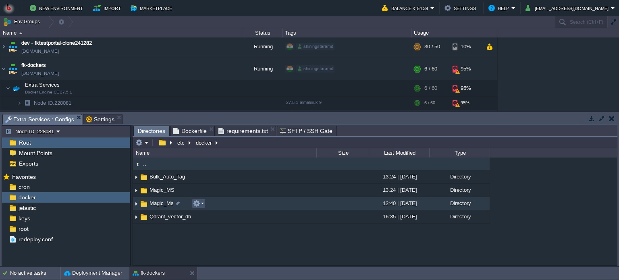
click at [197, 206] on button "button" at bounding box center [196, 203] width 7 height 7
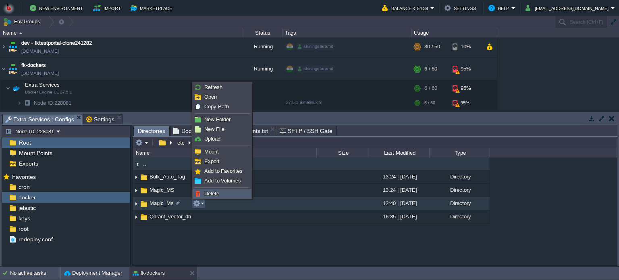
click at [204, 191] on span "Delete" at bounding box center [211, 193] width 15 height 6
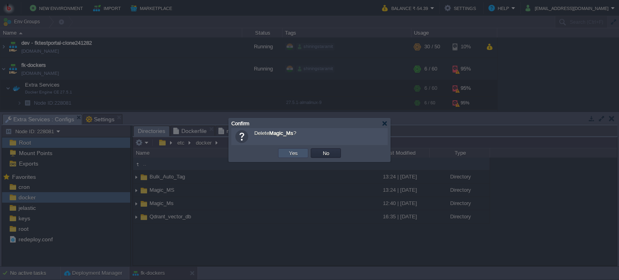
click at [288, 153] on button "Yes" at bounding box center [293, 152] width 14 height 7
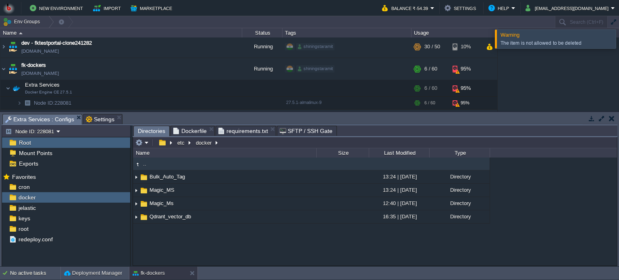
click at [618, 40] on div at bounding box center [628, 38] width 0 height 19
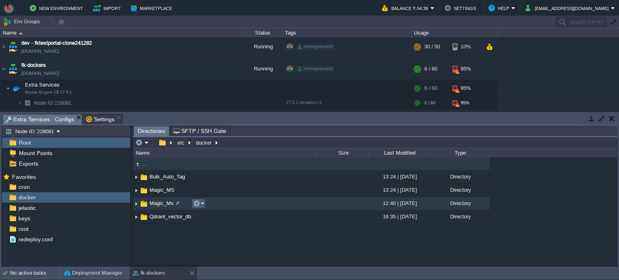
click at [201, 205] on em at bounding box center [198, 203] width 11 height 7
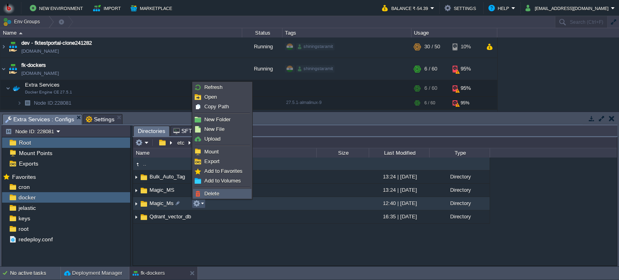
click at [209, 190] on span "Delete" at bounding box center [211, 193] width 15 height 6
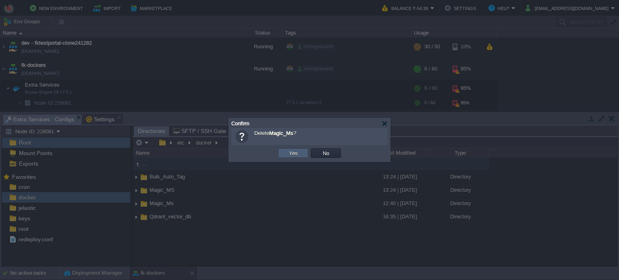
click at [283, 153] on td "Yes" at bounding box center [293, 153] width 30 height 10
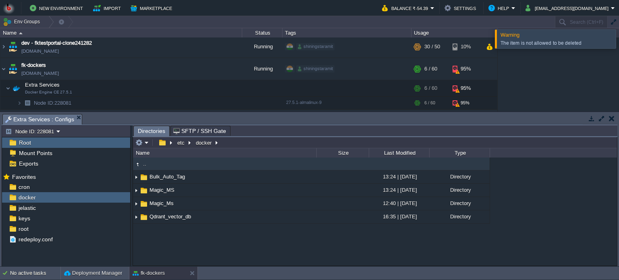
click at [267, 244] on div ".. Bulk_Auto_Tag 13:24 | [DATE] Directory Magic_MS 13:24 | [DATE] Directory Mag…" at bounding box center [375, 211] width 484 height 108
